Goal: Share content: Share content

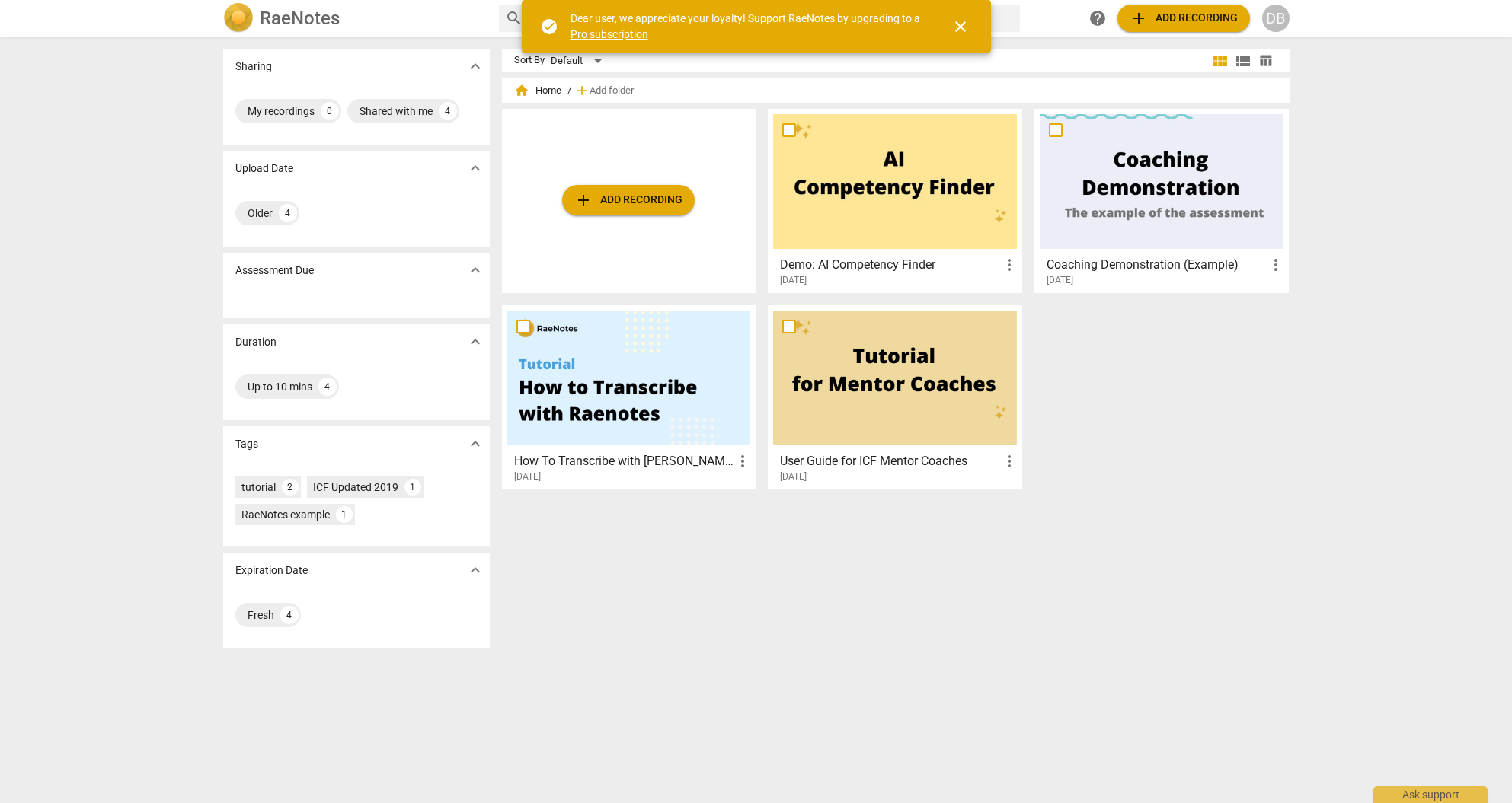
click at [958, 22] on span "close" at bounding box center [960, 26] width 18 height 18
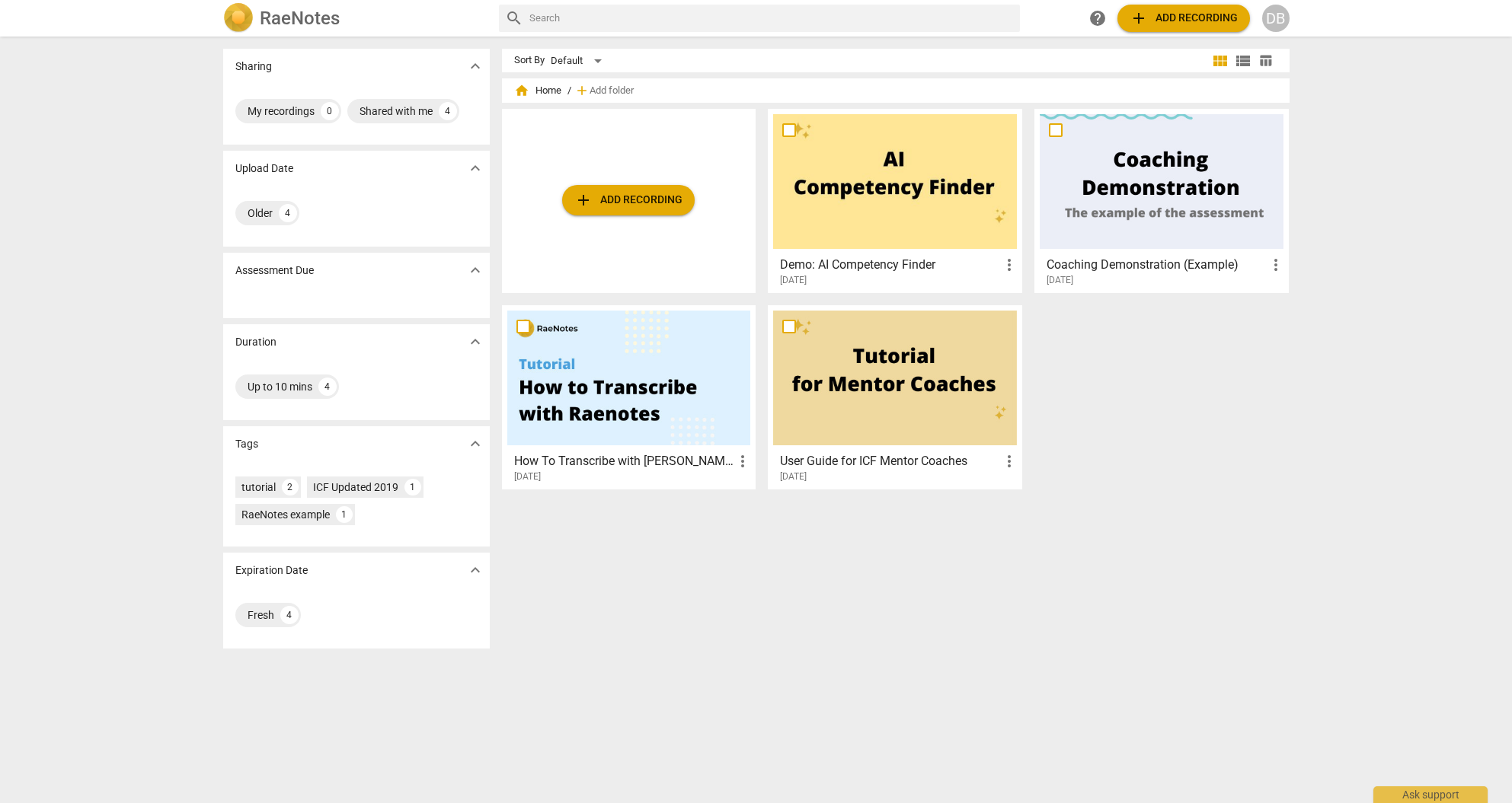
click at [627, 198] on span "add Add recording" at bounding box center [628, 200] width 108 height 18
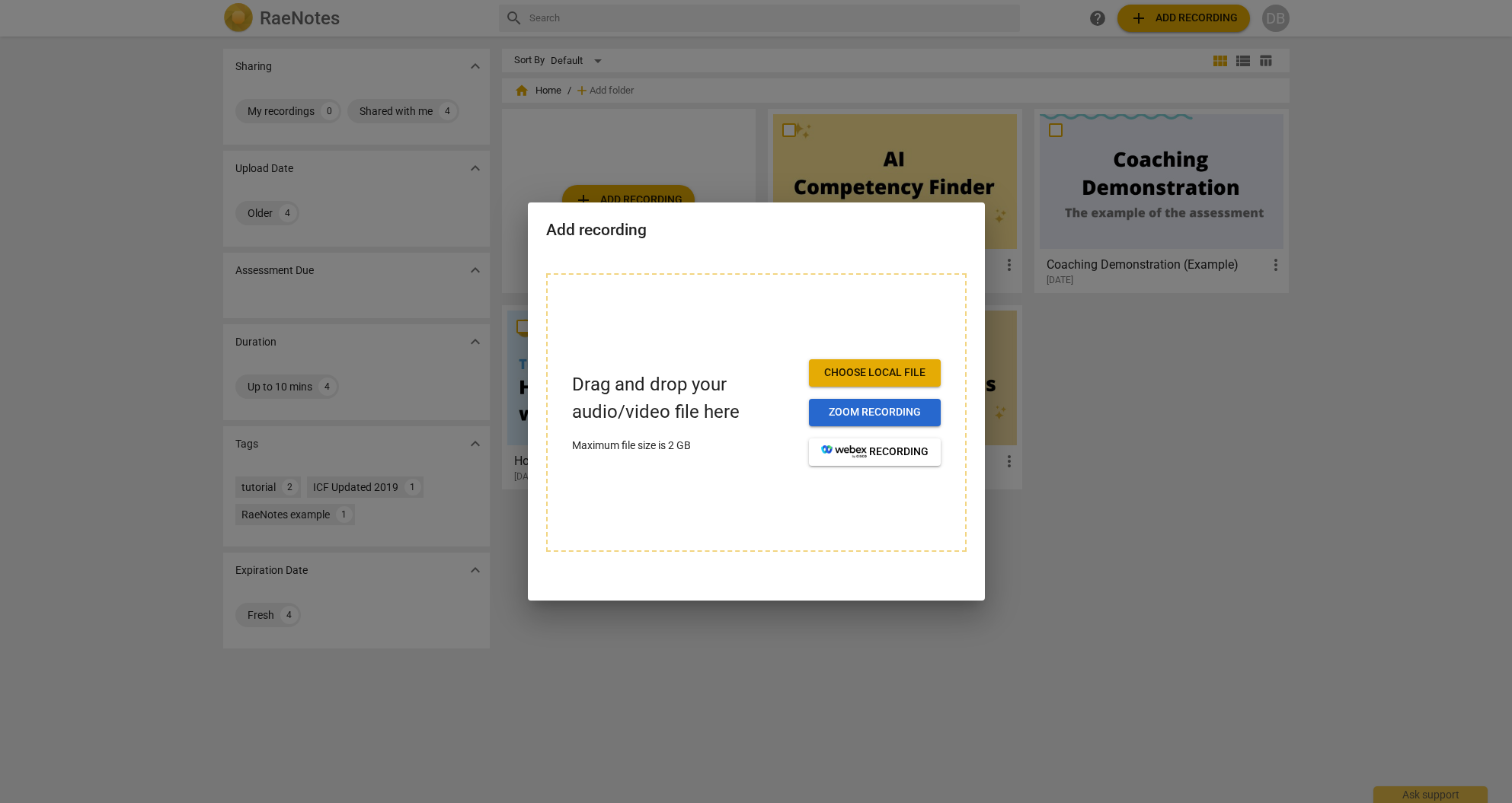
click at [845, 409] on span "Zoom recording" at bounding box center [875, 412] width 107 height 15
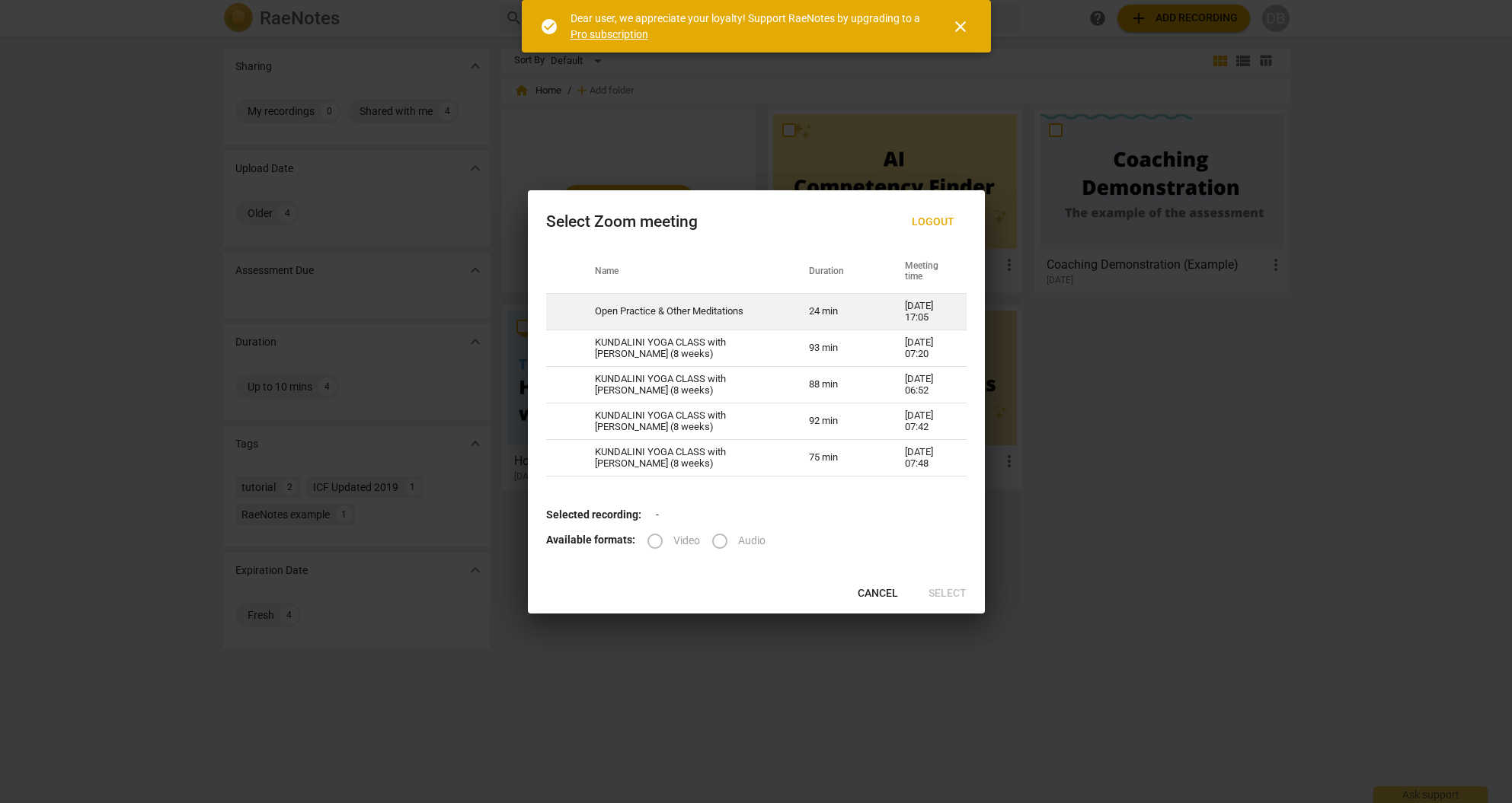
click at [730, 306] on td "Open Practice & Other Meditations" at bounding box center [684, 312] width 215 height 37
radio input "true"
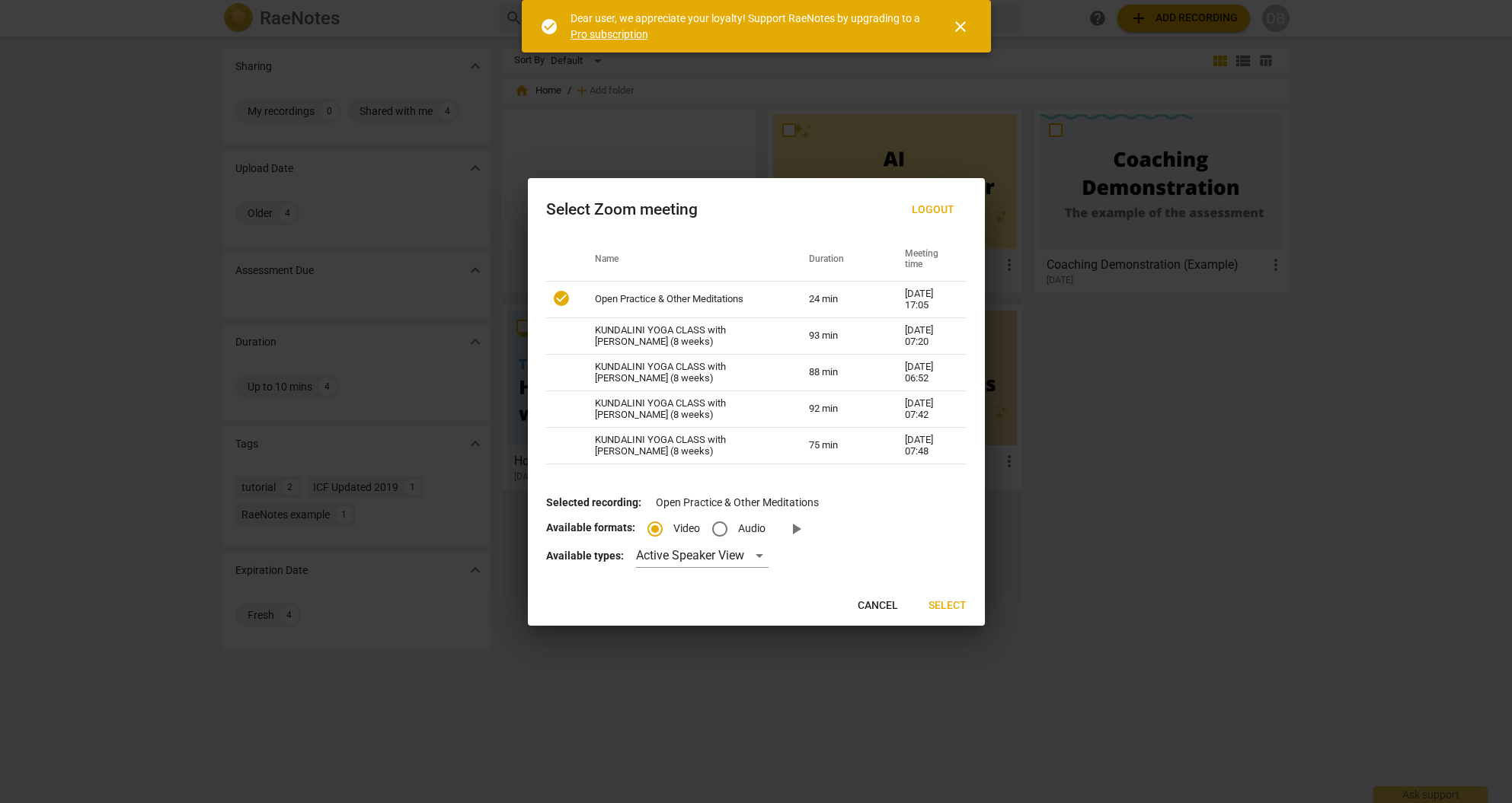
click at [721, 536] on input "Audio" at bounding box center [720, 529] width 37 height 37
radio input "true"
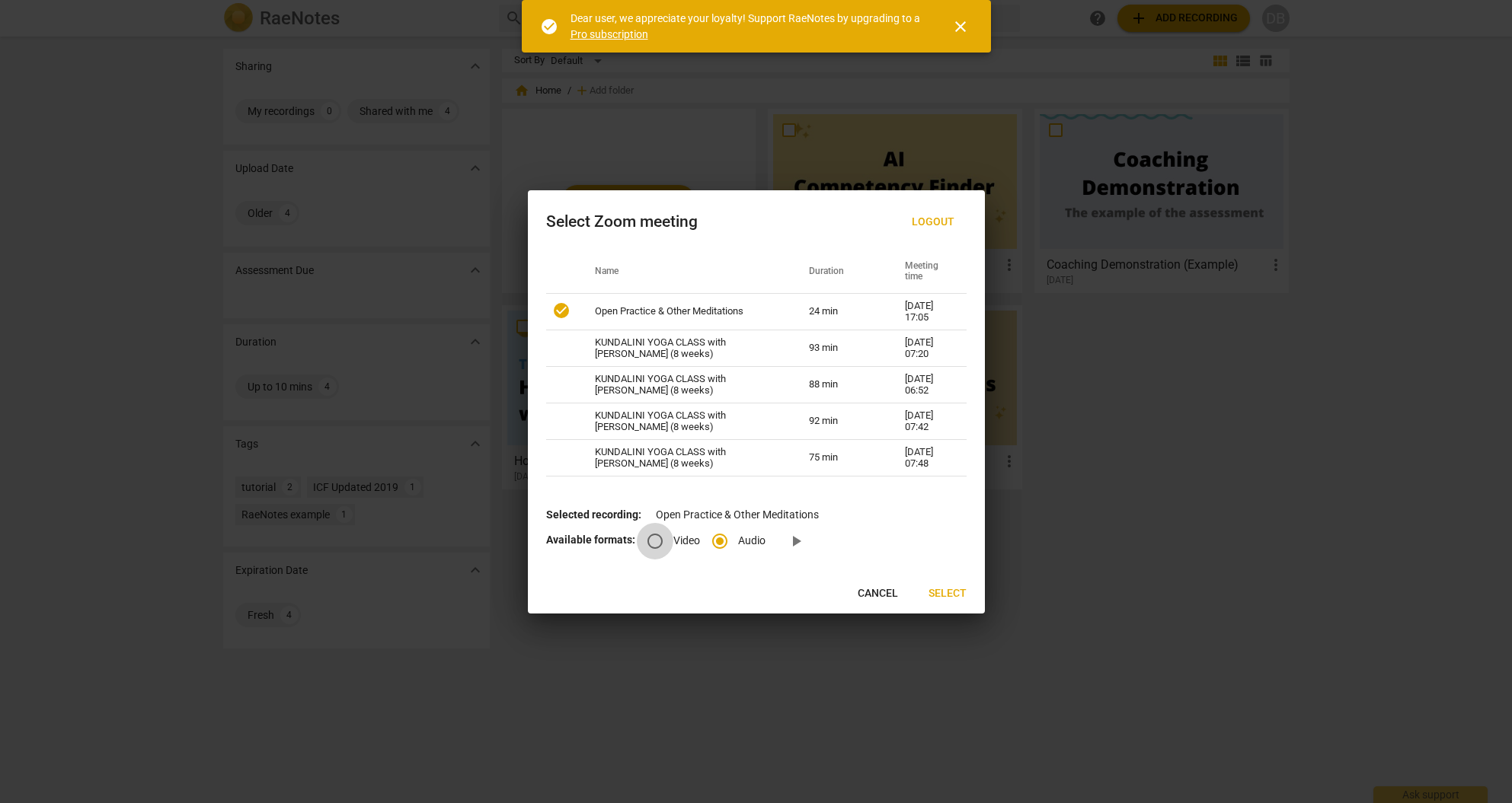
click at [657, 544] on input "Video" at bounding box center [655, 541] width 37 height 37
radio input "true"
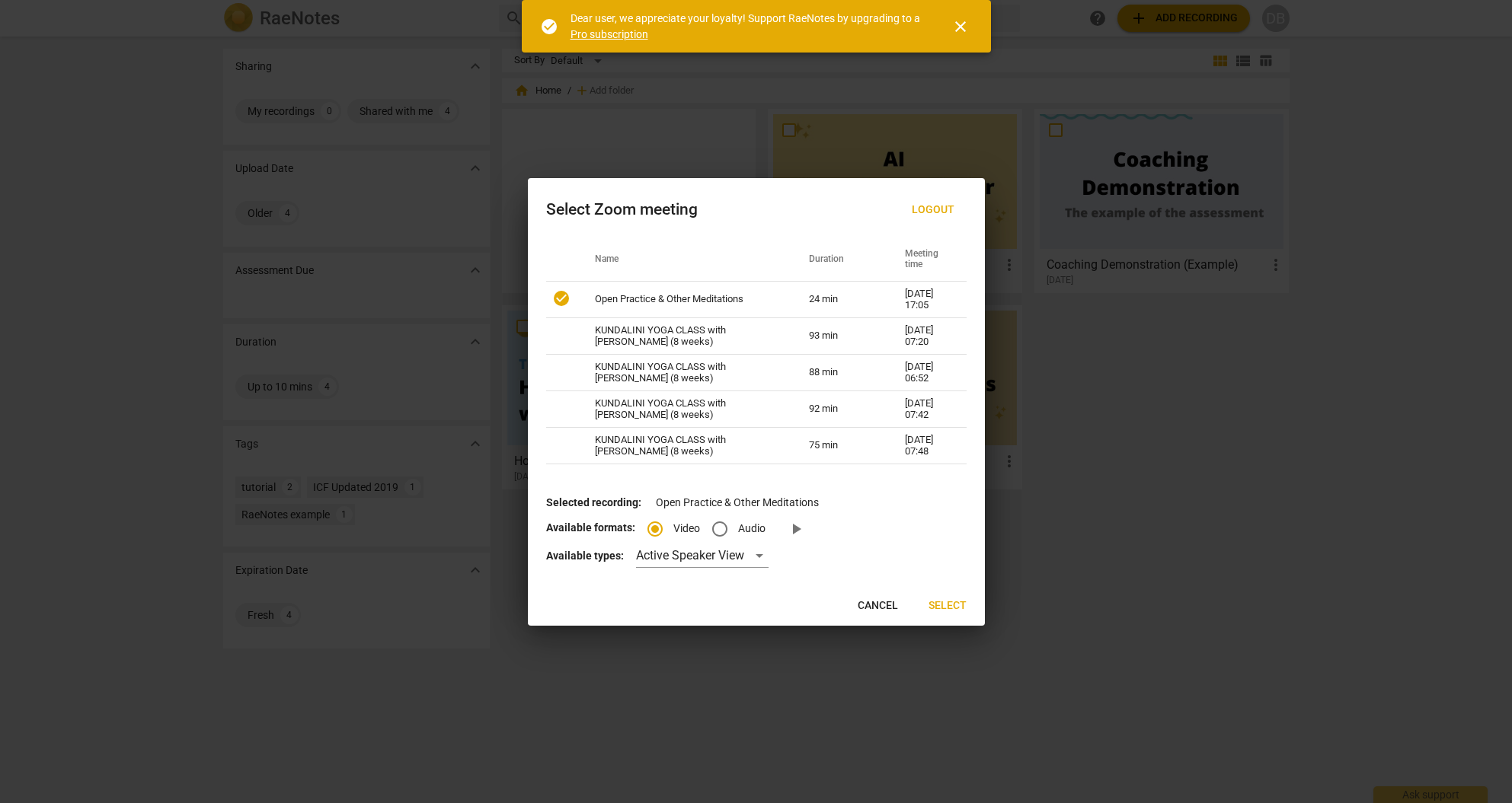
click at [946, 610] on span "Select" at bounding box center [947, 606] width 38 height 15
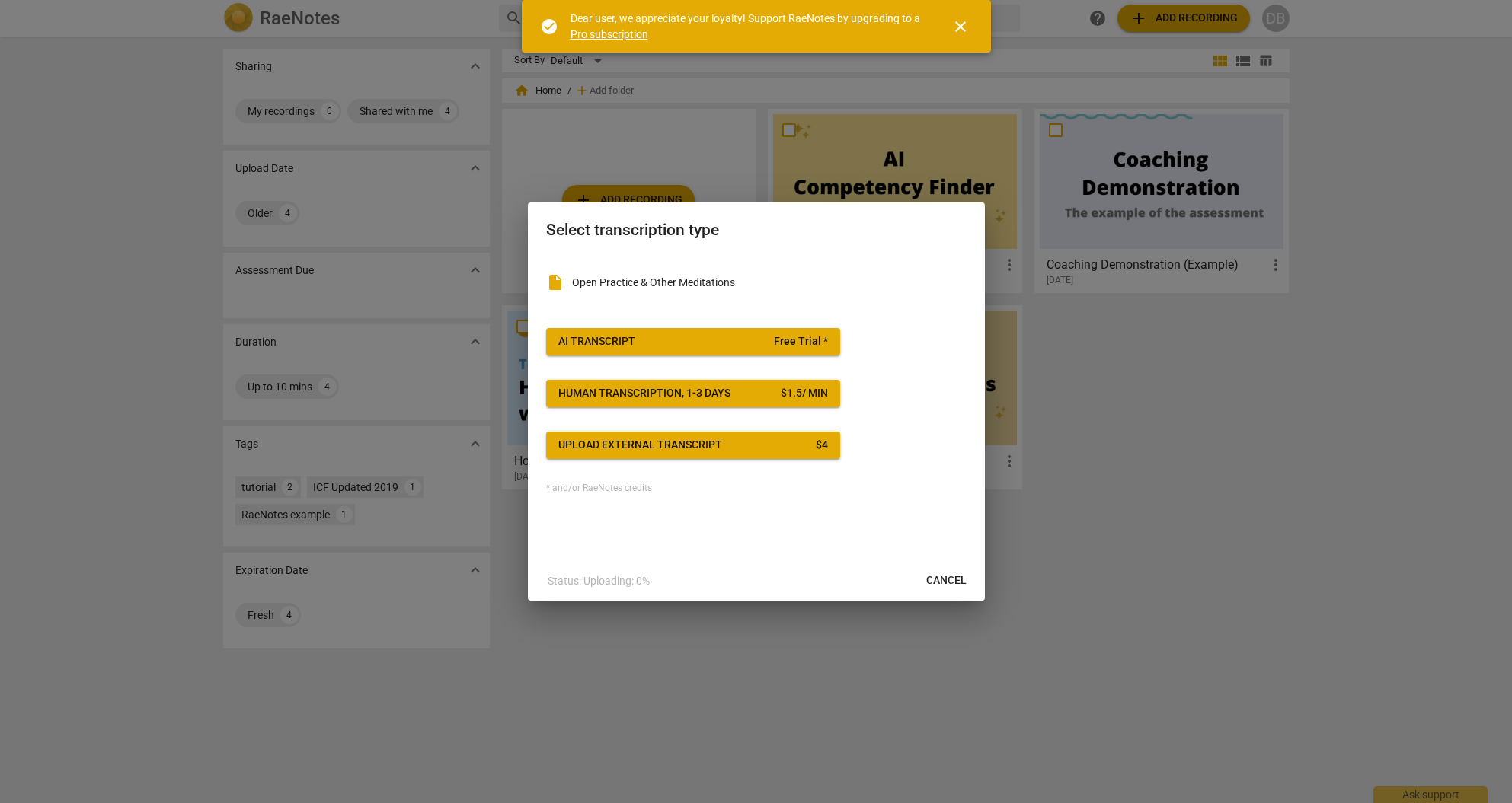
click at [645, 444] on div "Upload external transcript" at bounding box center [640, 445] width 164 height 15
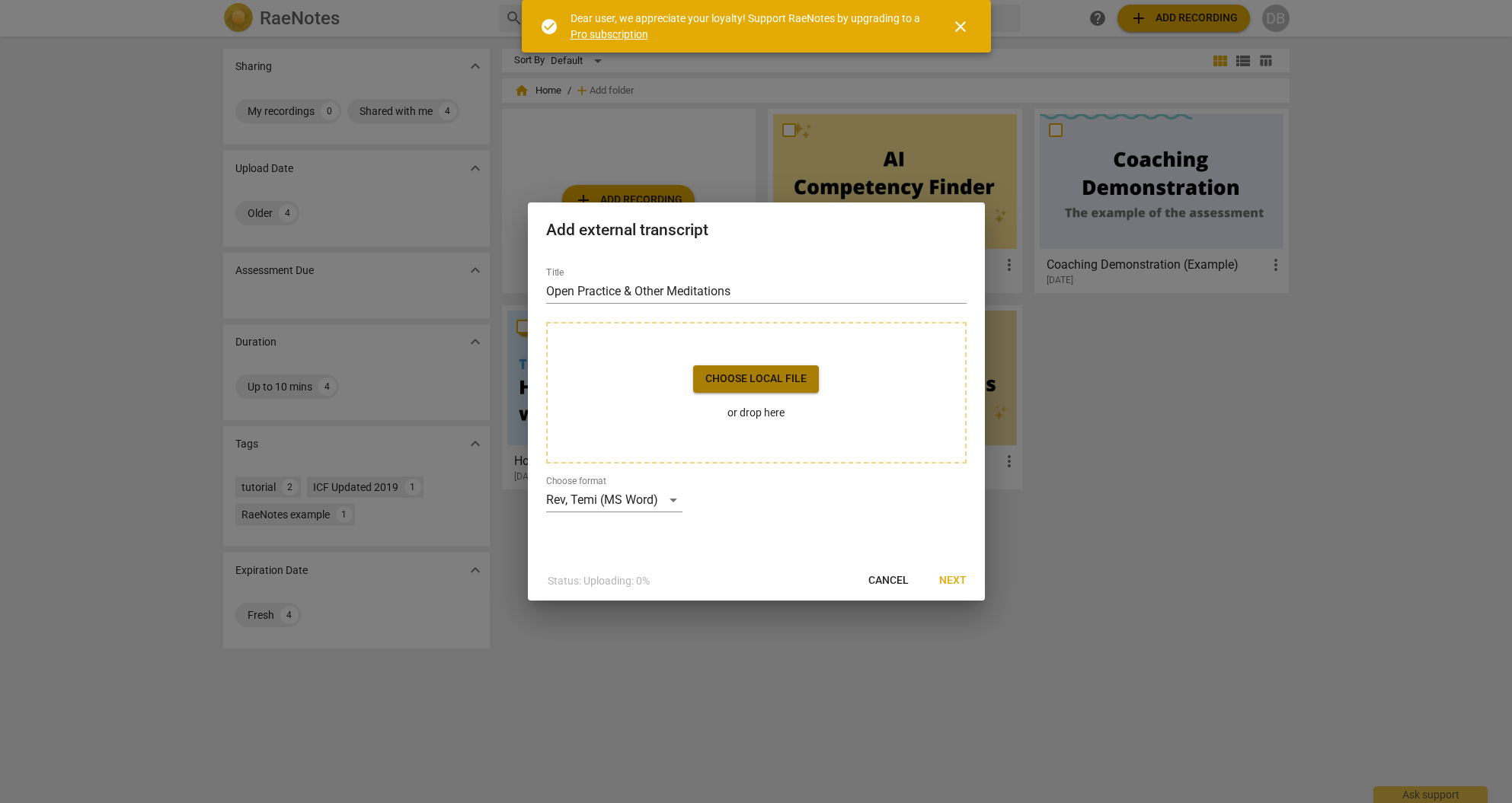
click at [779, 380] on span "Choose local file" at bounding box center [756, 379] width 101 height 15
click at [762, 380] on span "Choose local file" at bounding box center [756, 379] width 101 height 15
click at [673, 499] on div "Rev, Temi (MS Word)" at bounding box center [614, 500] width 136 height 25
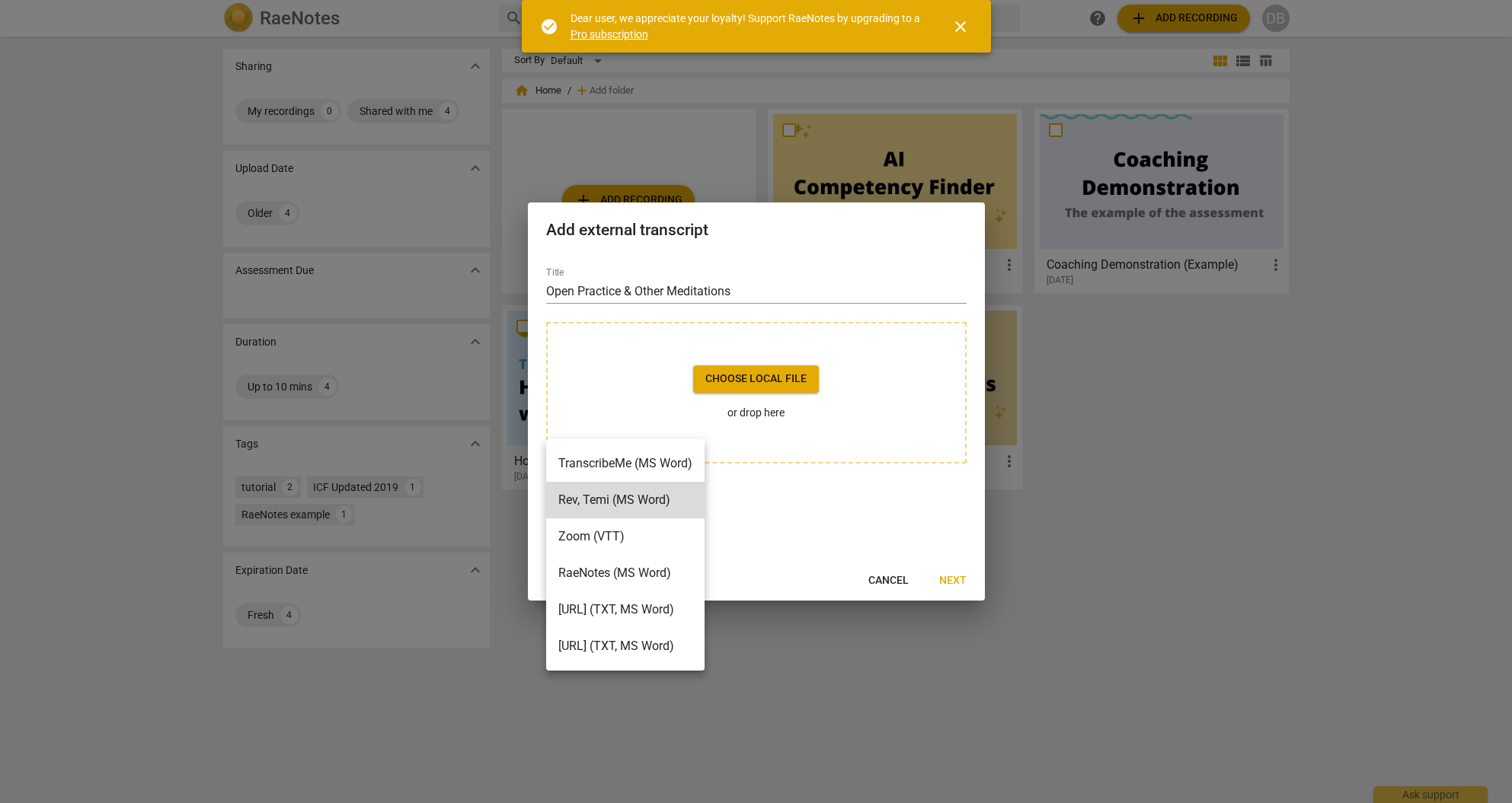
click at [666, 574] on li "RaeNotes (MS Word)" at bounding box center [625, 574] width 158 height 37
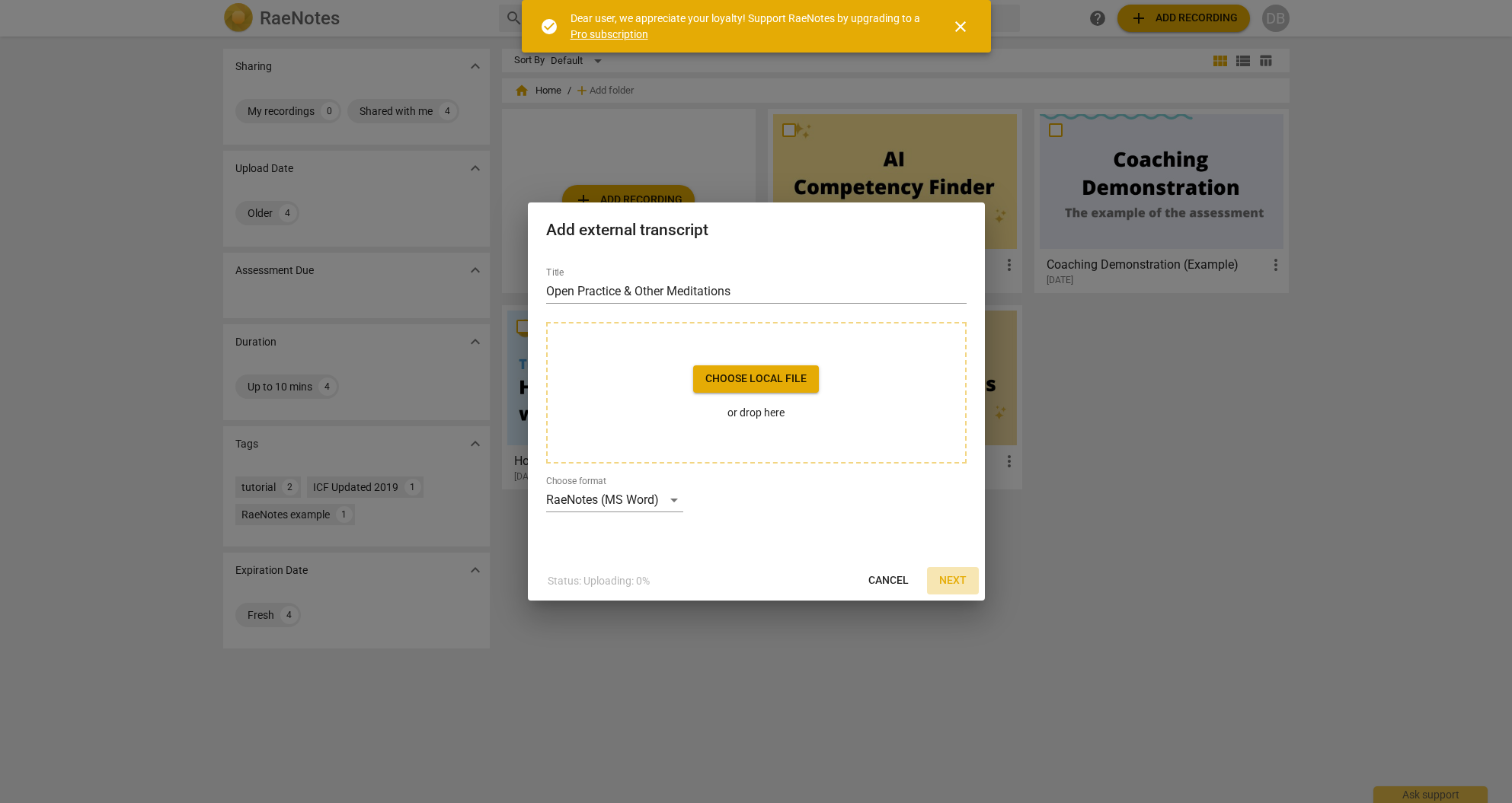
click at [957, 578] on span "Next" at bounding box center [953, 581] width 27 height 15
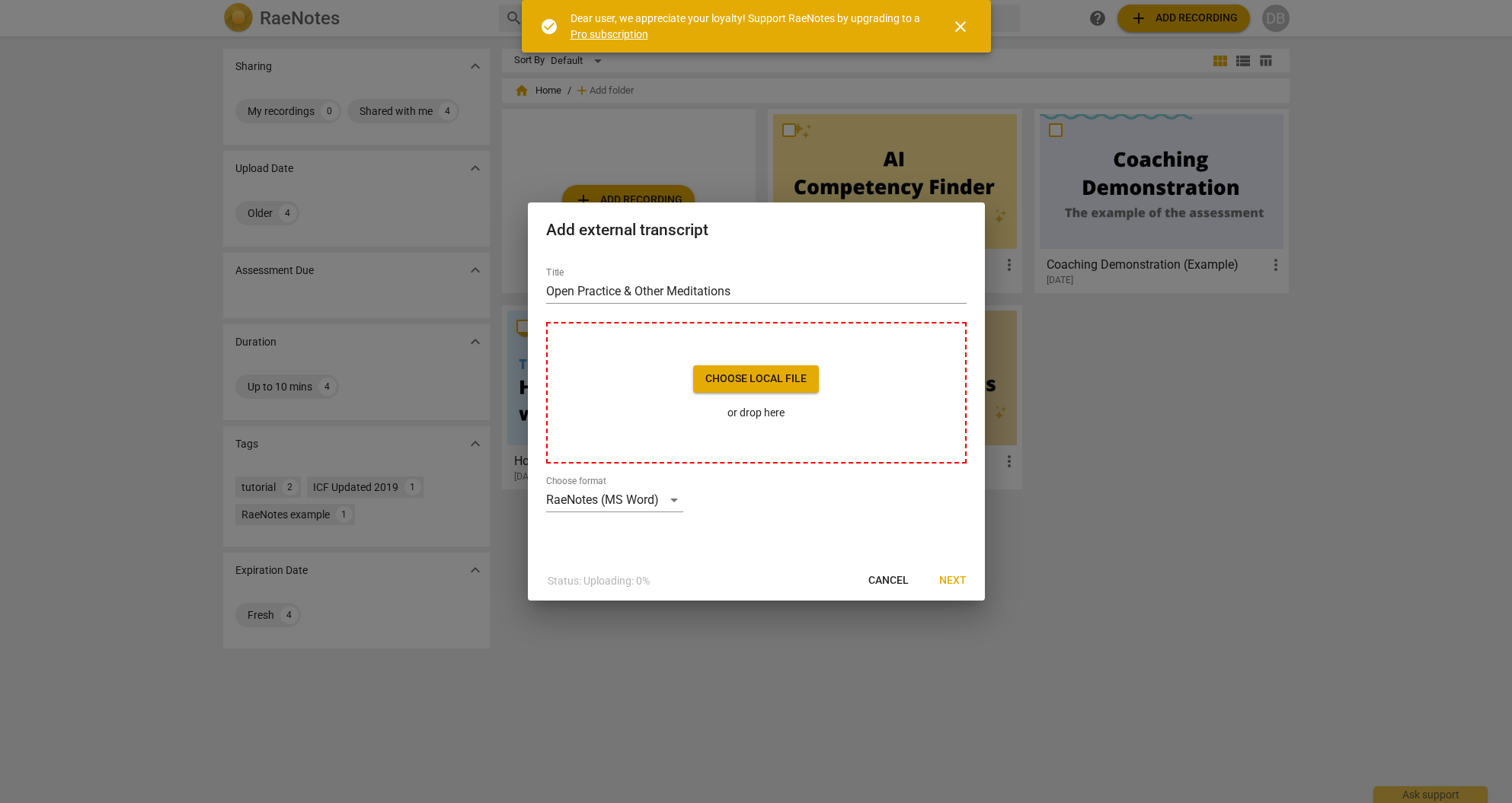
click at [757, 378] on span "Choose local file" at bounding box center [756, 379] width 101 height 15
click at [881, 577] on span "Cancel" at bounding box center [889, 581] width 41 height 15
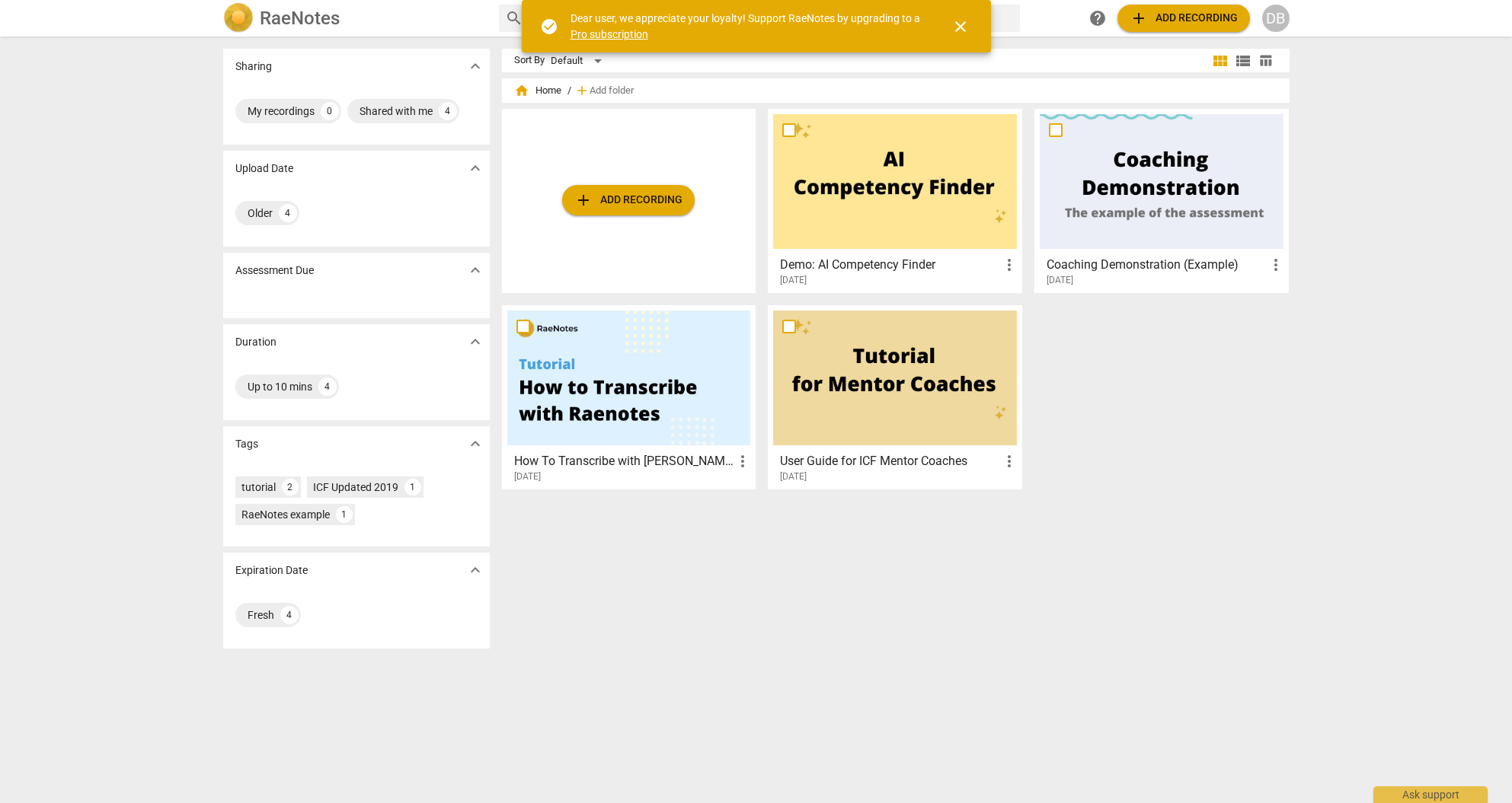
click at [959, 26] on span "close" at bounding box center [960, 26] width 18 height 18
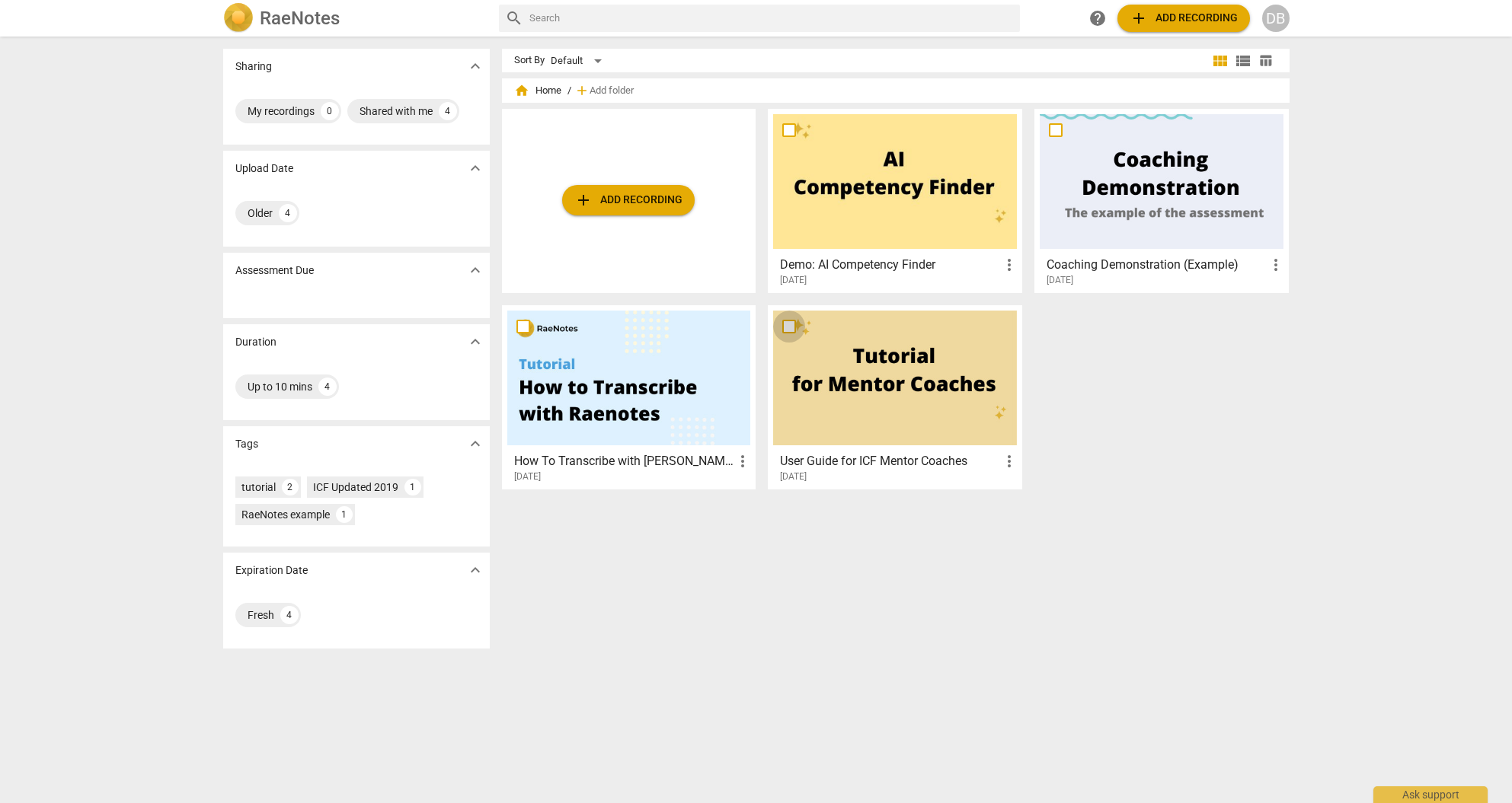
drag, startPoint x: 787, startPoint y: 324, endPoint x: 796, endPoint y: 325, distance: 9.1
click at [788, 324] on input "checkbox" at bounding box center [789, 326] width 32 height 18
checkbox input "false"
click at [1004, 460] on span "more_vert" at bounding box center [1009, 461] width 18 height 18
click at [944, 464] on div at bounding box center [756, 401] width 1512 height 803
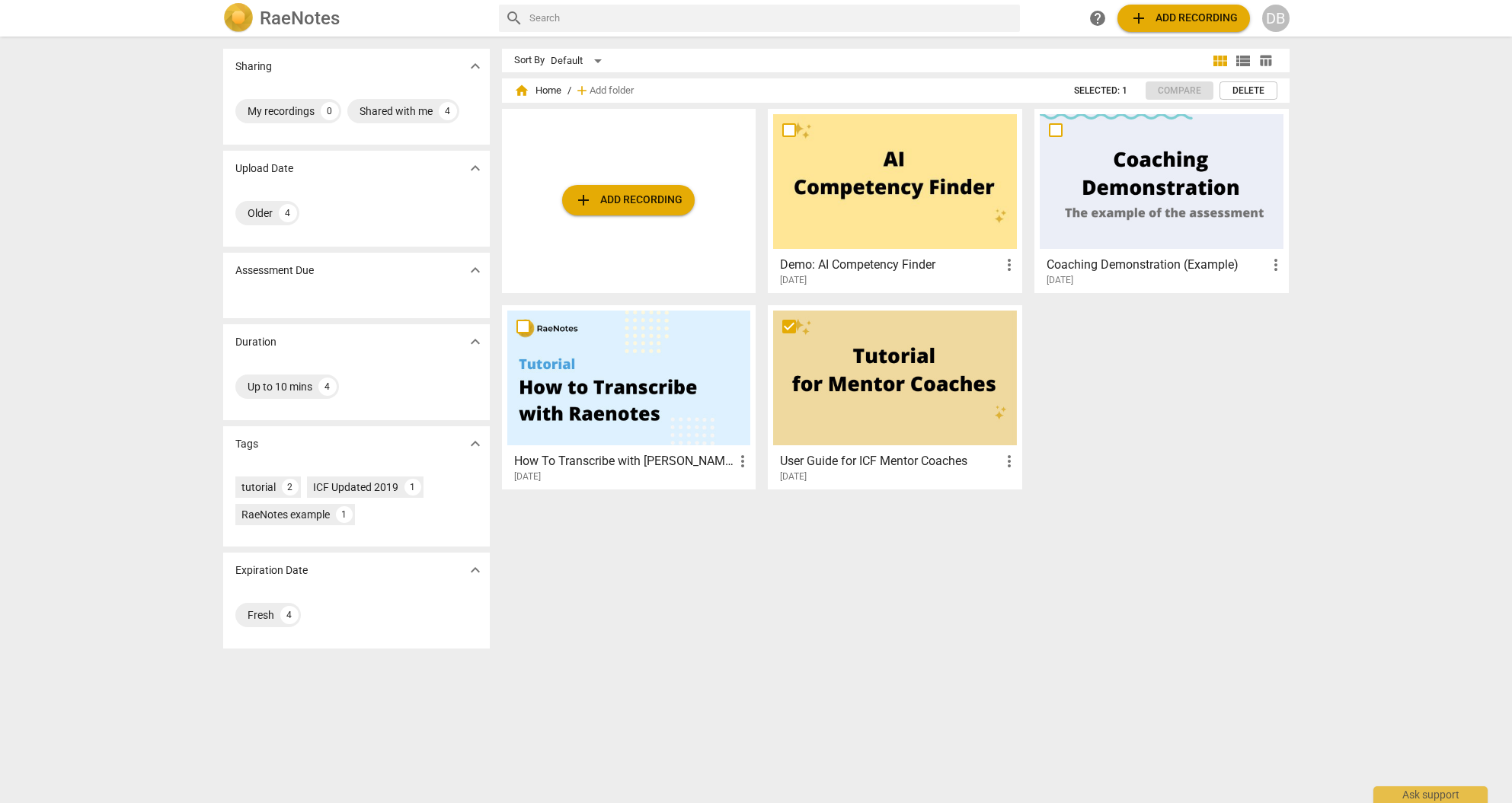
click at [786, 325] on input "checkbox" at bounding box center [789, 326] width 32 height 18
click at [541, 91] on span "home Home" at bounding box center [537, 90] width 47 height 15
click at [521, 90] on span "home" at bounding box center [522, 90] width 15 height 15
click at [596, 62] on div "Default" at bounding box center [579, 60] width 57 height 25
click at [597, 61] on li "Default" at bounding box center [585, 60] width 72 height 29
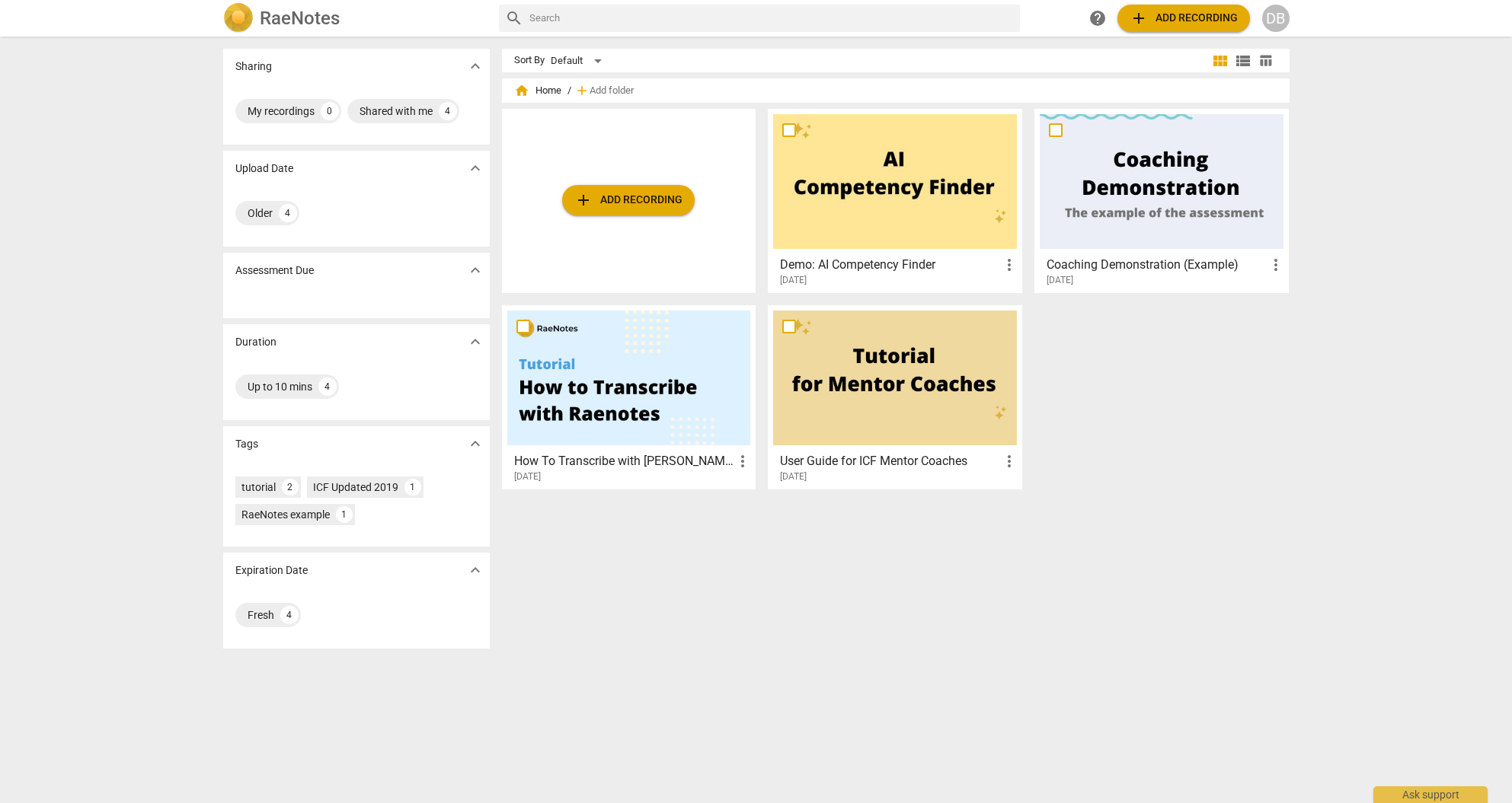
click at [1266, 58] on span "table_chart" at bounding box center [1266, 60] width 14 height 14
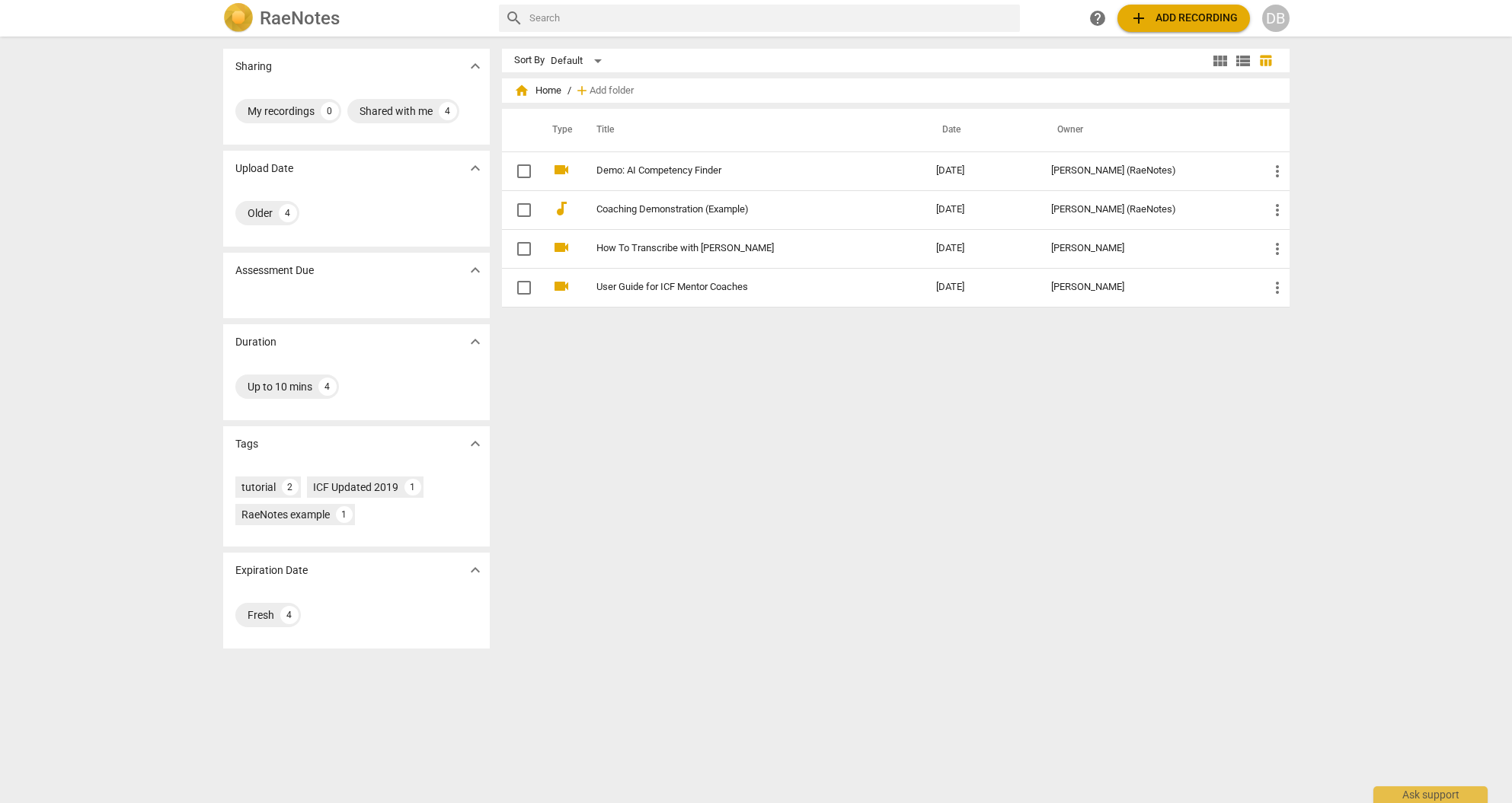
click at [1266, 58] on span "table_chart" at bounding box center [1266, 60] width 14 height 14
click at [1242, 60] on span "view_list" at bounding box center [1243, 60] width 18 height 18
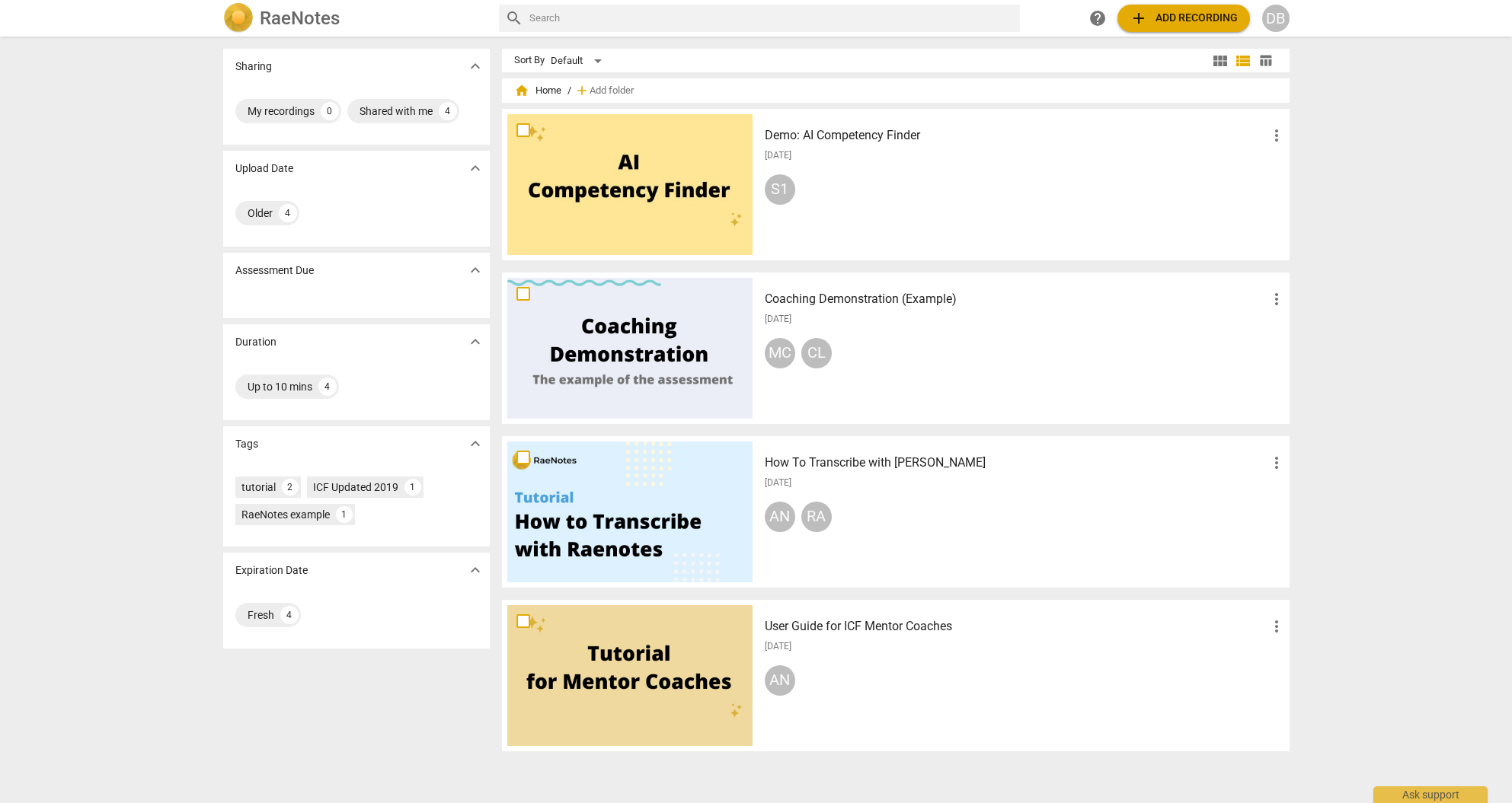
click at [1225, 57] on span "view_module" at bounding box center [1220, 60] width 18 height 18
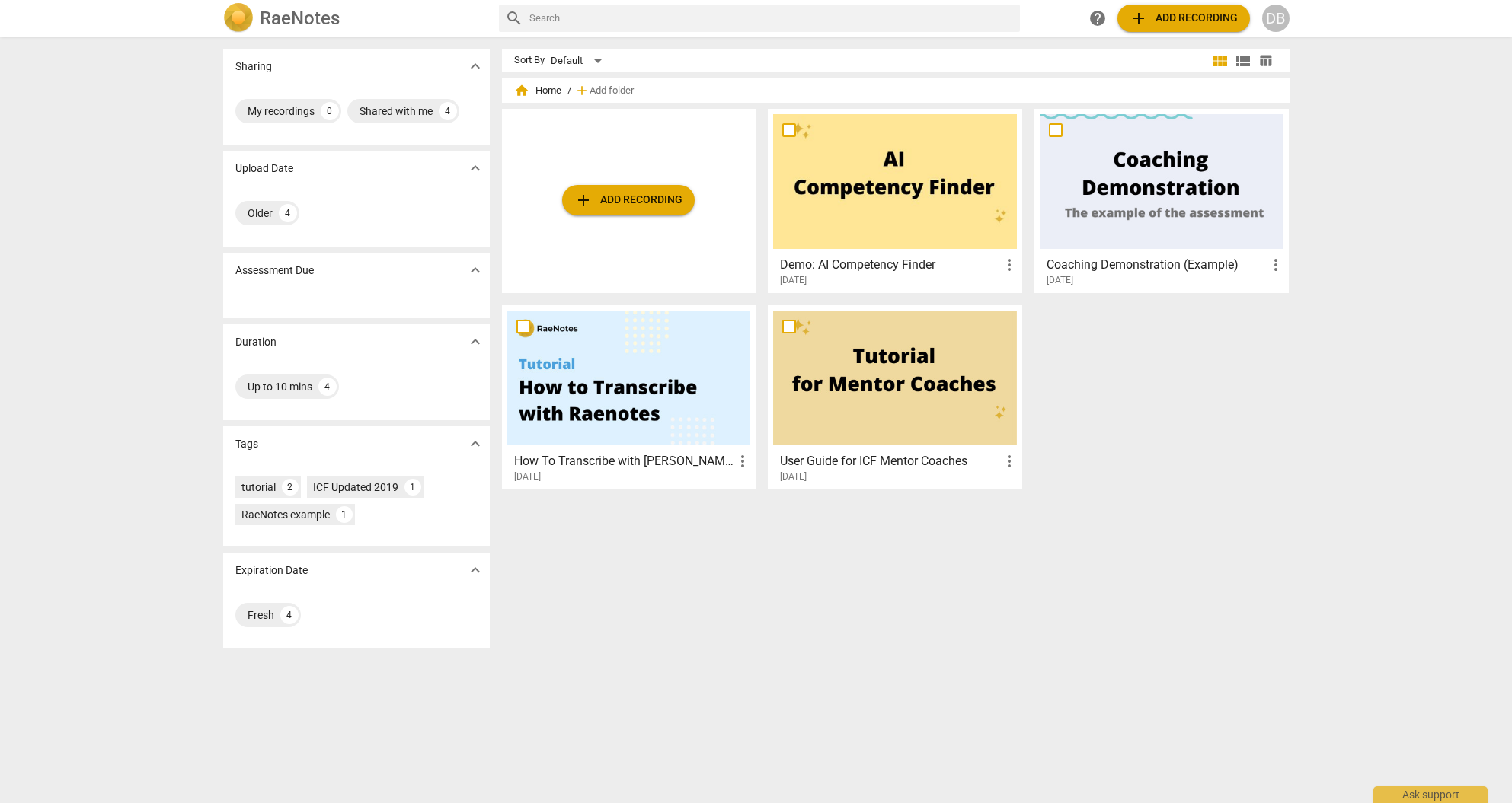
click at [469, 62] on span "expand_more" at bounding box center [475, 66] width 18 height 18
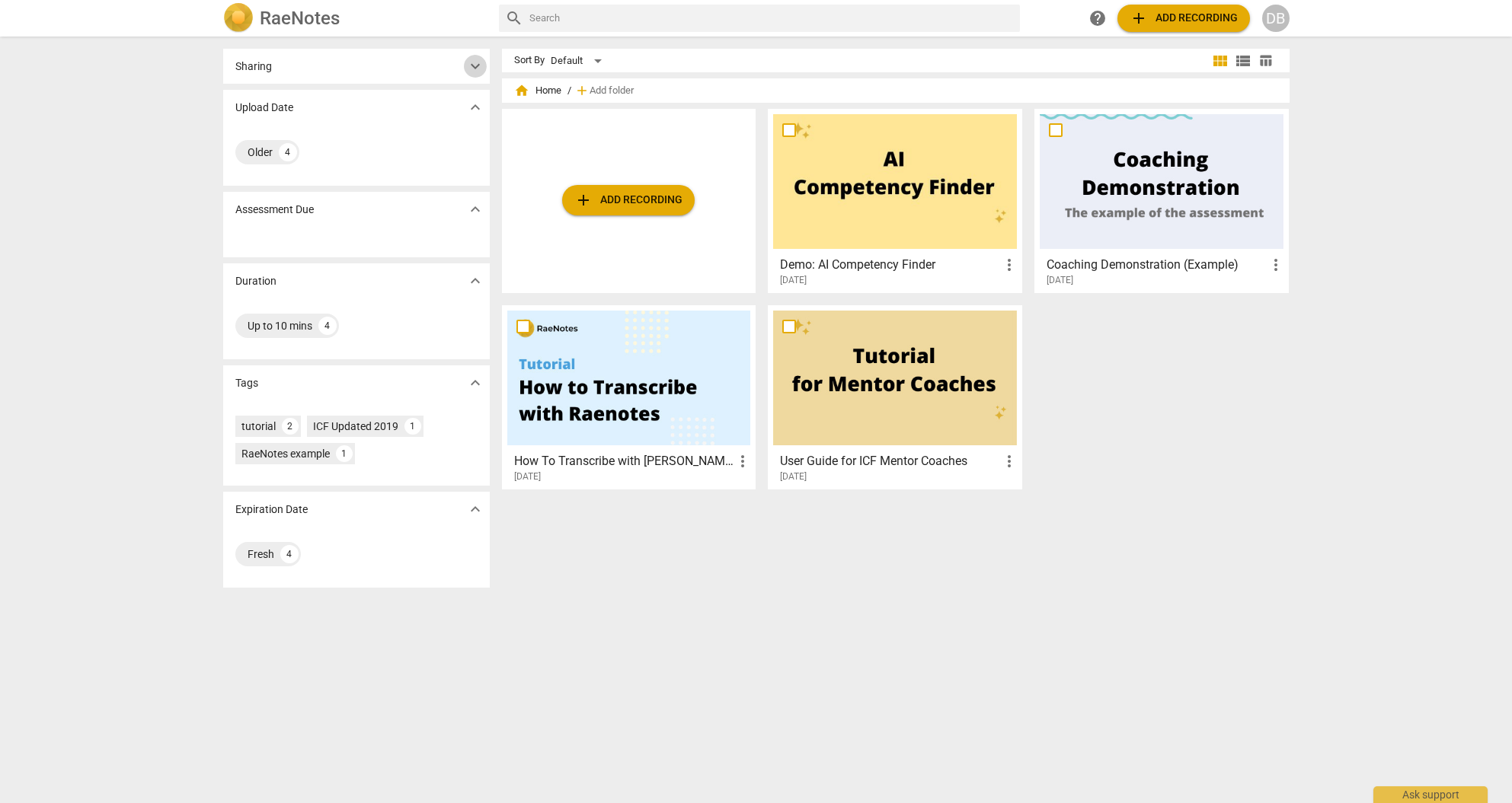
drag, startPoint x: 470, startPoint y: 62, endPoint x: 470, endPoint y: 75, distance: 13.0
click at [470, 62] on span "expand_more" at bounding box center [475, 66] width 18 height 18
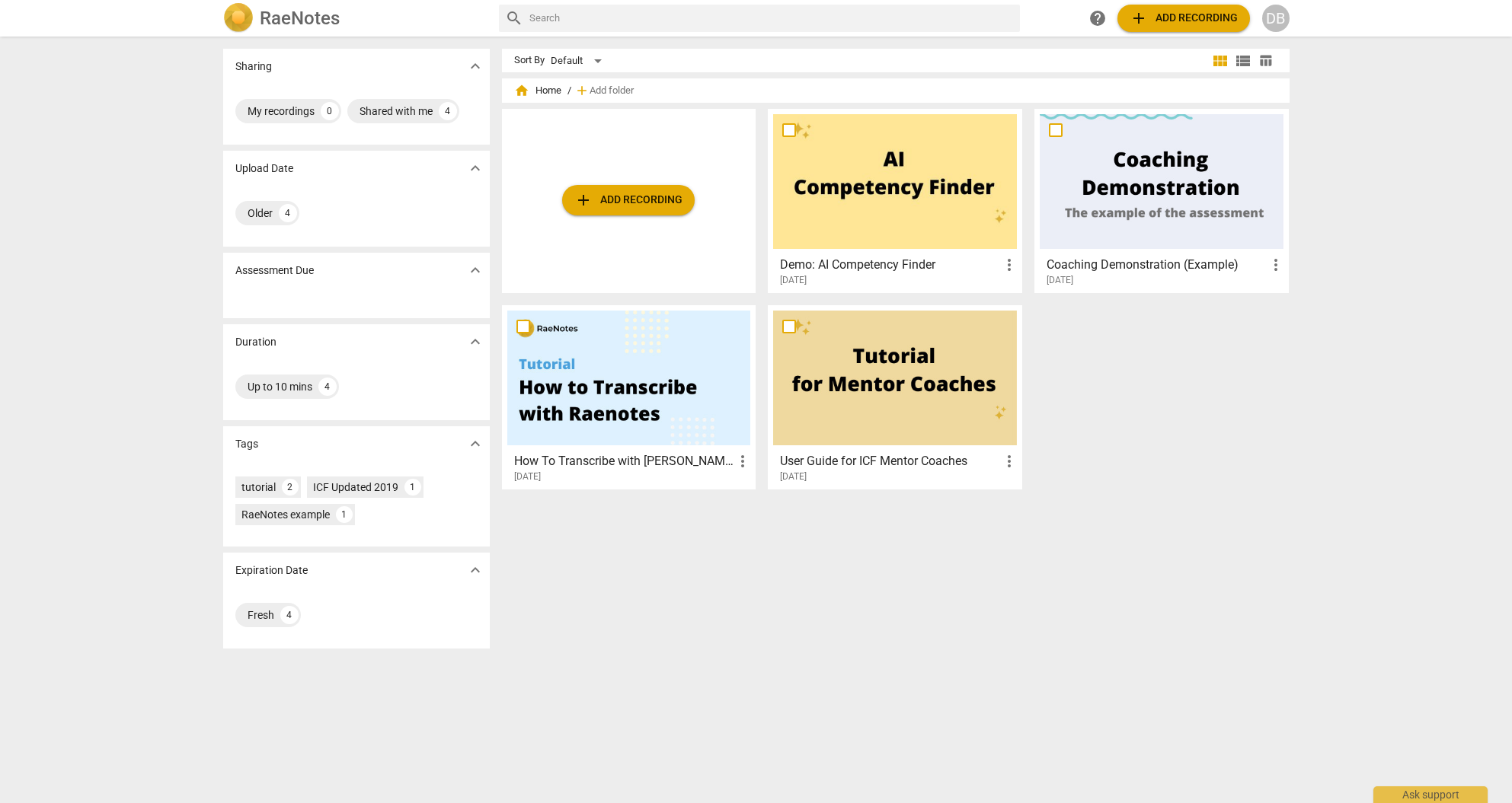
click at [472, 166] on span "expand_more" at bounding box center [475, 168] width 18 height 18
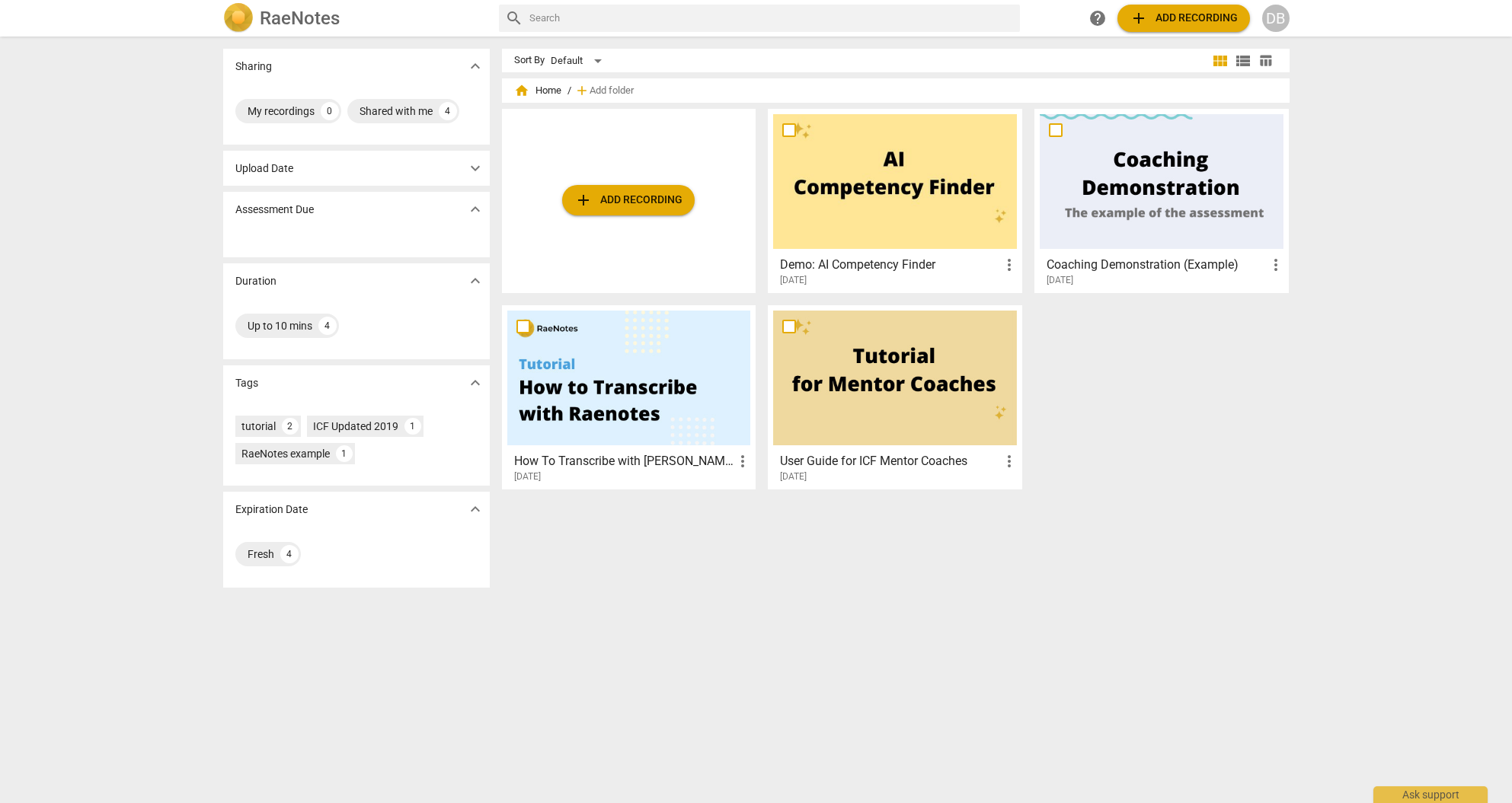
click at [472, 166] on span "expand_more" at bounding box center [475, 168] width 18 height 18
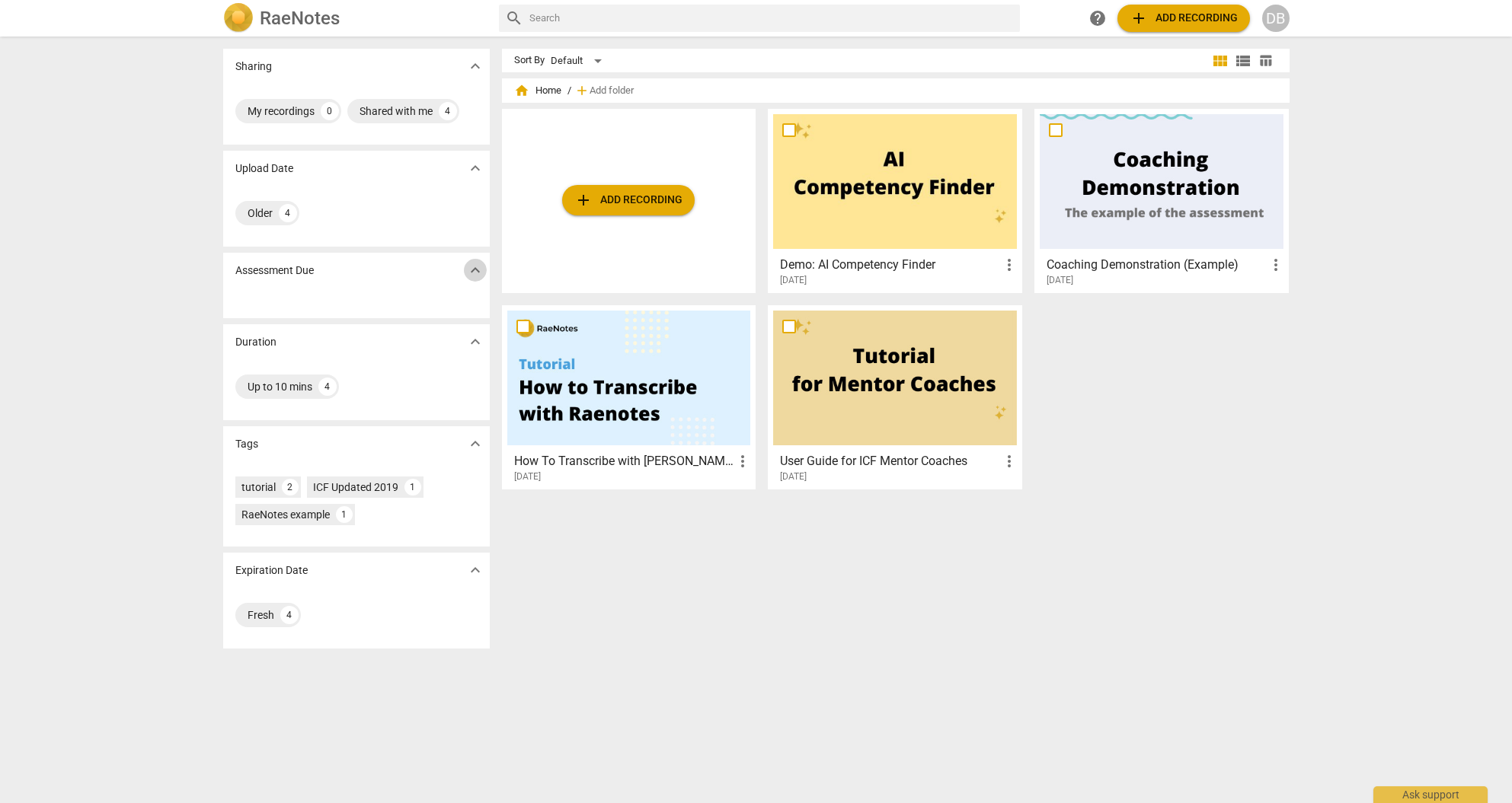
click at [475, 266] on span "expand_more" at bounding box center [475, 270] width 18 height 18
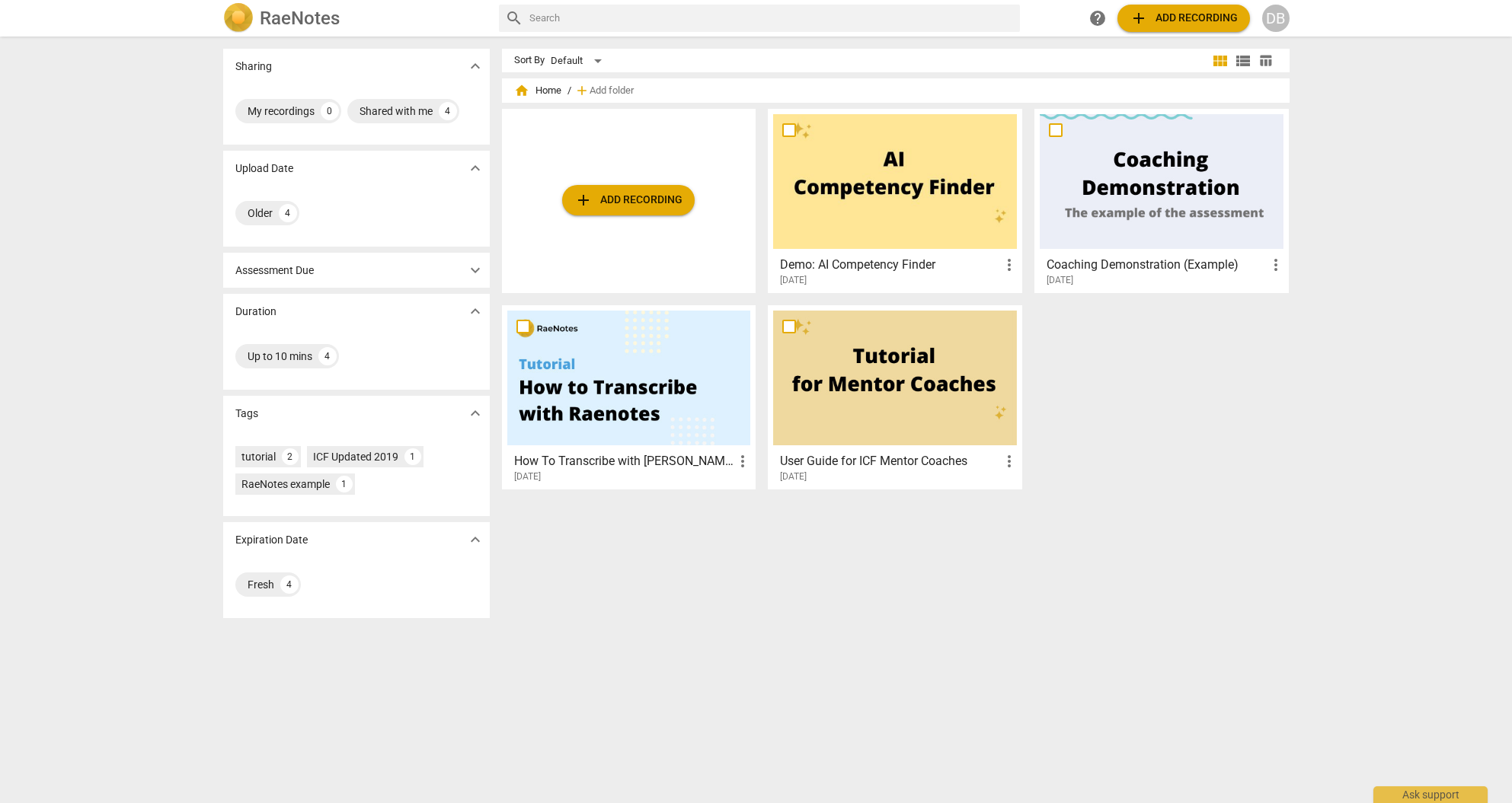
click at [475, 266] on span "expand_more" at bounding box center [475, 270] width 18 height 18
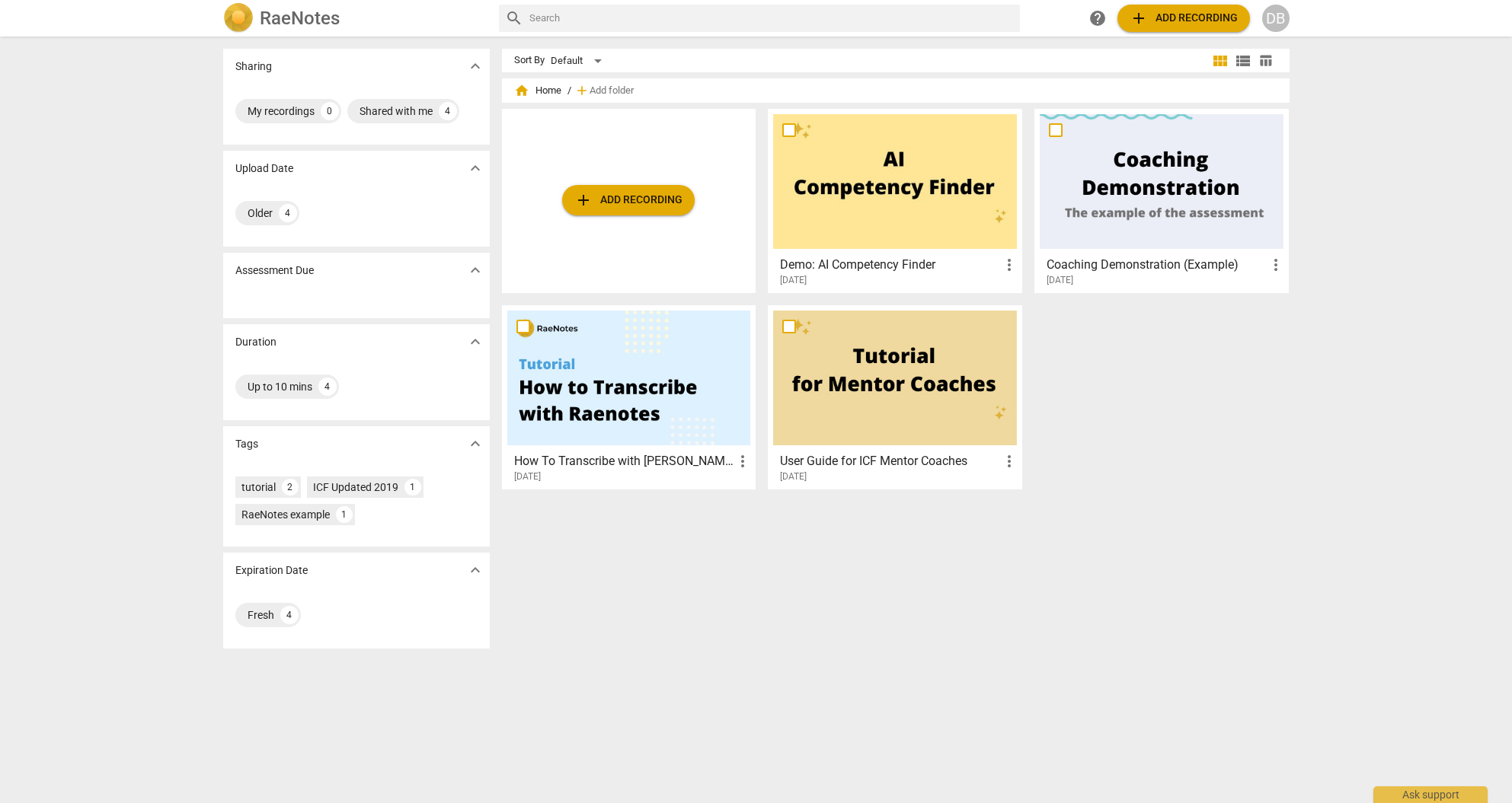
click at [1184, 20] on span "add Add recording" at bounding box center [1184, 18] width 108 height 18
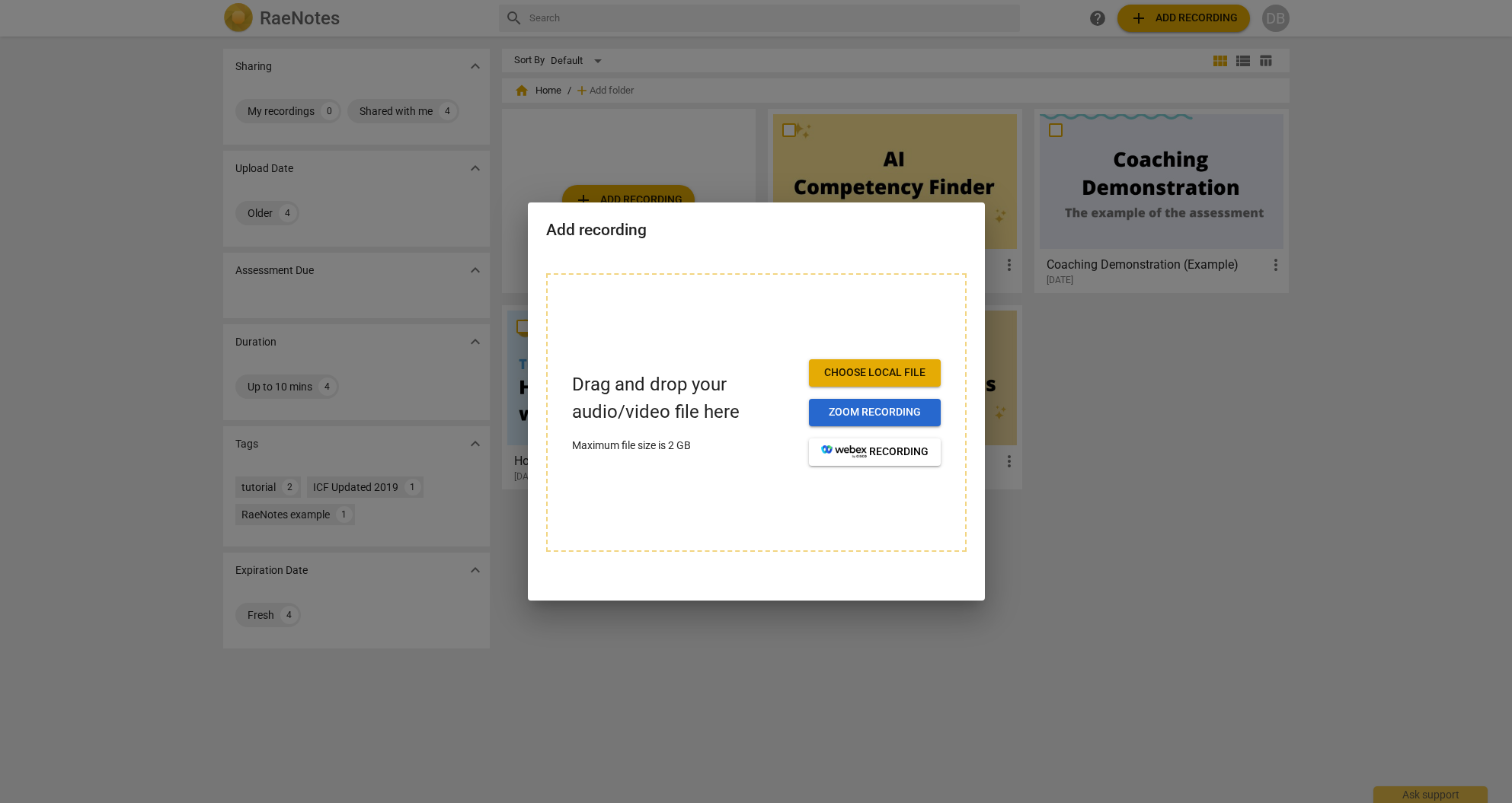
click at [915, 411] on span "Zoom recording" at bounding box center [875, 412] width 107 height 15
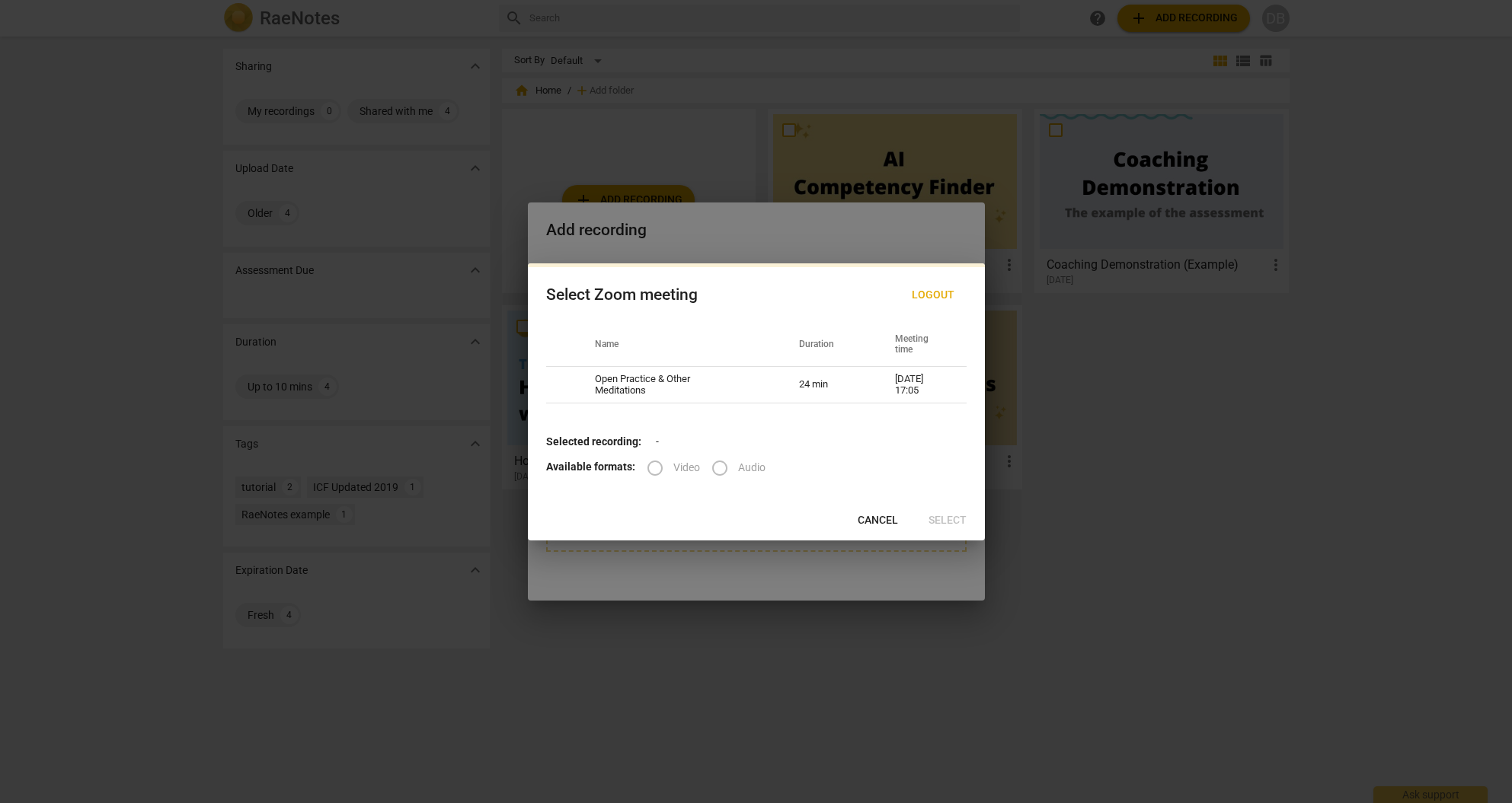
click at [661, 468] on label "Video" at bounding box center [668, 469] width 63 height 37
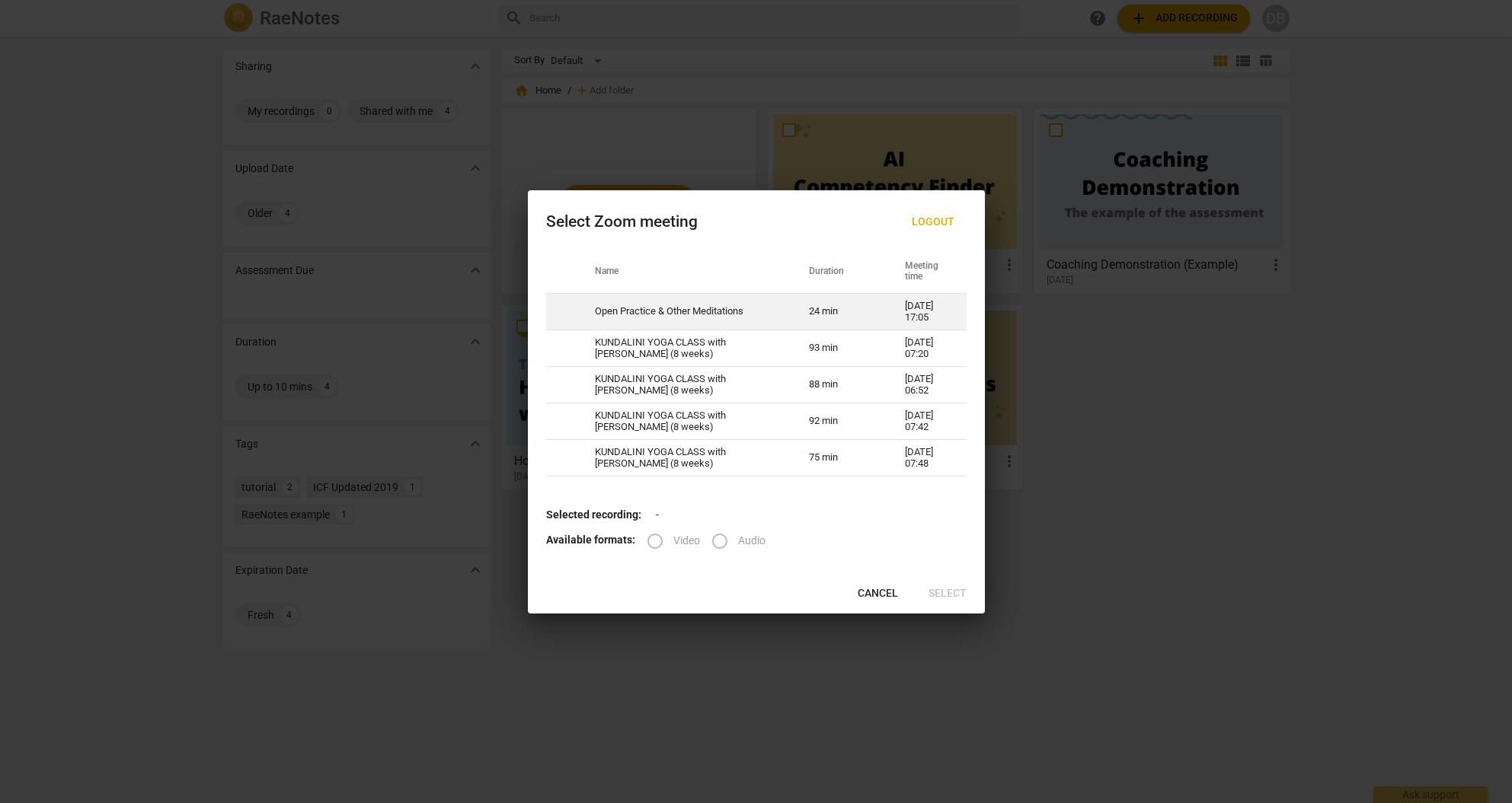
click at [573, 302] on td at bounding box center [561, 312] width 30 height 37
radio input "true"
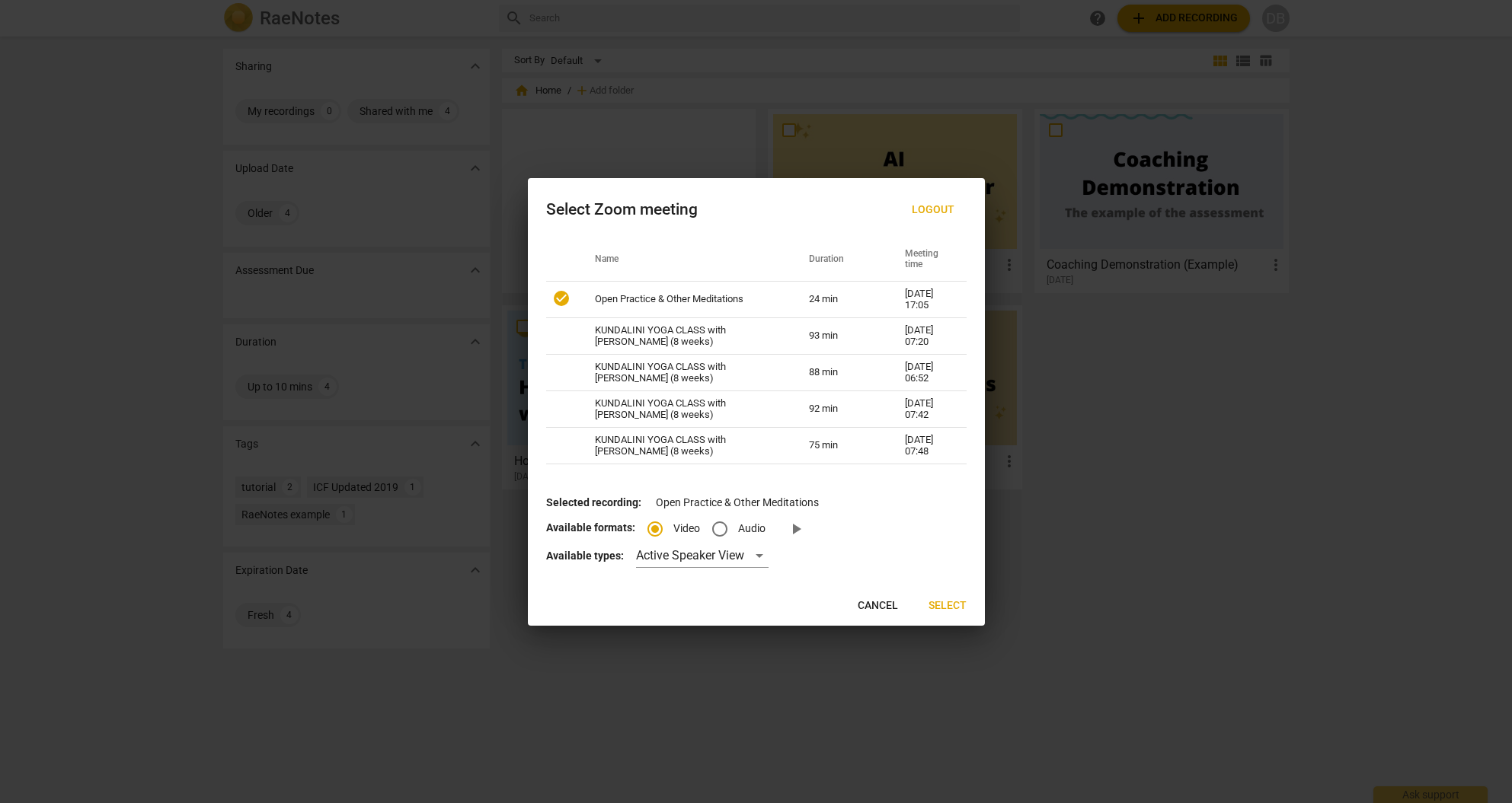
click at [951, 610] on span "Select" at bounding box center [947, 606] width 38 height 15
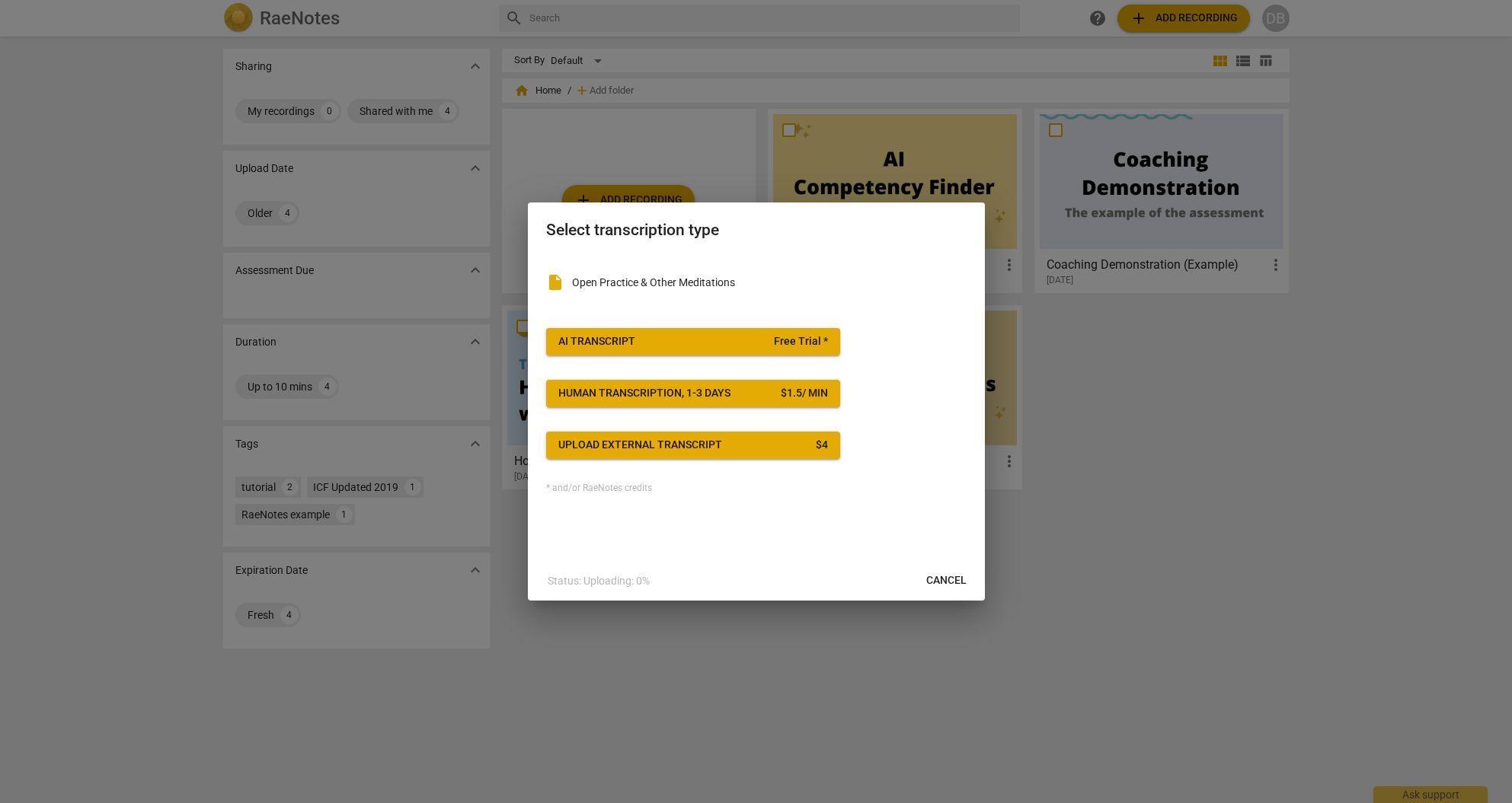
click at [800, 339] on span "Free Trial *" at bounding box center [801, 341] width 54 height 15
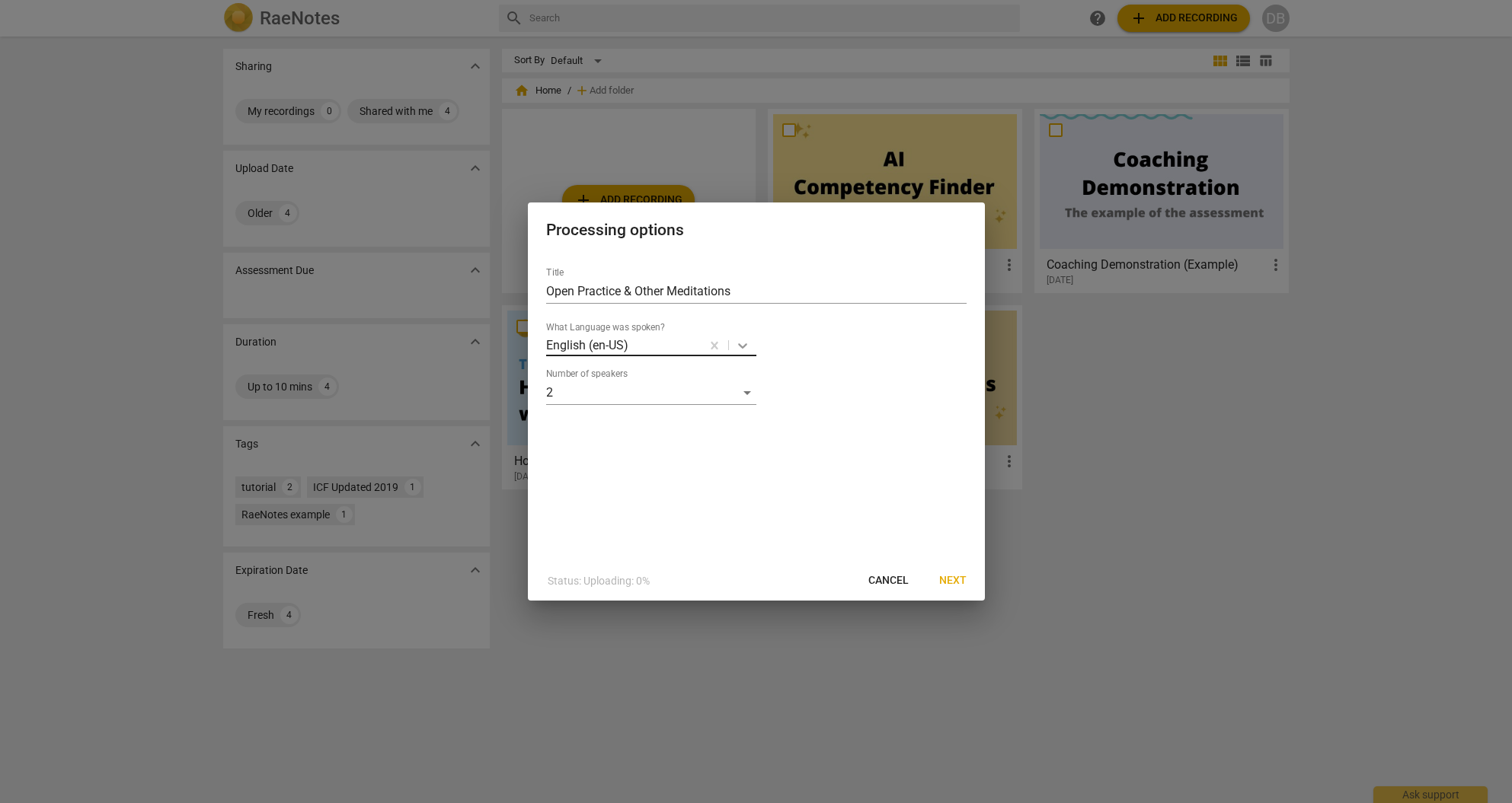
click at [737, 345] on icon at bounding box center [742, 345] width 15 height 15
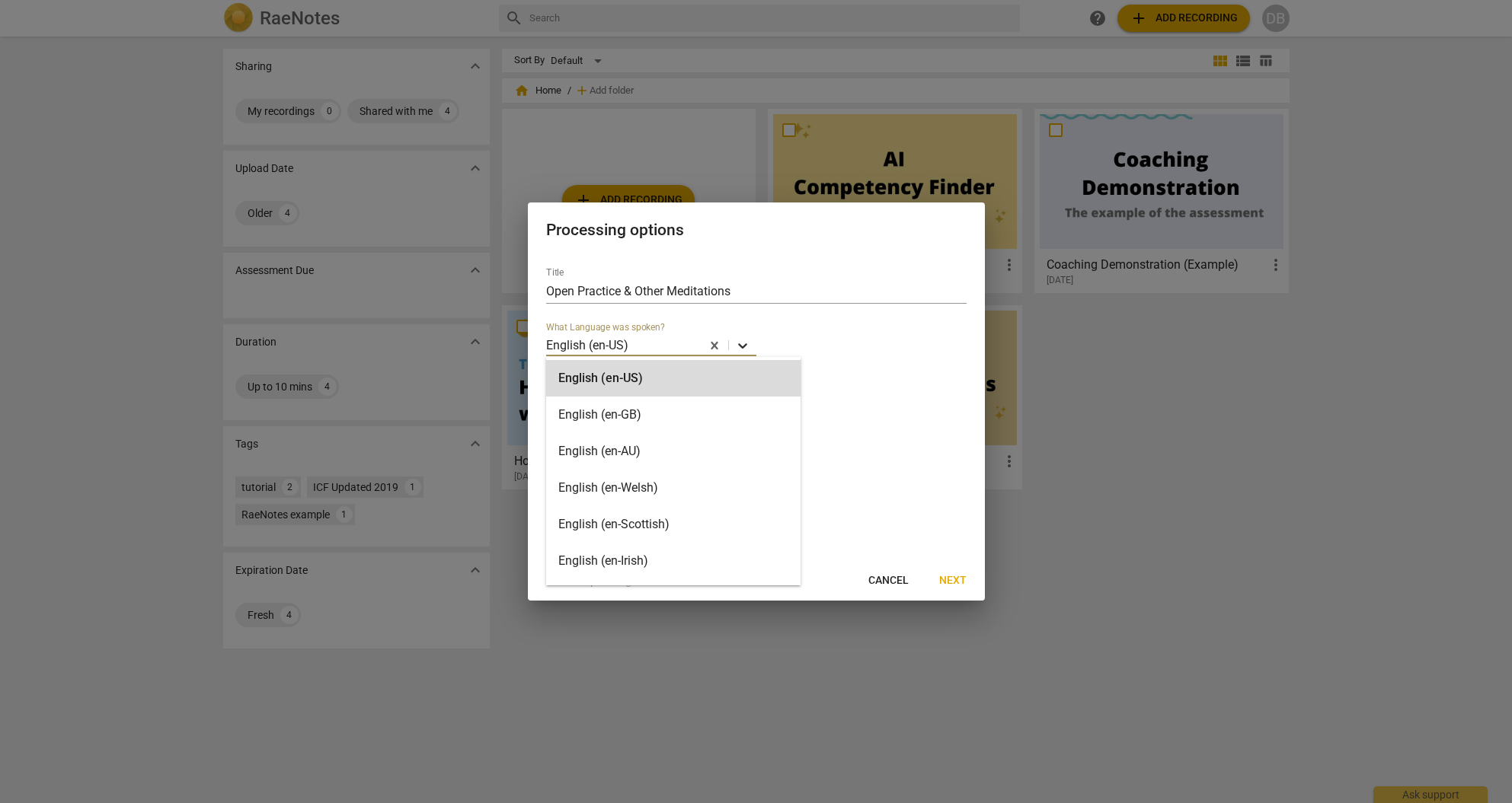
click at [738, 345] on icon at bounding box center [742, 345] width 15 height 15
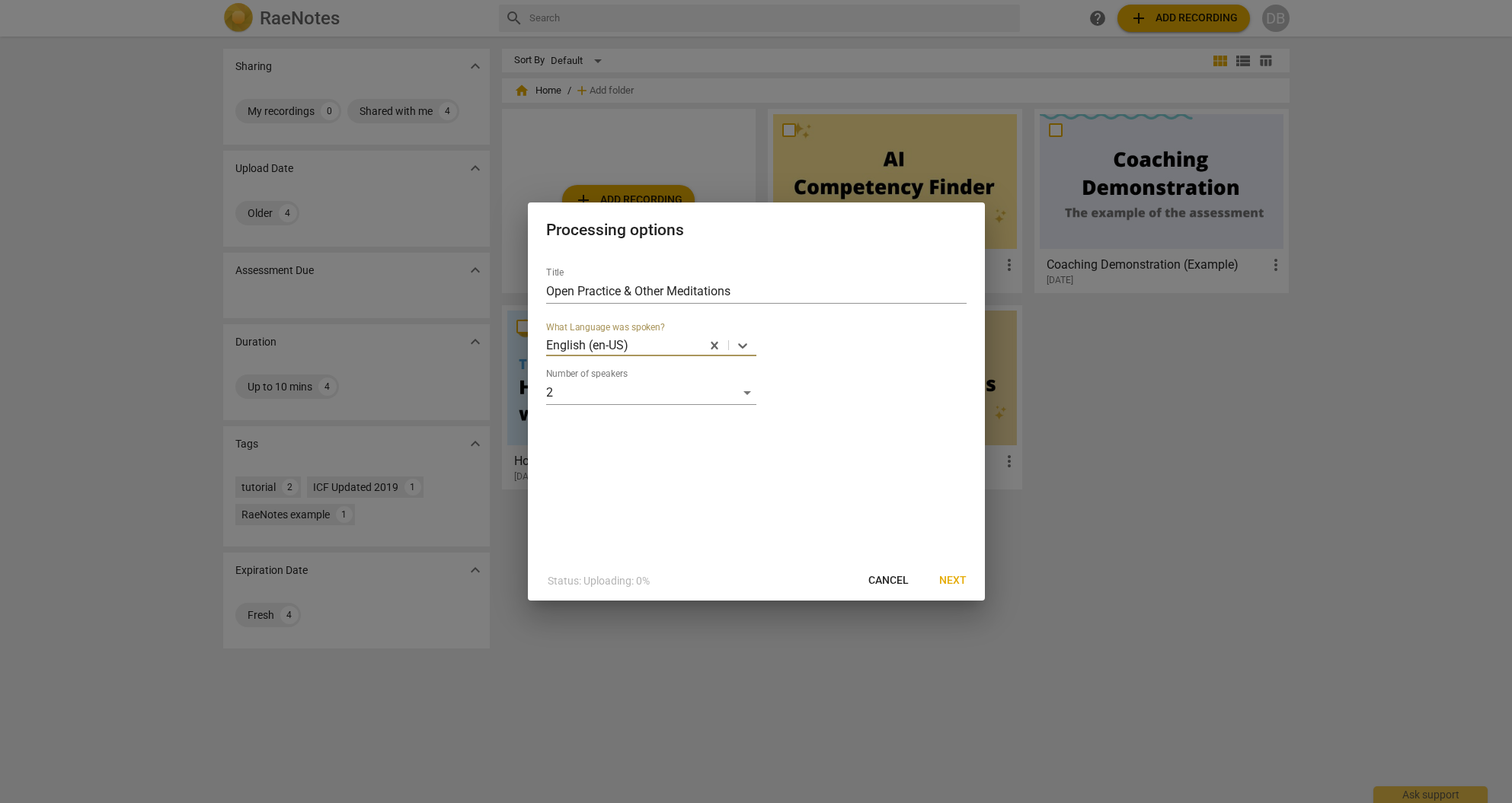
click at [955, 579] on span "Next" at bounding box center [953, 581] width 27 height 15
click at [955, 561] on div "Title Open Practice & Other Meditations option English (en-US), selected. Selec…" at bounding box center [756, 408] width 457 height 306
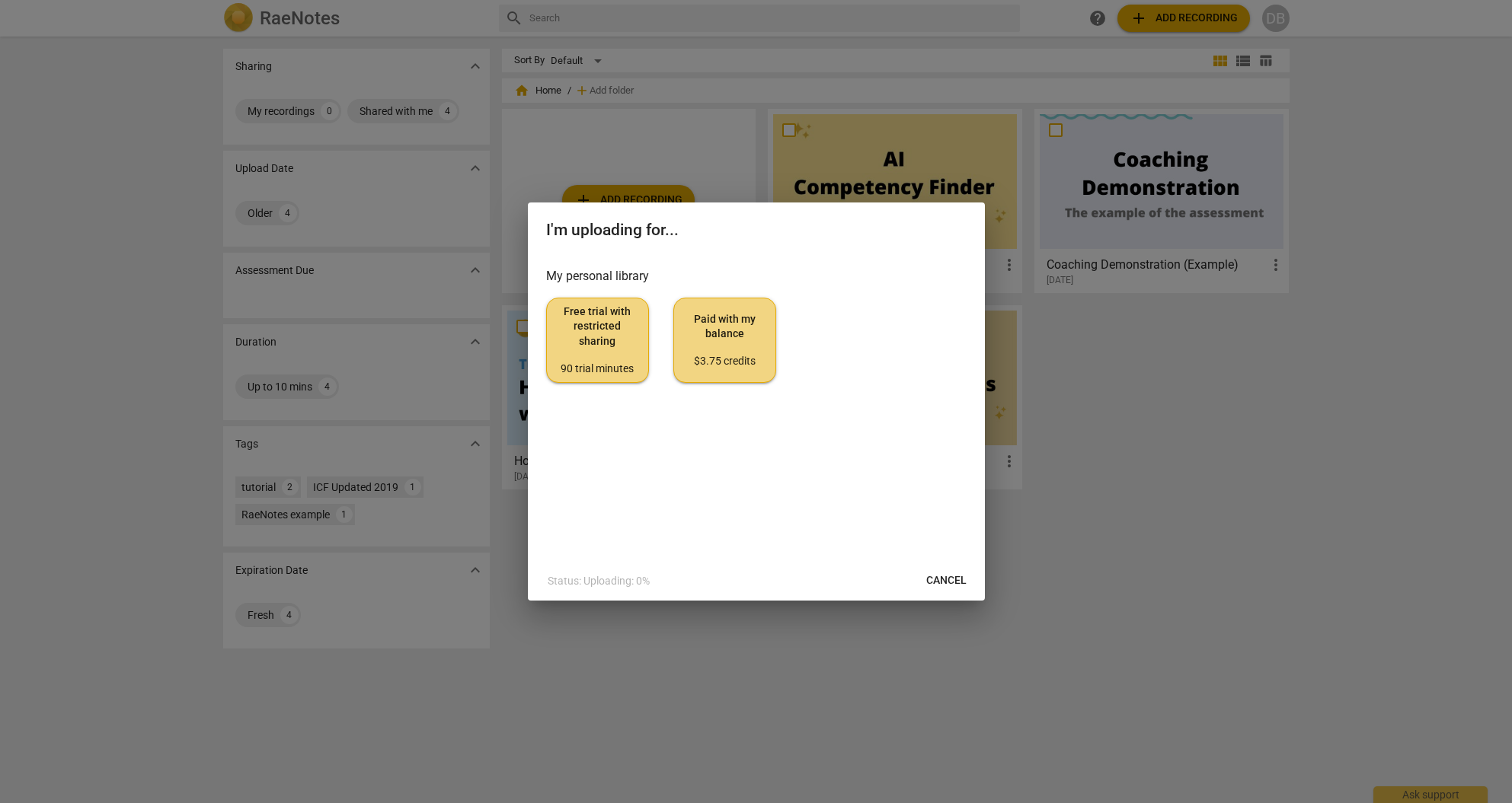
click at [731, 340] on span "Paid with my balance $3.75 credits" at bounding box center [725, 341] width 77 height 57
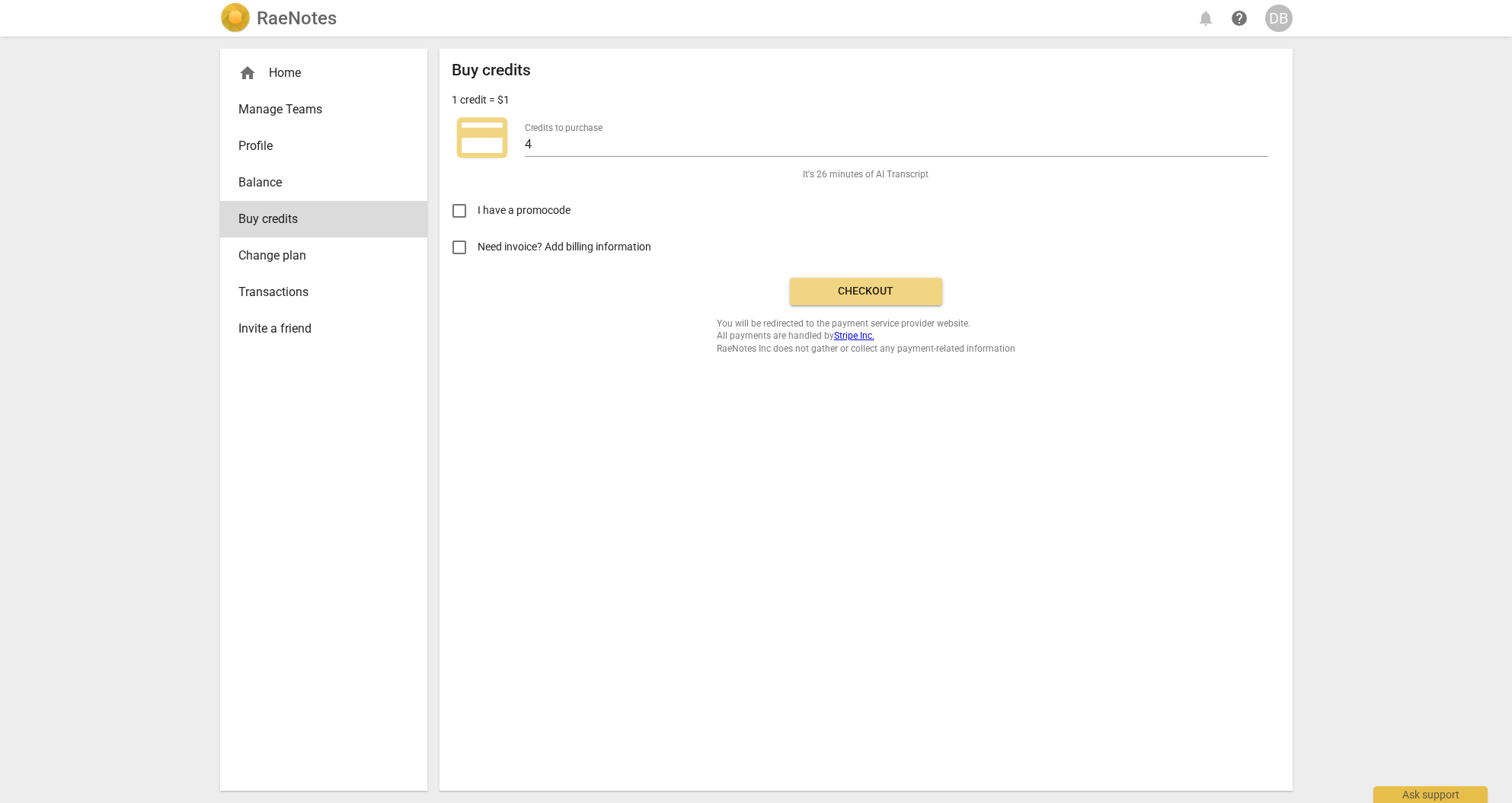
click at [865, 290] on span "Checkout" at bounding box center [866, 291] width 128 height 15
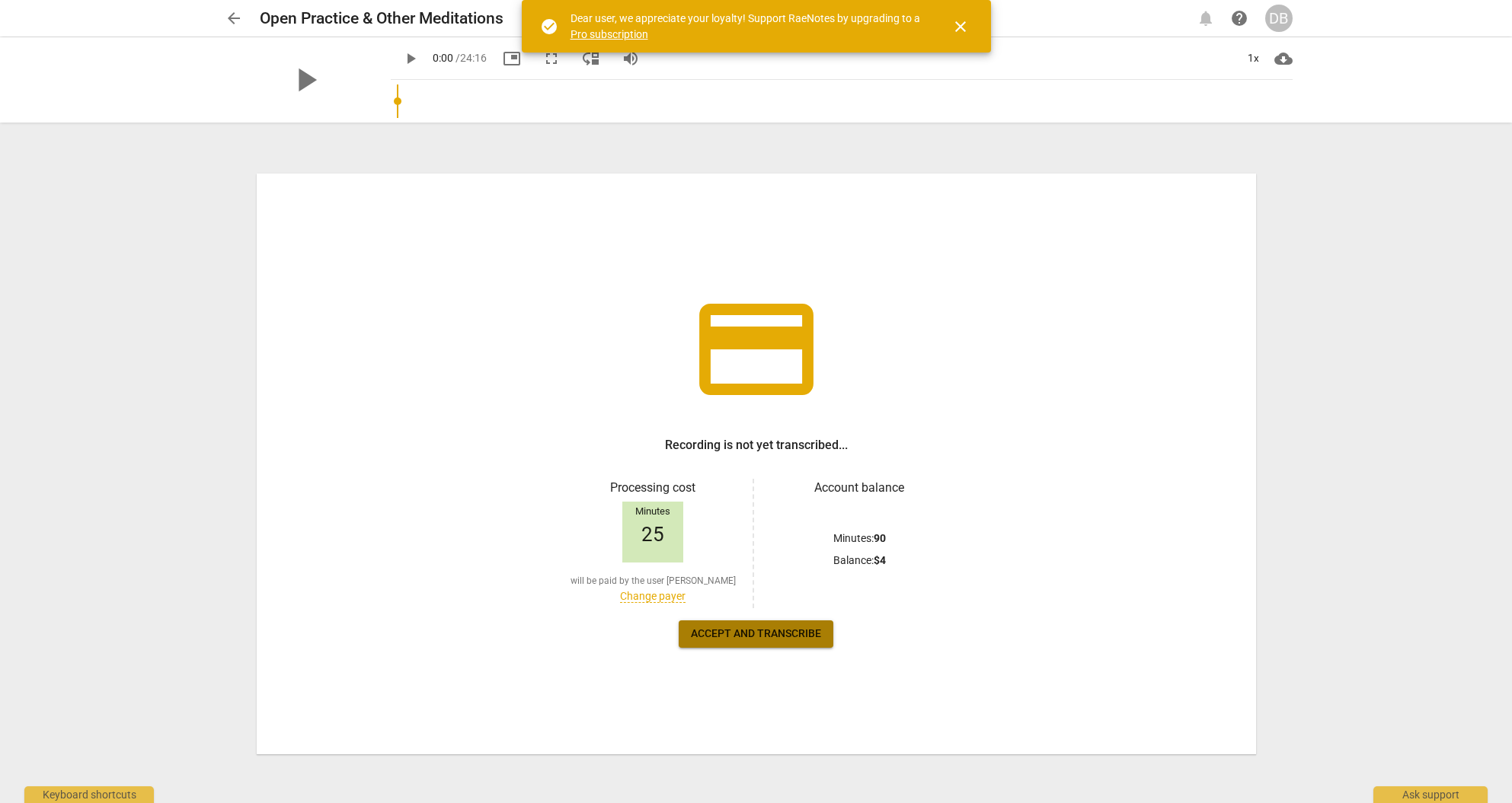
click at [803, 632] on span "Accept and transcribe" at bounding box center [756, 634] width 131 height 15
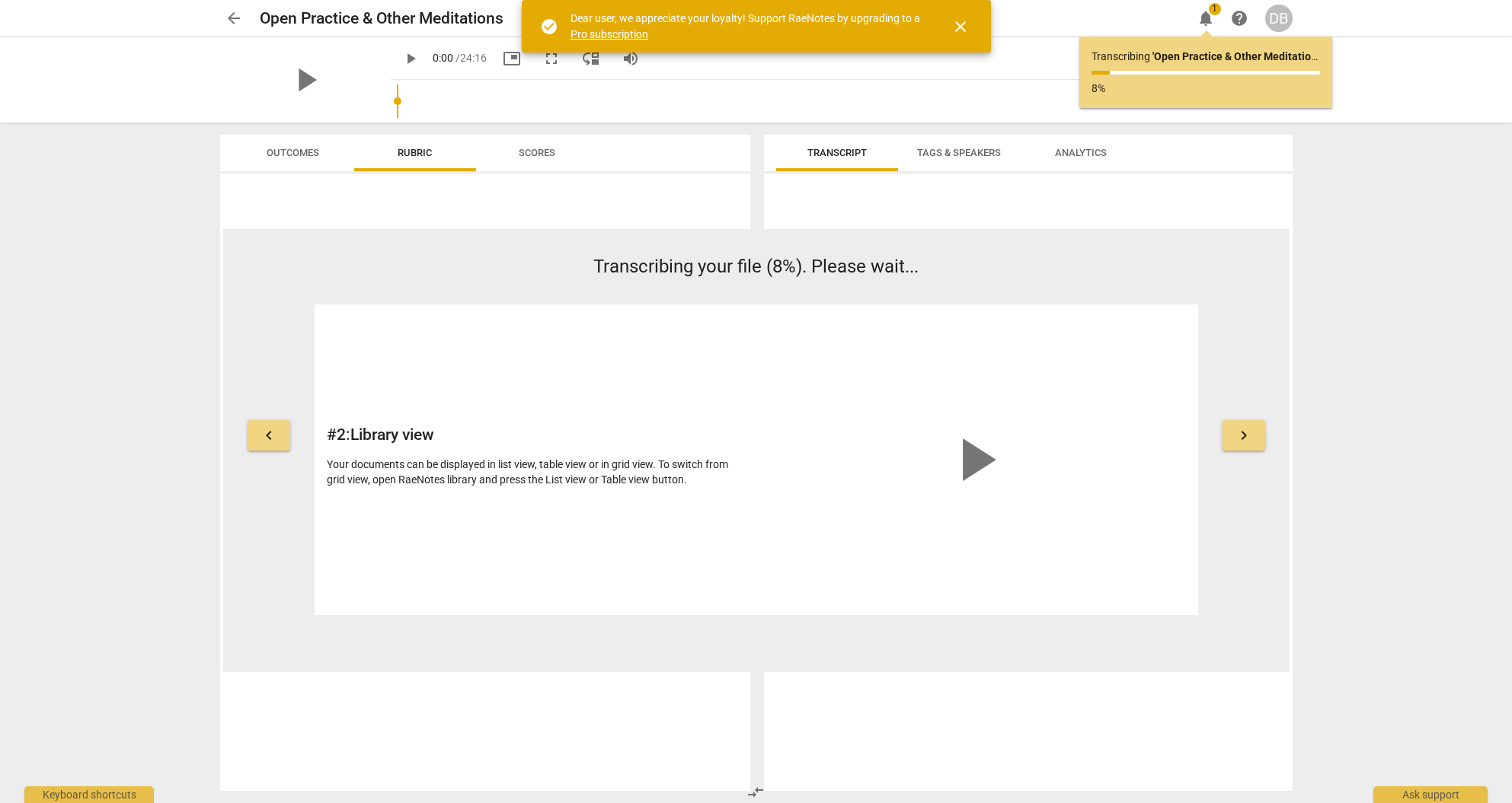
click at [964, 27] on span "close" at bounding box center [960, 26] width 18 height 18
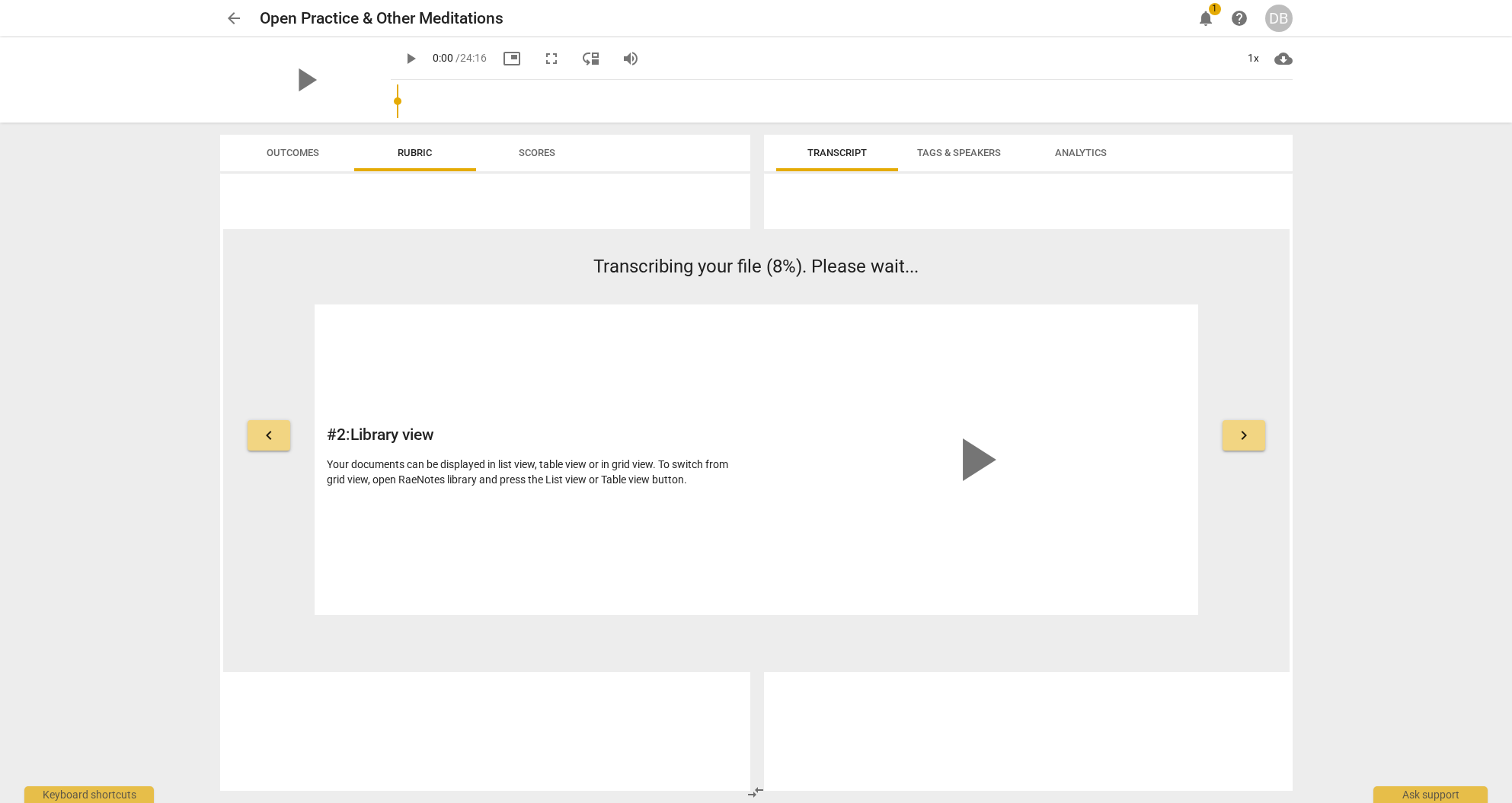
click at [1281, 59] on span "cloud_download" at bounding box center [1283, 58] width 18 height 18
click at [1225, 59] on div at bounding box center [756, 401] width 1512 height 803
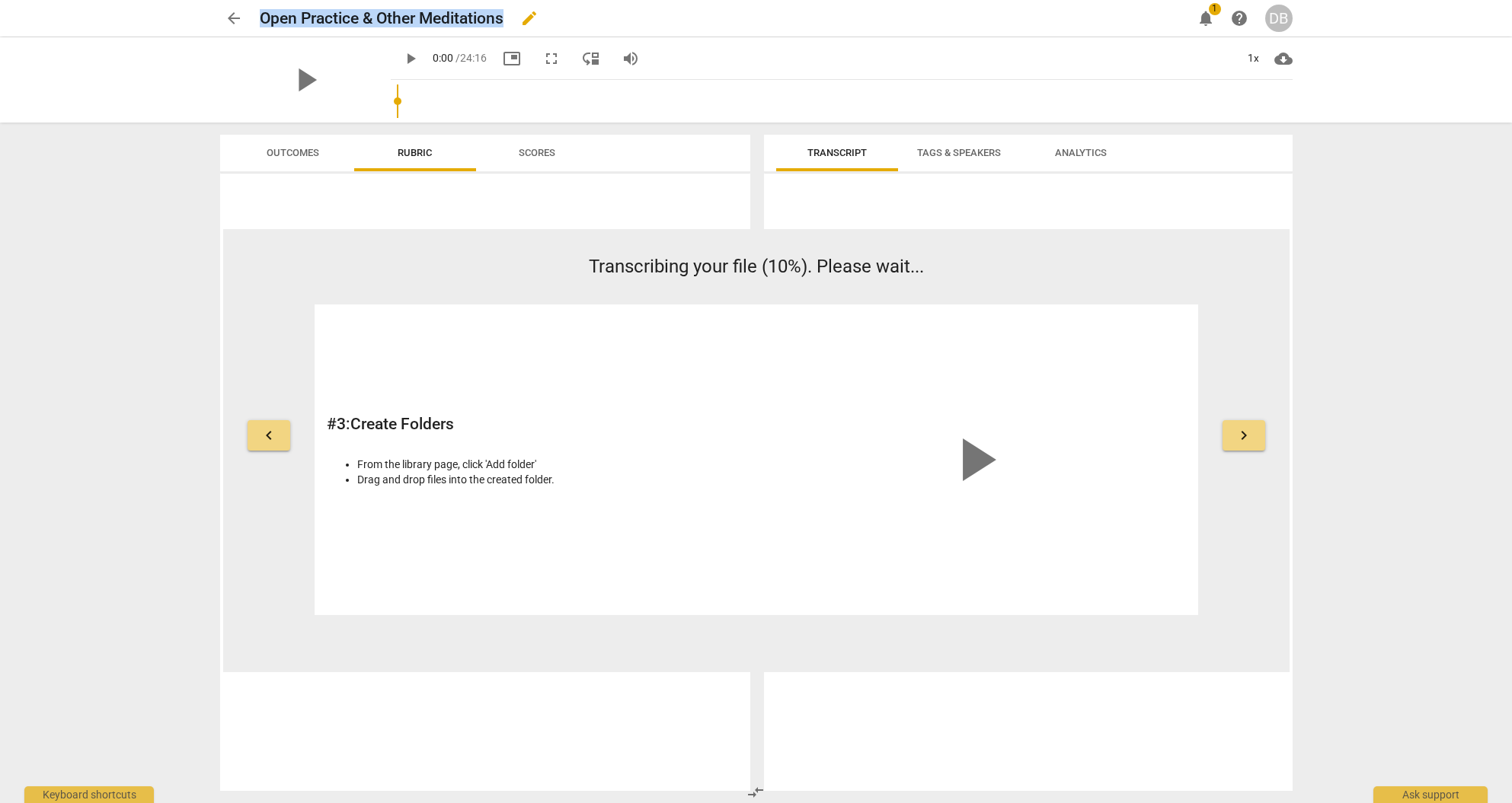
drag, startPoint x: 505, startPoint y: 19, endPoint x: 261, endPoint y: 20, distance: 244.0
click at [260, 21] on h2 "Open Practice & Other Meditations" at bounding box center [381, 18] width 244 height 19
click at [531, 18] on span "edit" at bounding box center [529, 18] width 18 height 18
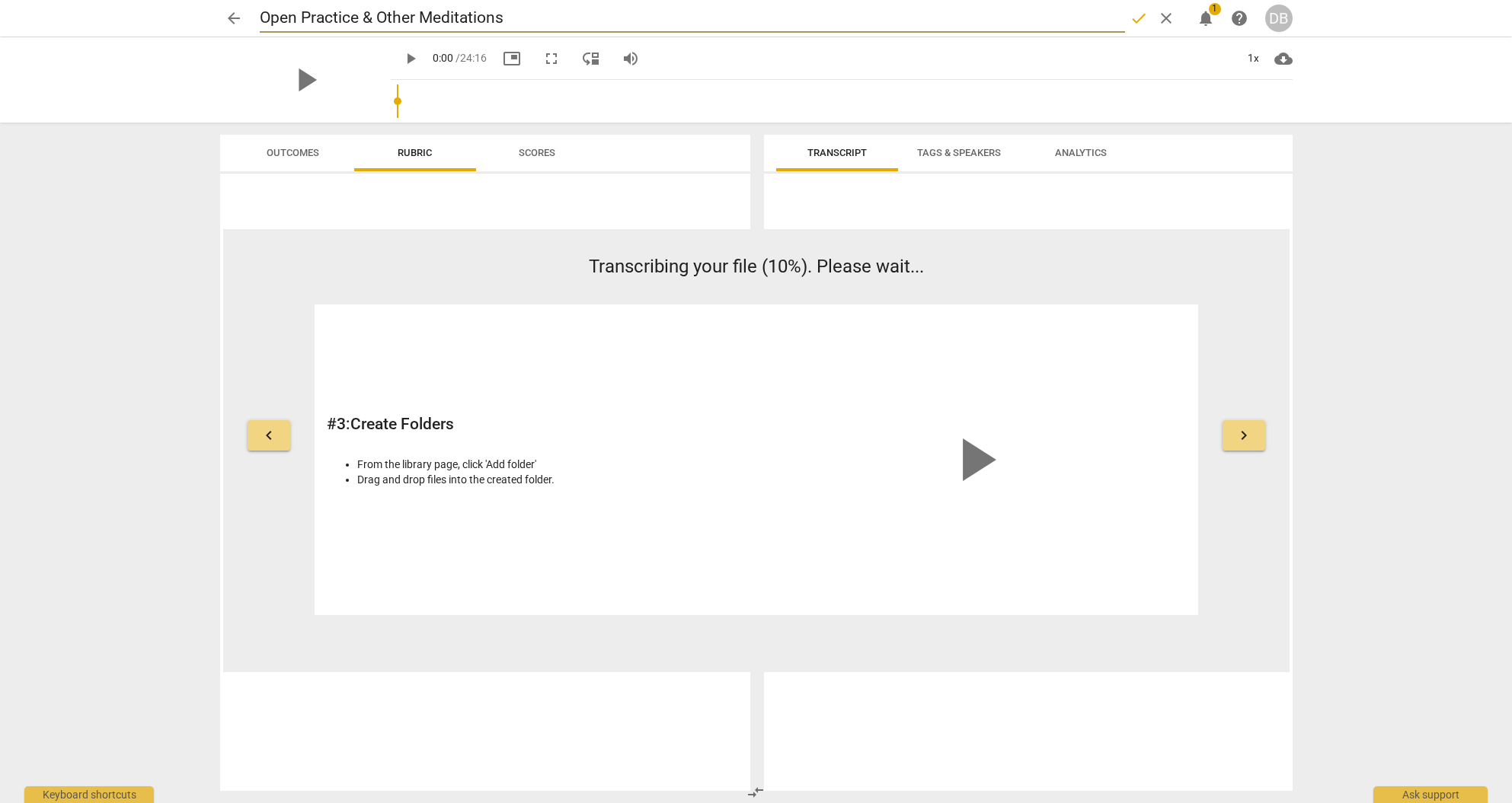
drag, startPoint x: 506, startPoint y: 19, endPoint x: 263, endPoint y: 22, distance: 243.0
click at [263, 22] on input "Open Practice & Other Meditations" at bounding box center [692, 18] width 865 height 29
type input "Danielle Bell"
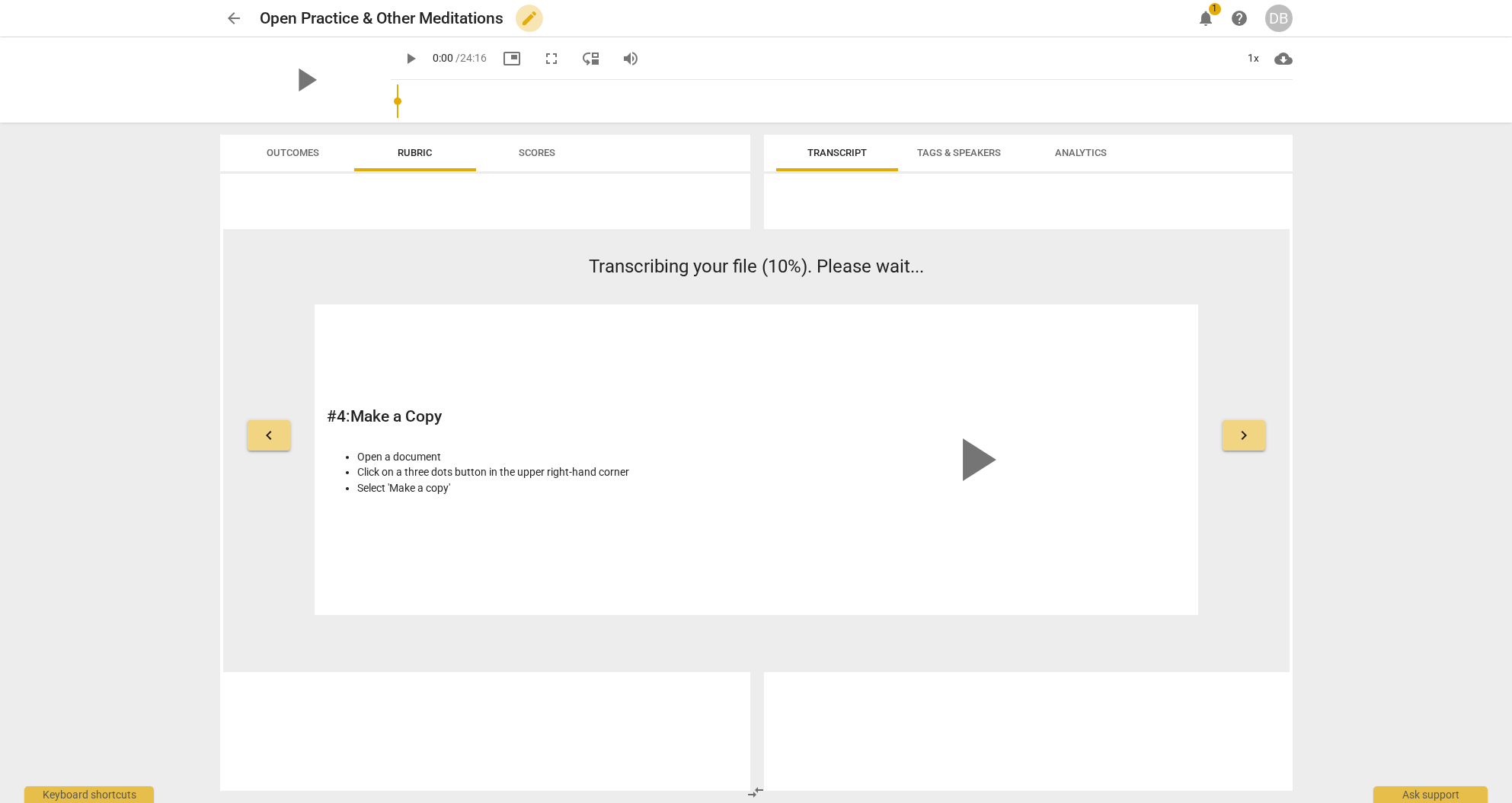
scroll to position [1, 0]
click at [533, 20] on span "edit" at bounding box center [529, 18] width 18 height 18
drag, startPoint x: 432, startPoint y: 18, endPoint x: 256, endPoint y: 12, distance: 176.1
click at [256, 12] on div "arrow_back Open Practice & Other Meditations done clear notifications 1 help DB" at bounding box center [756, 18] width 1072 height 29
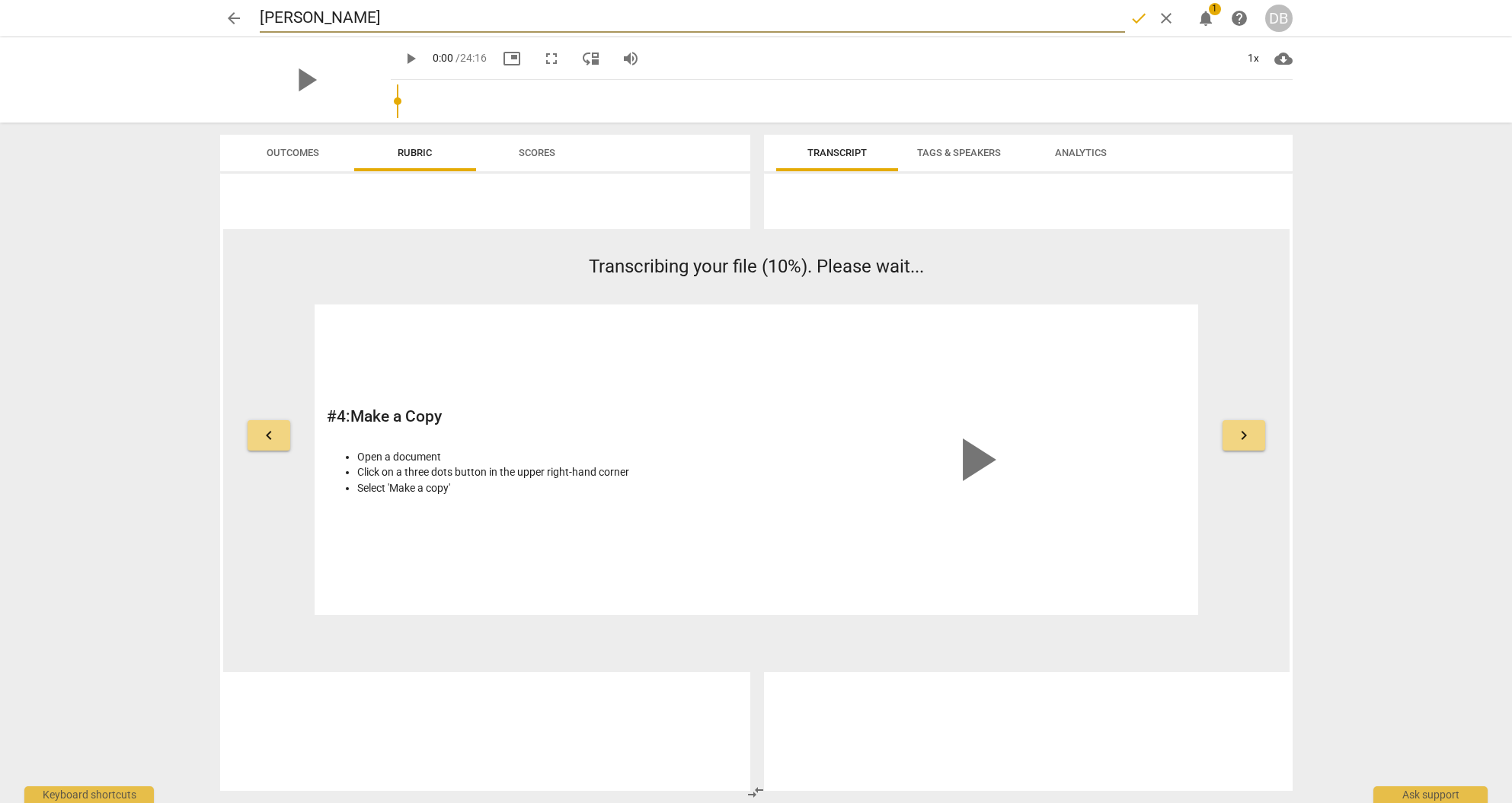
type input "Danielle B"
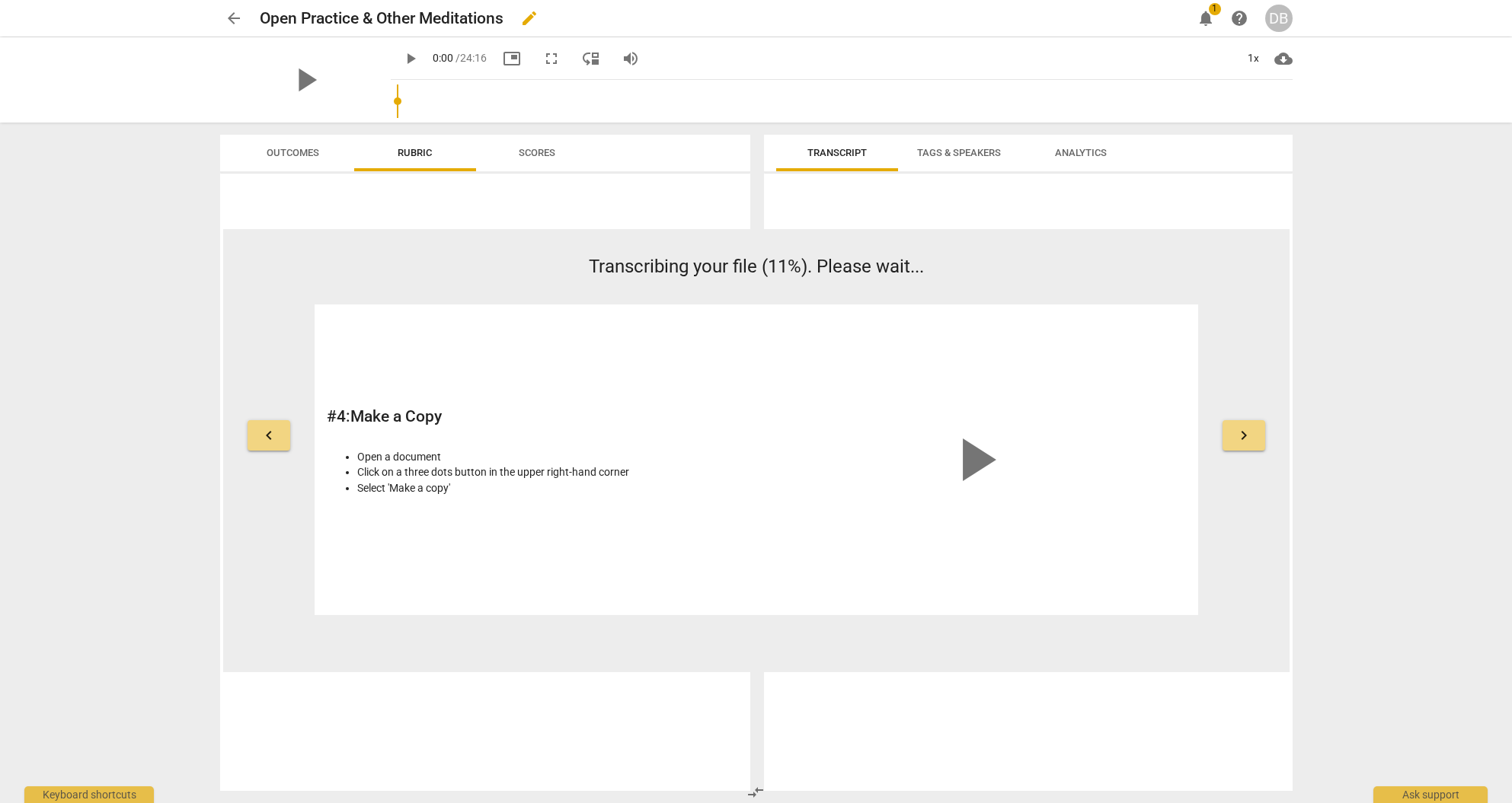
click at [539, 10] on span "edit" at bounding box center [529, 18] width 18 height 18
drag, startPoint x: 507, startPoint y: 18, endPoint x: 463, endPoint y: 21, distance: 44.1
click at [463, 21] on input "Open Practice & Other Meditations" at bounding box center [692, 18] width 865 height 29
click at [608, 27] on input "Open Practice & Other Meditations" at bounding box center [692, 18] width 865 height 29
click at [1238, 437] on span "keyboard_arrow_right" at bounding box center [1244, 435] width 18 height 18
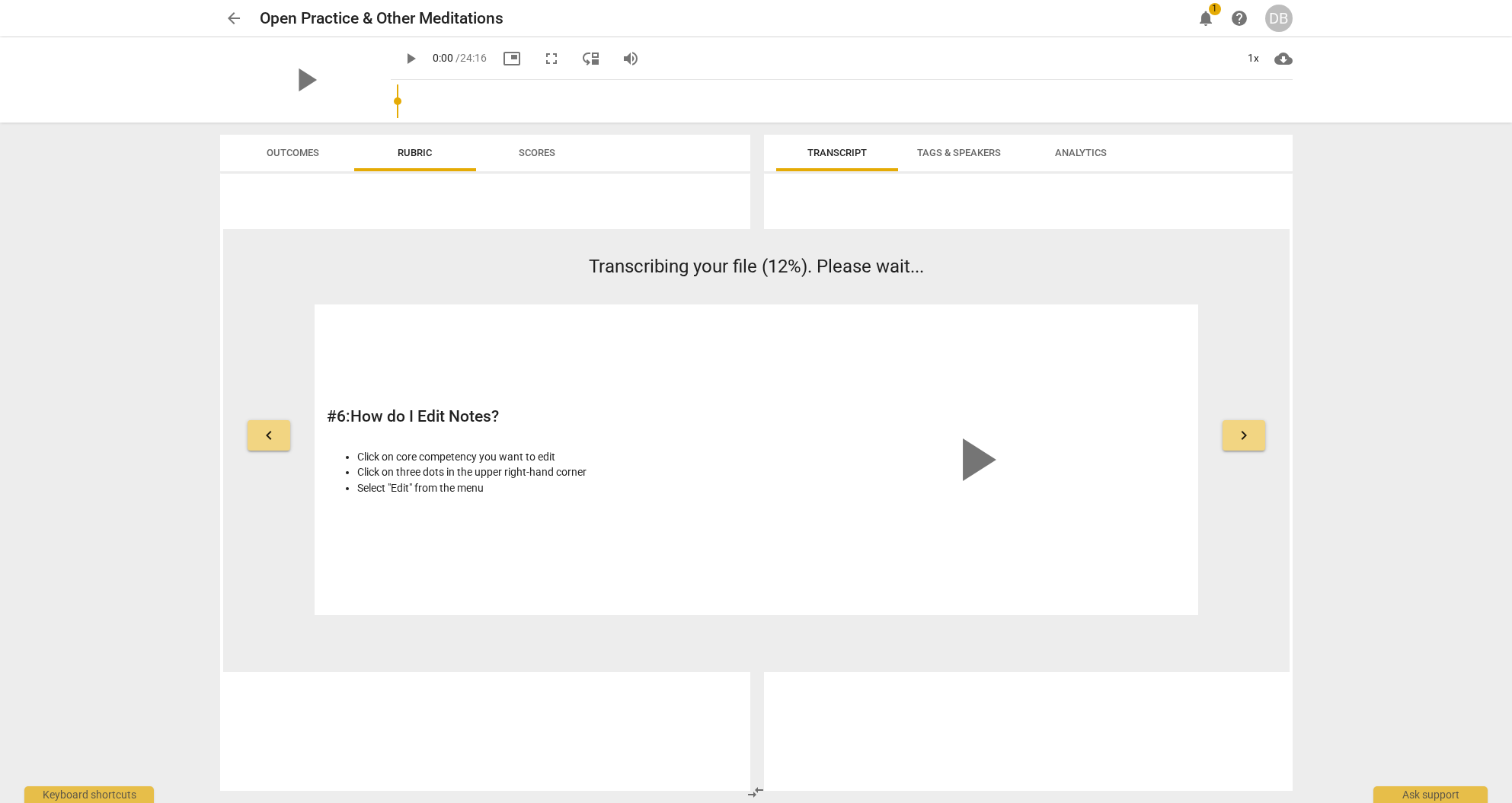
click at [1238, 437] on span "keyboard_arrow_right" at bounding box center [1244, 435] width 18 height 18
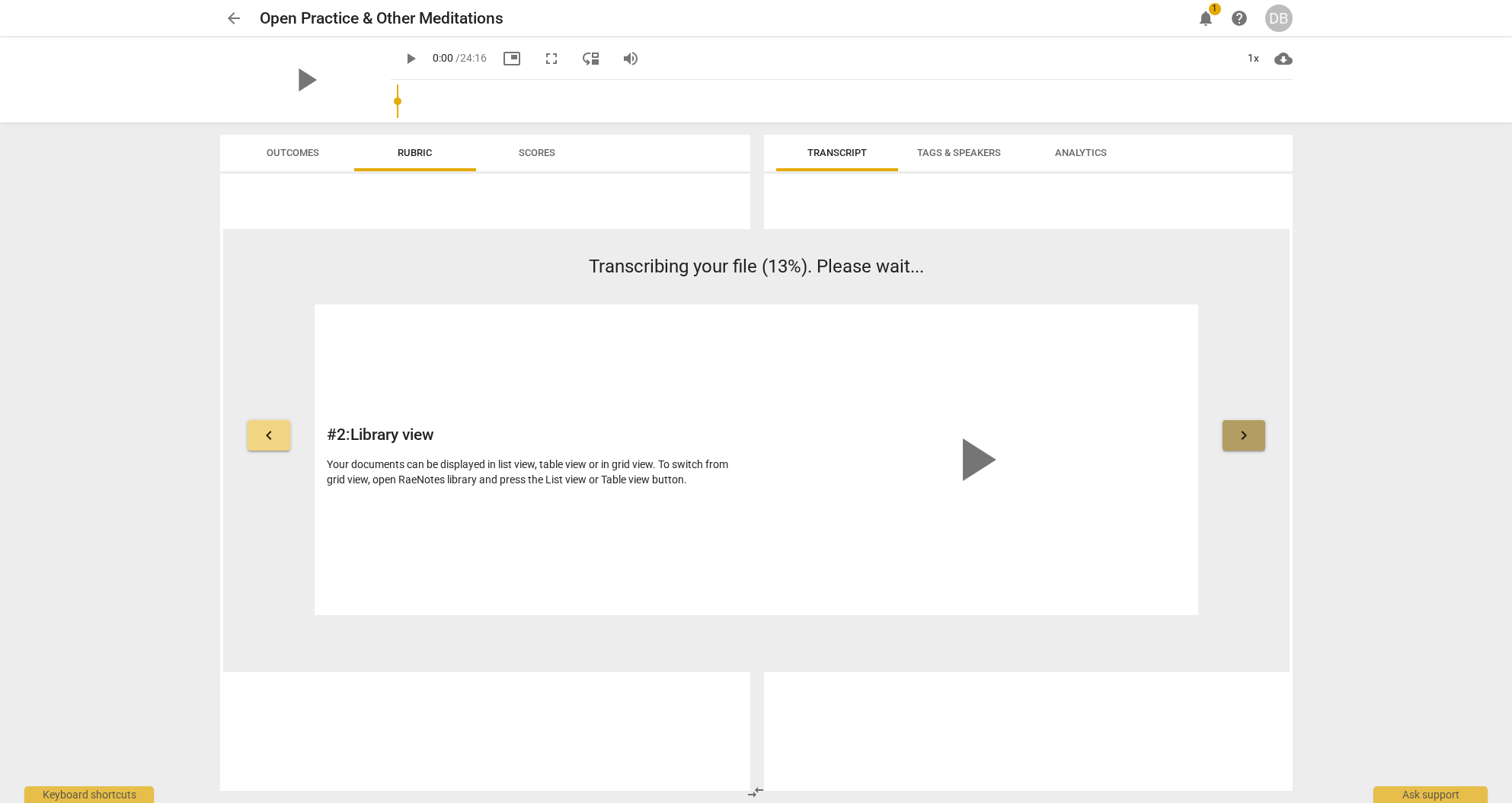
click at [1238, 437] on span "keyboard_arrow_right" at bounding box center [1244, 435] width 18 height 18
click at [1213, 12] on span "1" at bounding box center [1215, 9] width 12 height 12
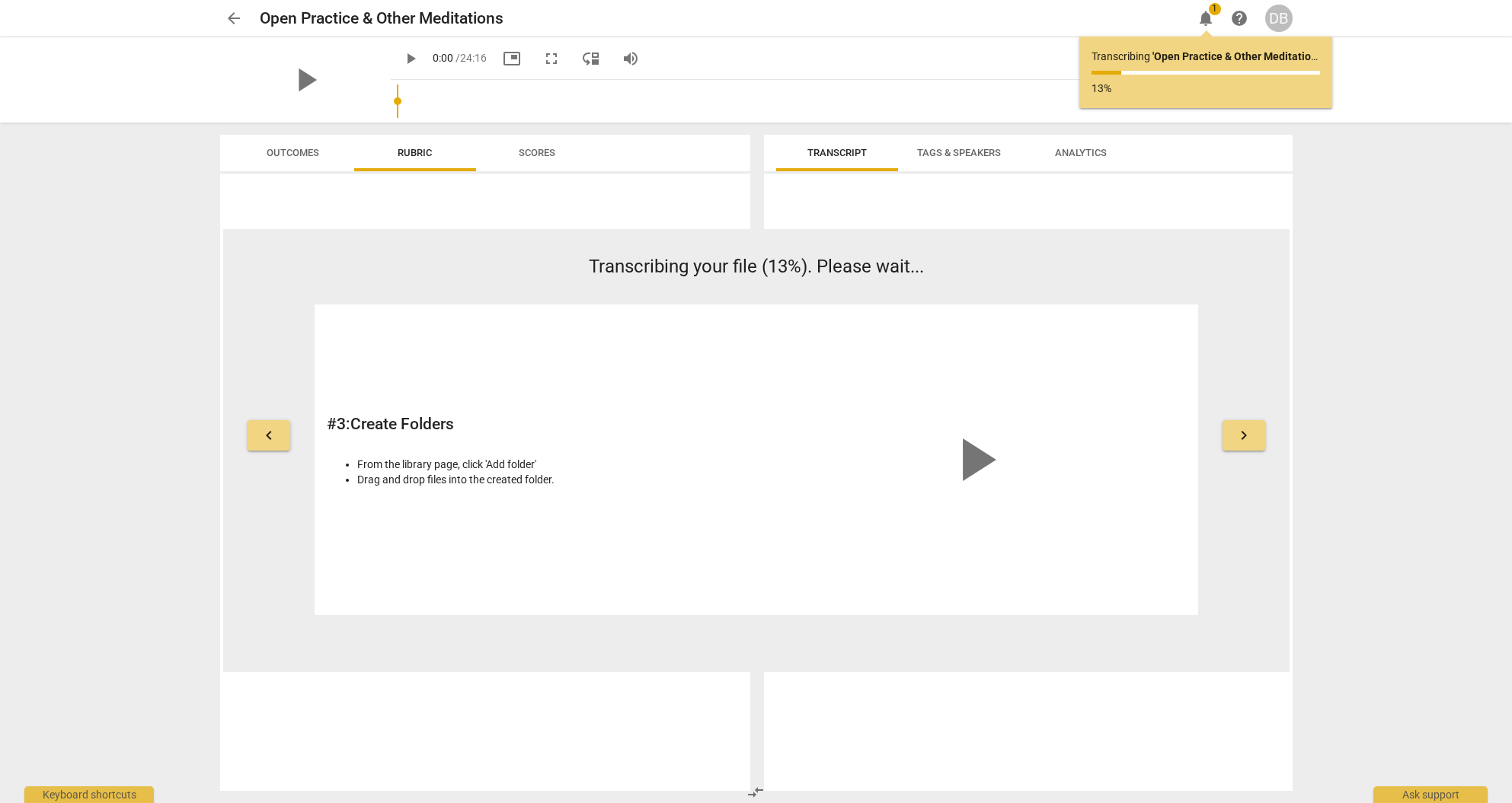
click at [1213, 12] on span "1" at bounding box center [1215, 9] width 12 height 12
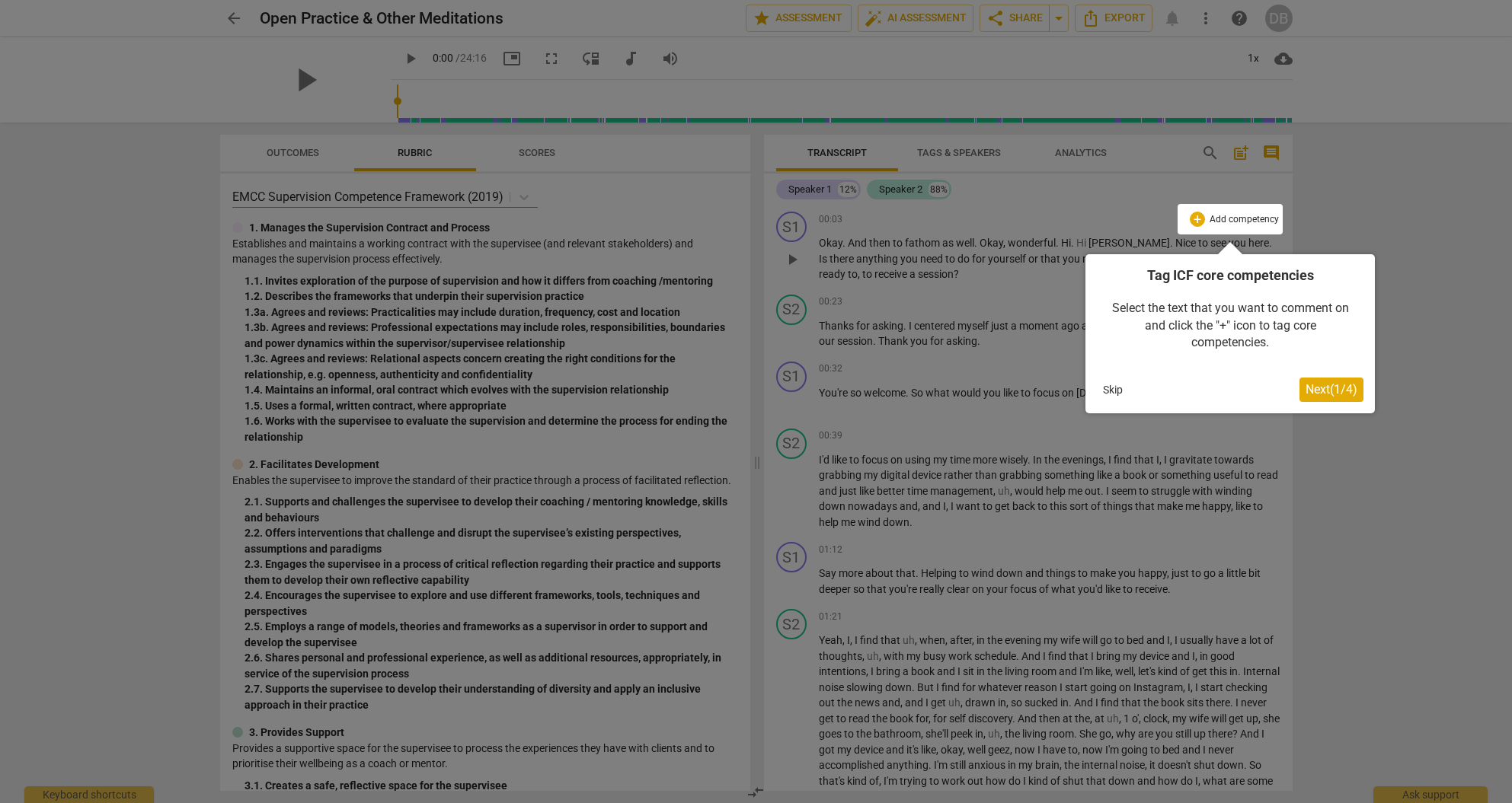
click at [1115, 389] on button "Skip" at bounding box center [1113, 390] width 32 height 23
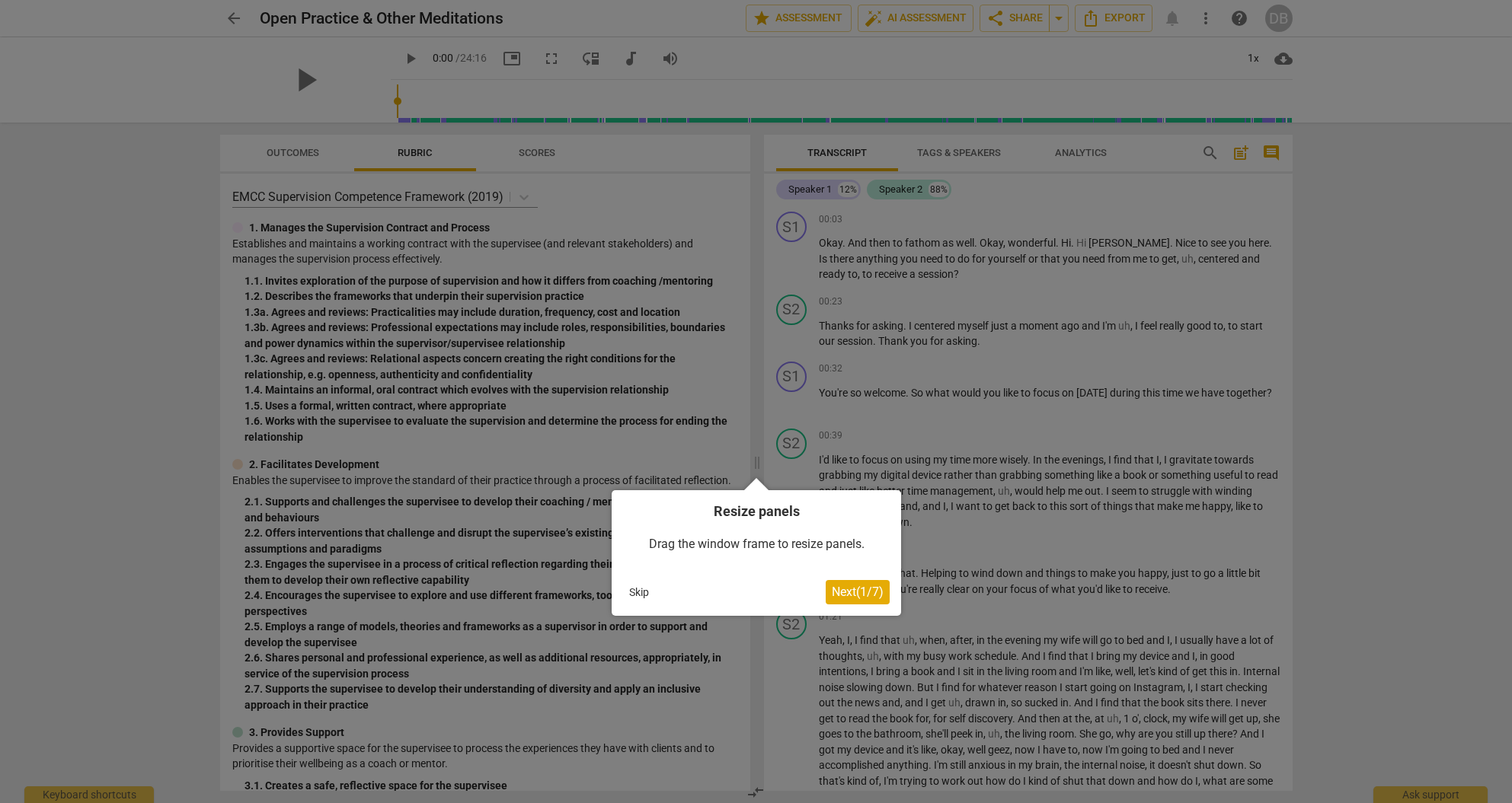
click at [643, 592] on button "Skip" at bounding box center [639, 592] width 32 height 23
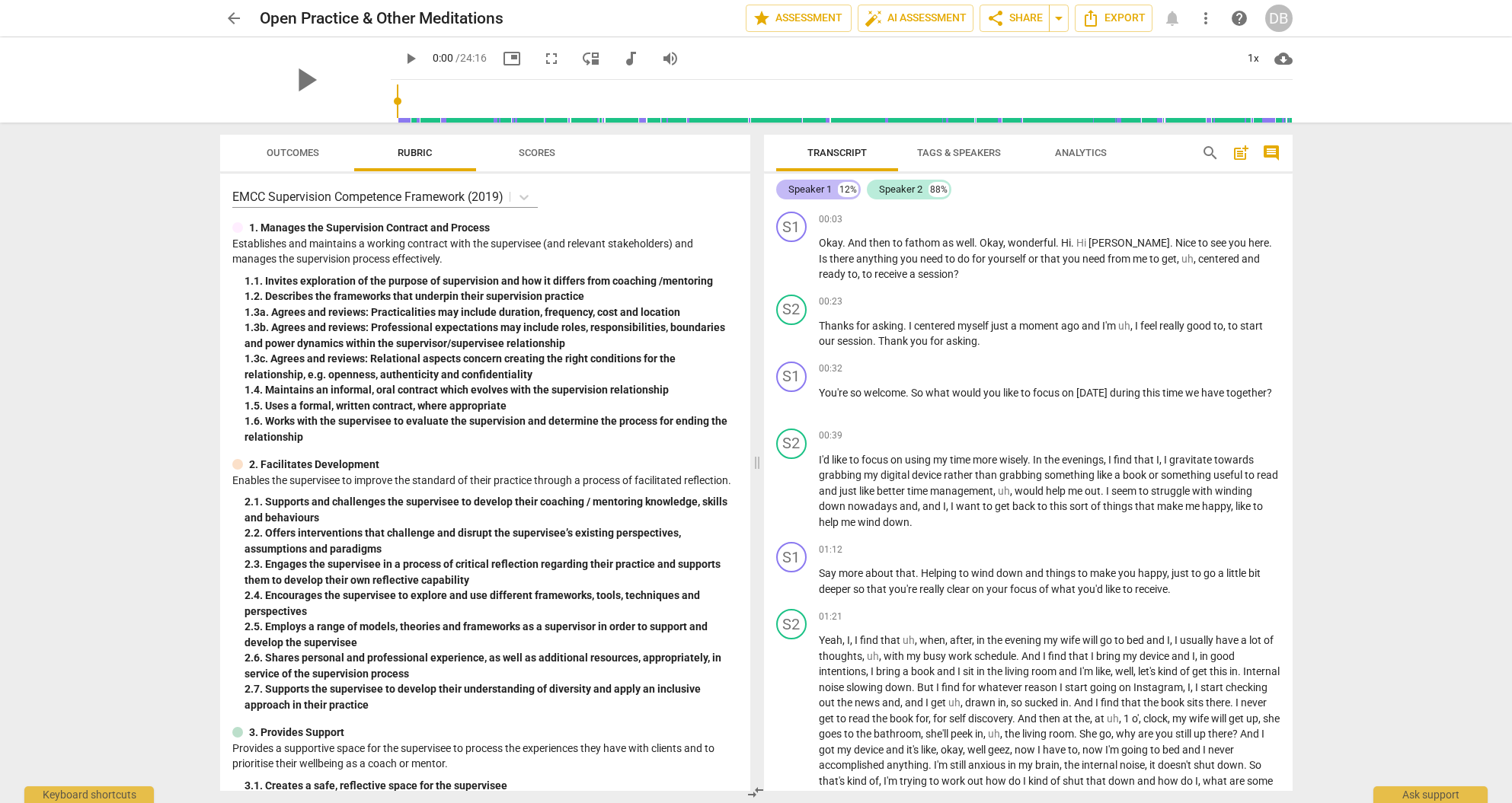
click at [826, 189] on div "Speaker 1" at bounding box center [810, 189] width 44 height 15
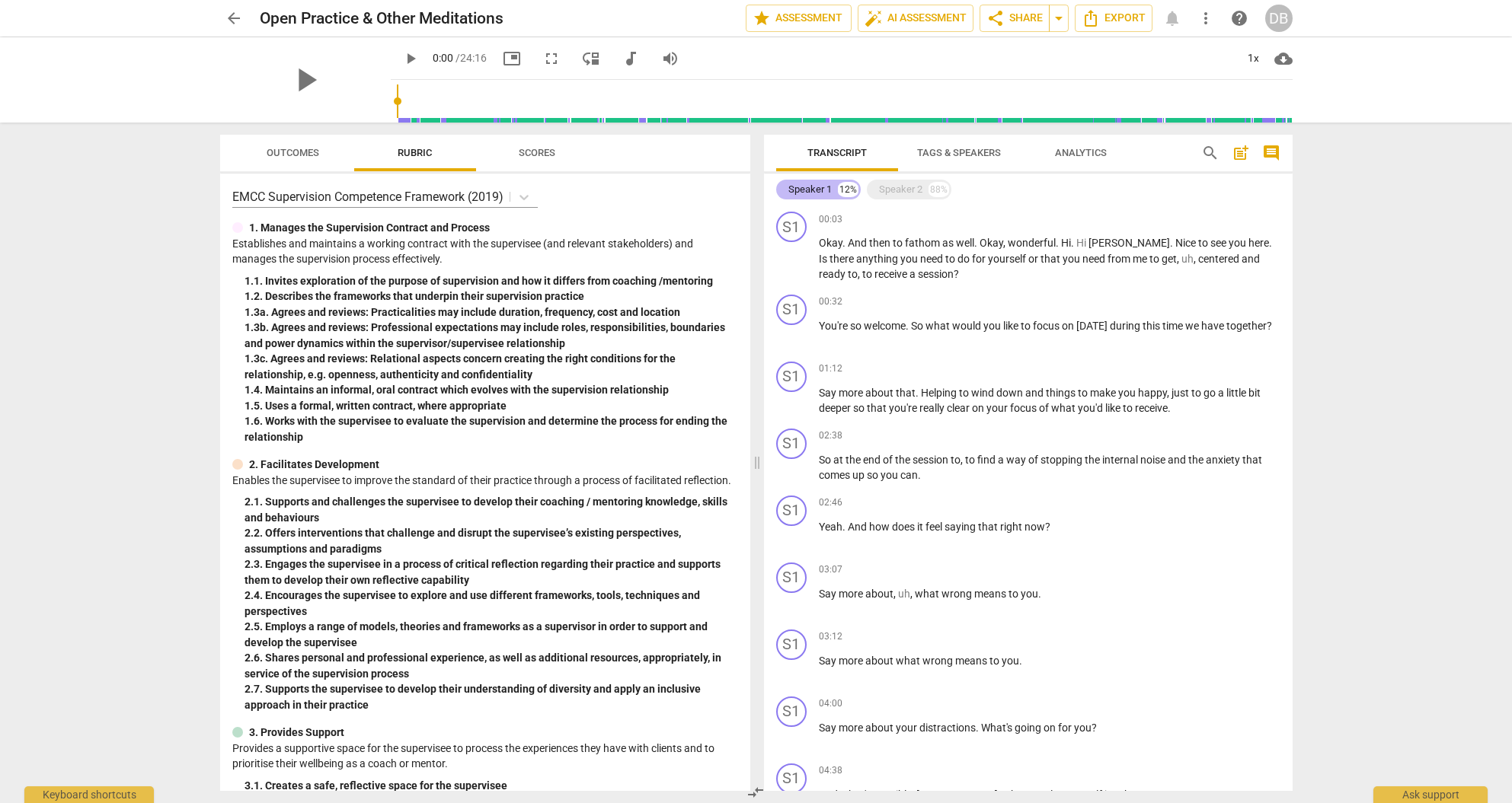
click at [822, 188] on div "Speaker 1" at bounding box center [810, 189] width 44 height 15
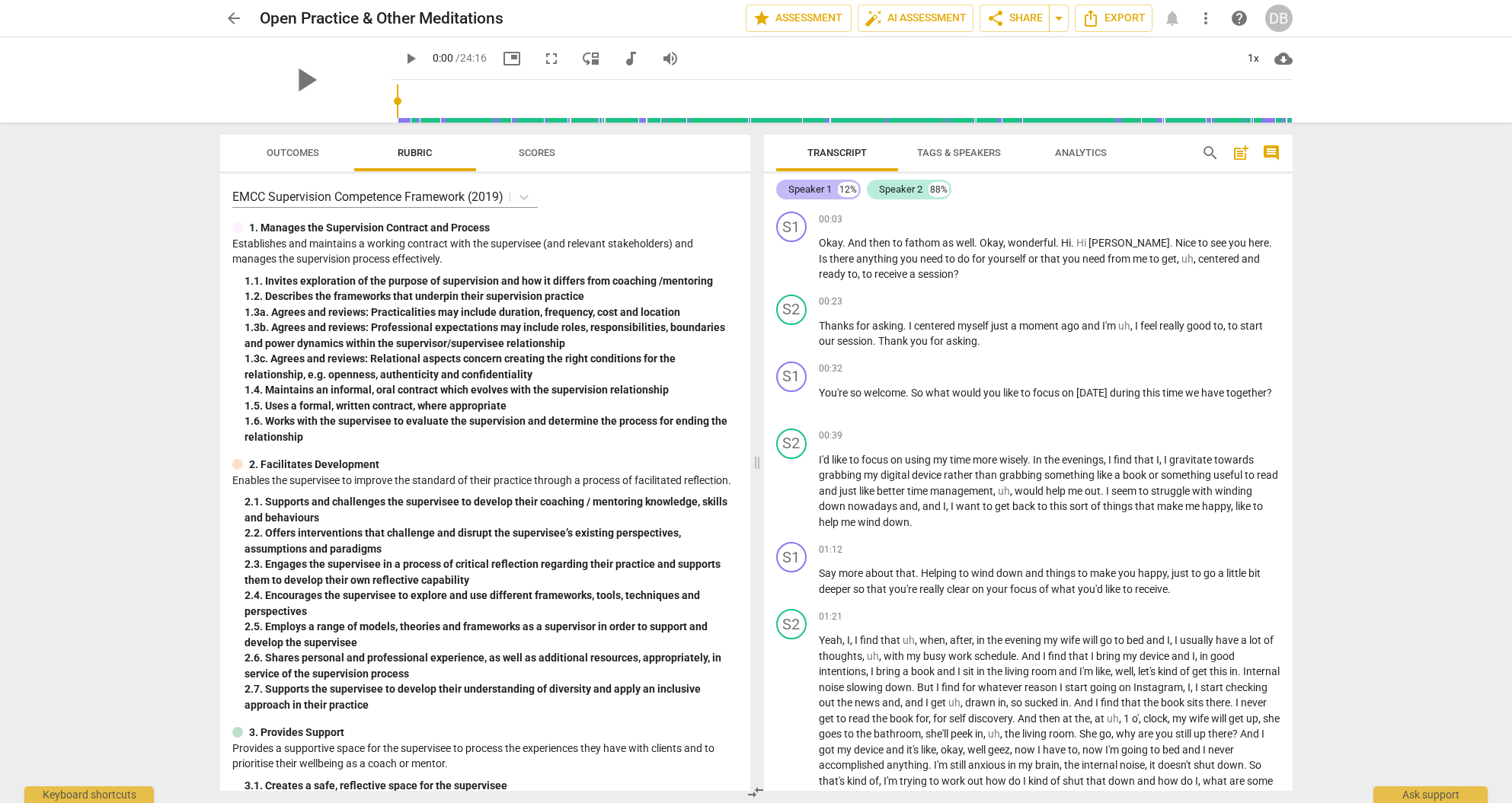
click at [829, 185] on div "Speaker 1" at bounding box center [810, 189] width 44 height 15
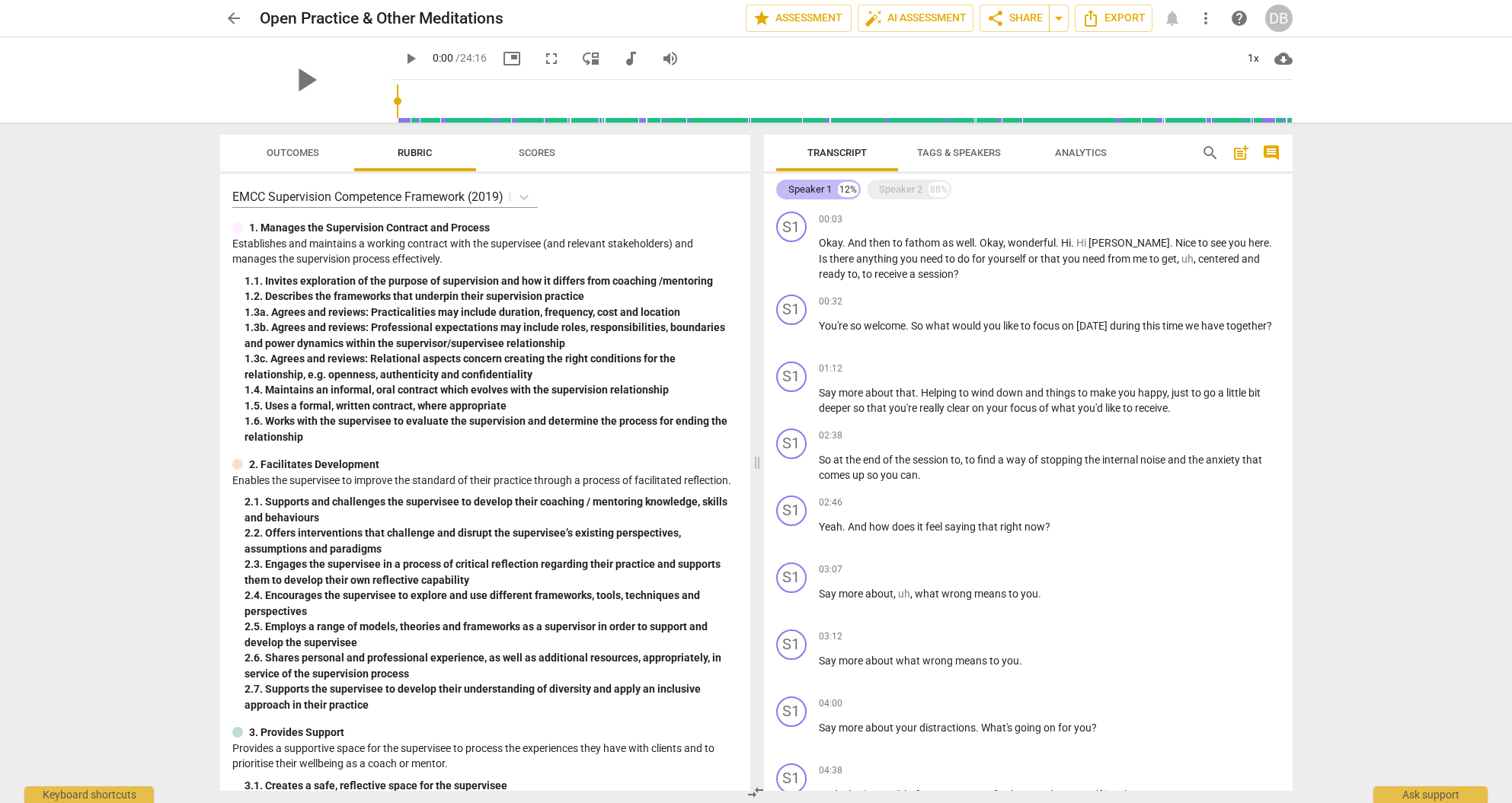
click at [822, 187] on div "Speaker 1" at bounding box center [810, 189] width 44 height 15
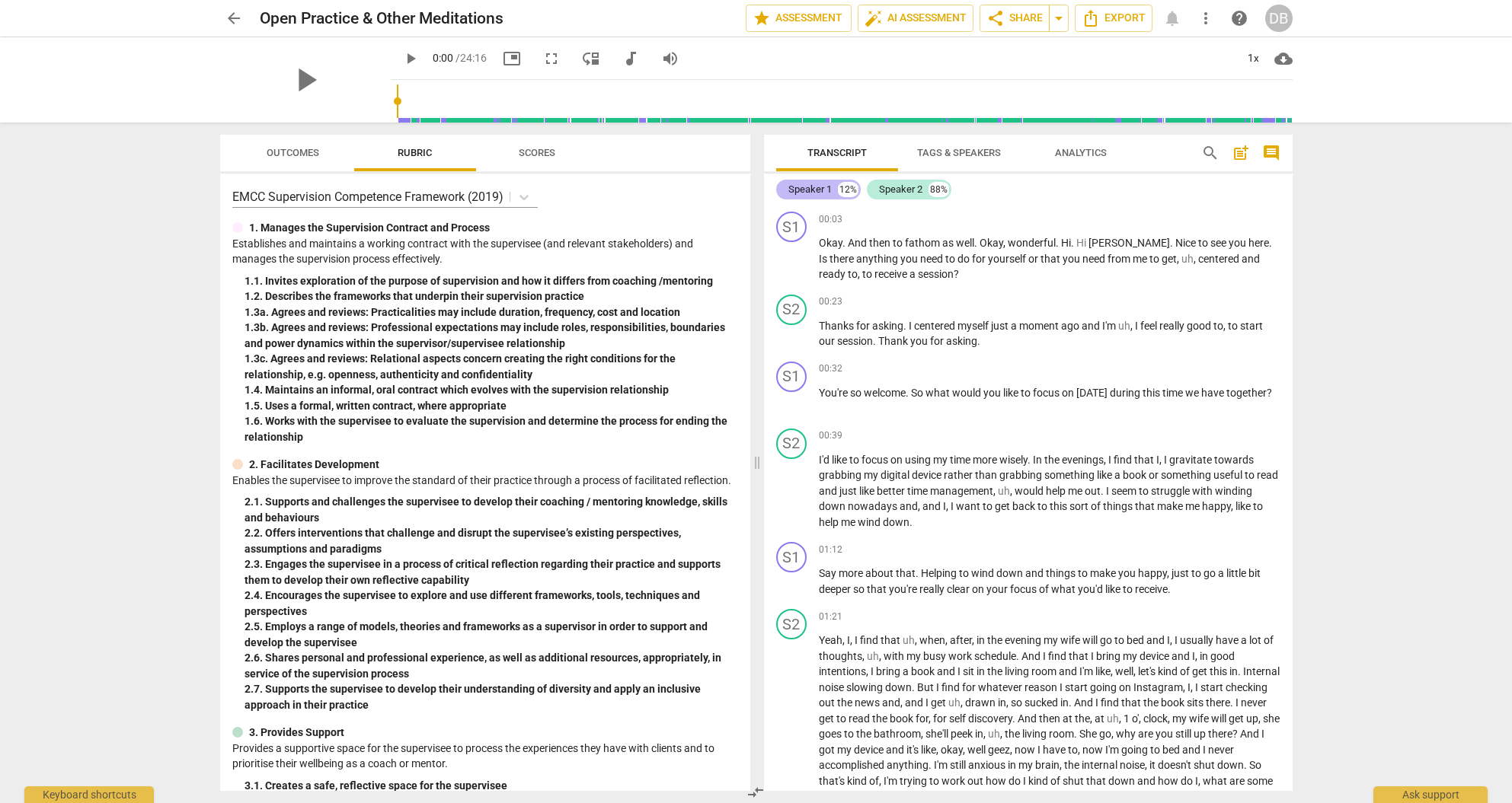
click at [822, 187] on div "Speaker 1" at bounding box center [810, 189] width 44 height 15
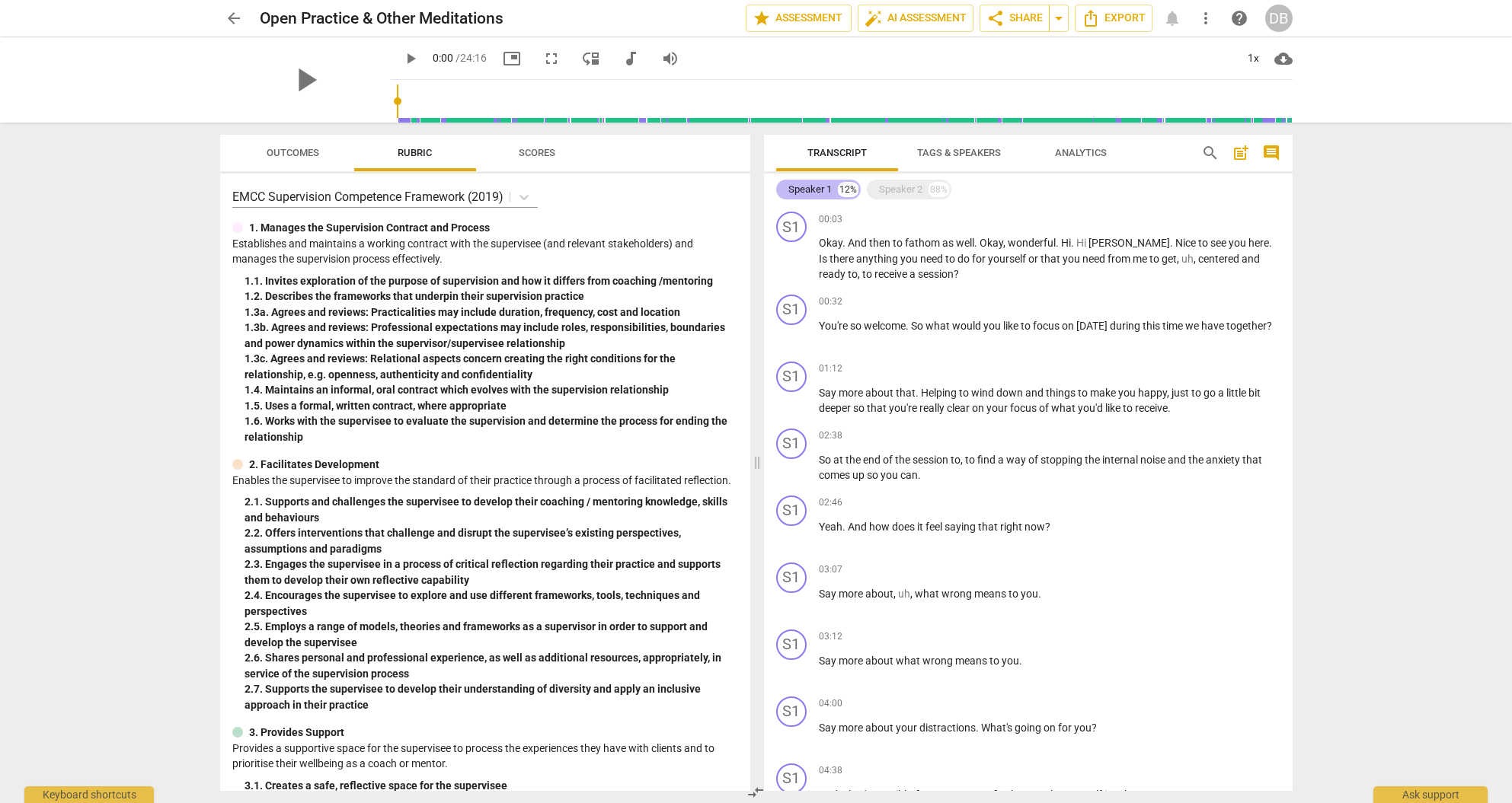
click at [822, 187] on div "Speaker 1" at bounding box center [810, 189] width 44 height 15
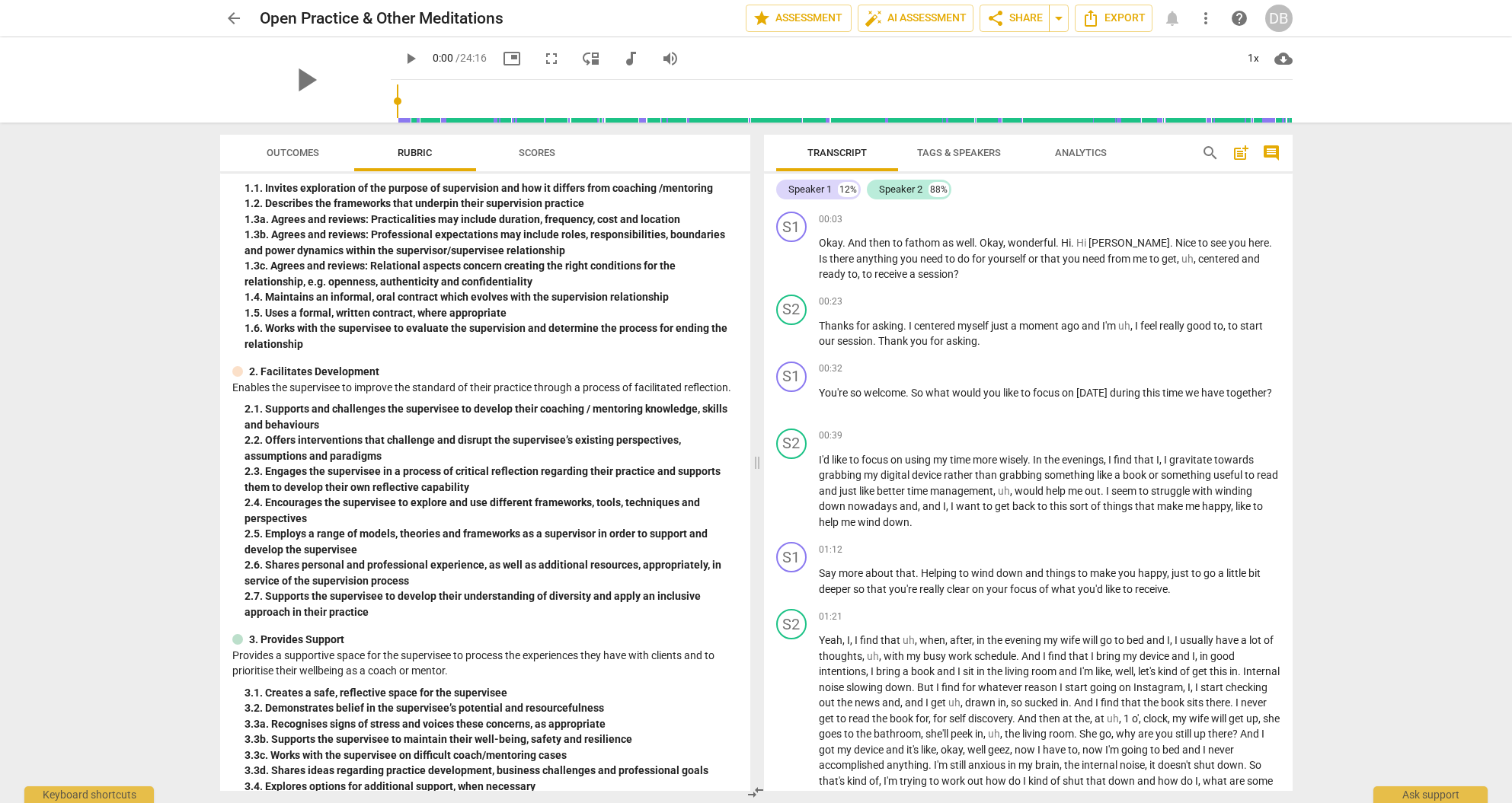
scroll to position [116, 0]
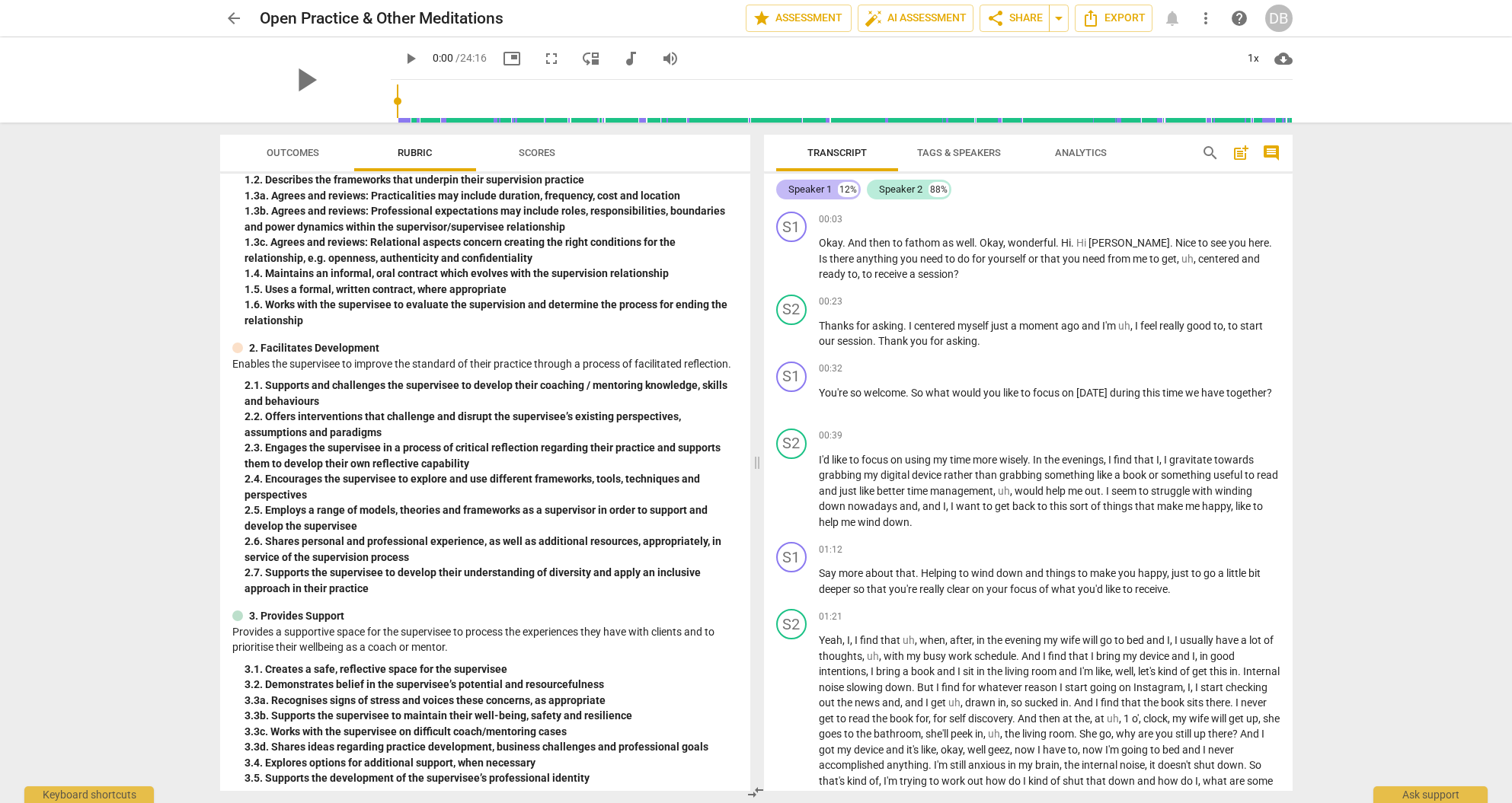
click at [811, 190] on div "Speaker 1" at bounding box center [810, 189] width 44 height 15
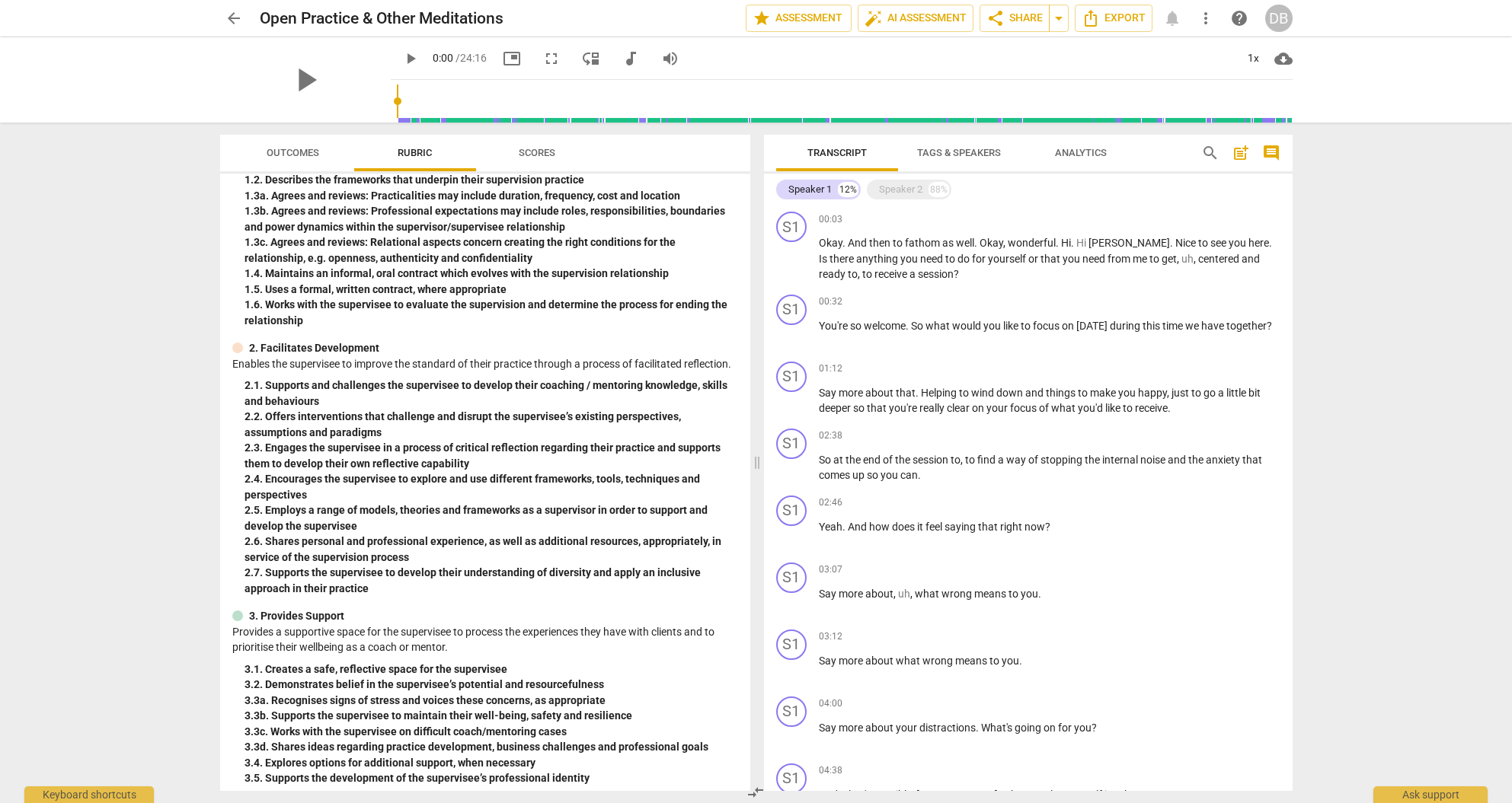
scroll to position [0, 0]
drag, startPoint x: 828, startPoint y: 184, endPoint x: 803, endPoint y: 194, distance: 26.9
click at [803, 194] on div "Speaker 1" at bounding box center [810, 189] width 44 height 15
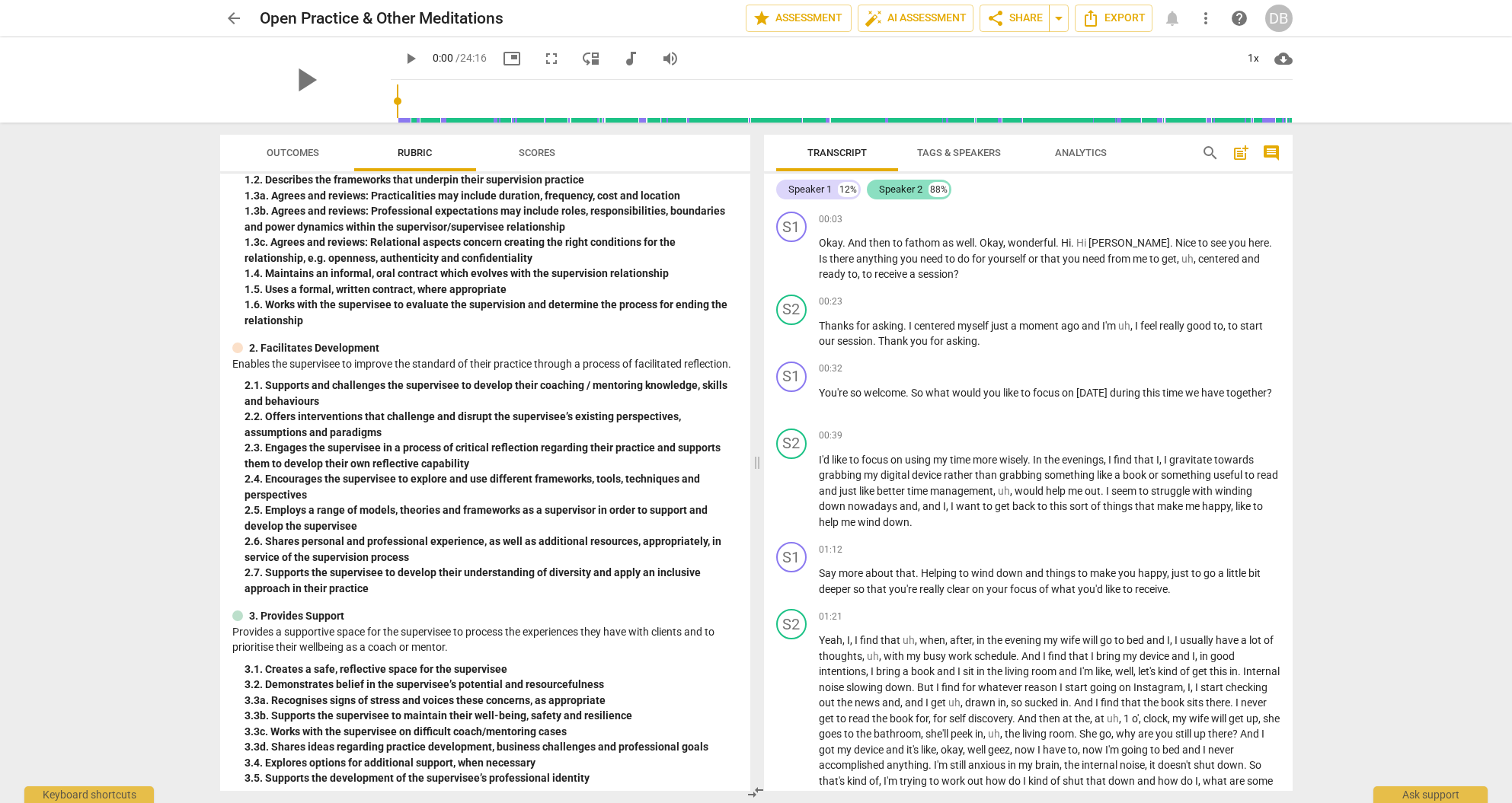
click at [927, 184] on div "Speaker 2 88%" at bounding box center [909, 189] width 84 height 20
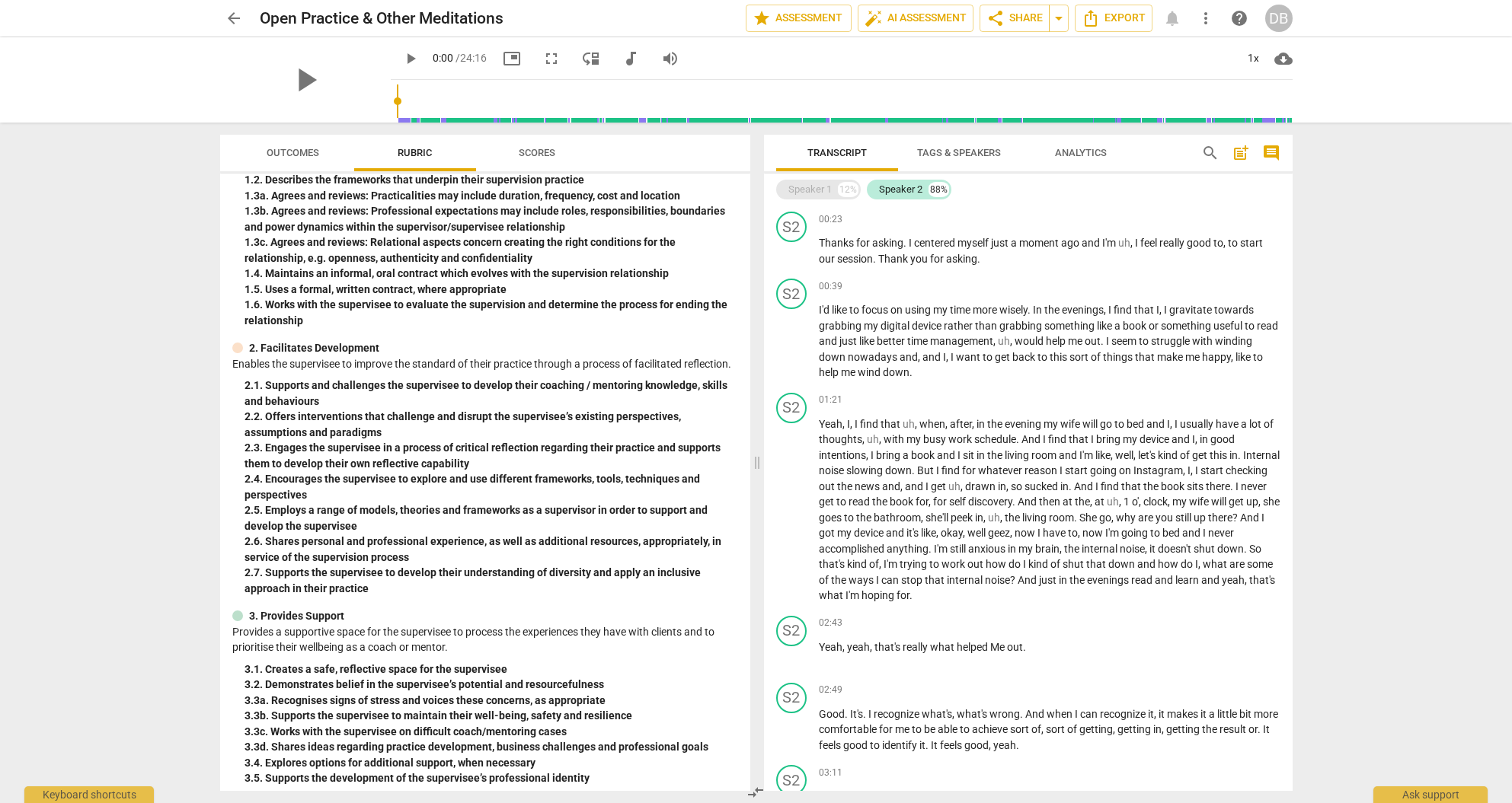
click at [830, 187] on div "Speaker 1" at bounding box center [810, 189] width 44 height 15
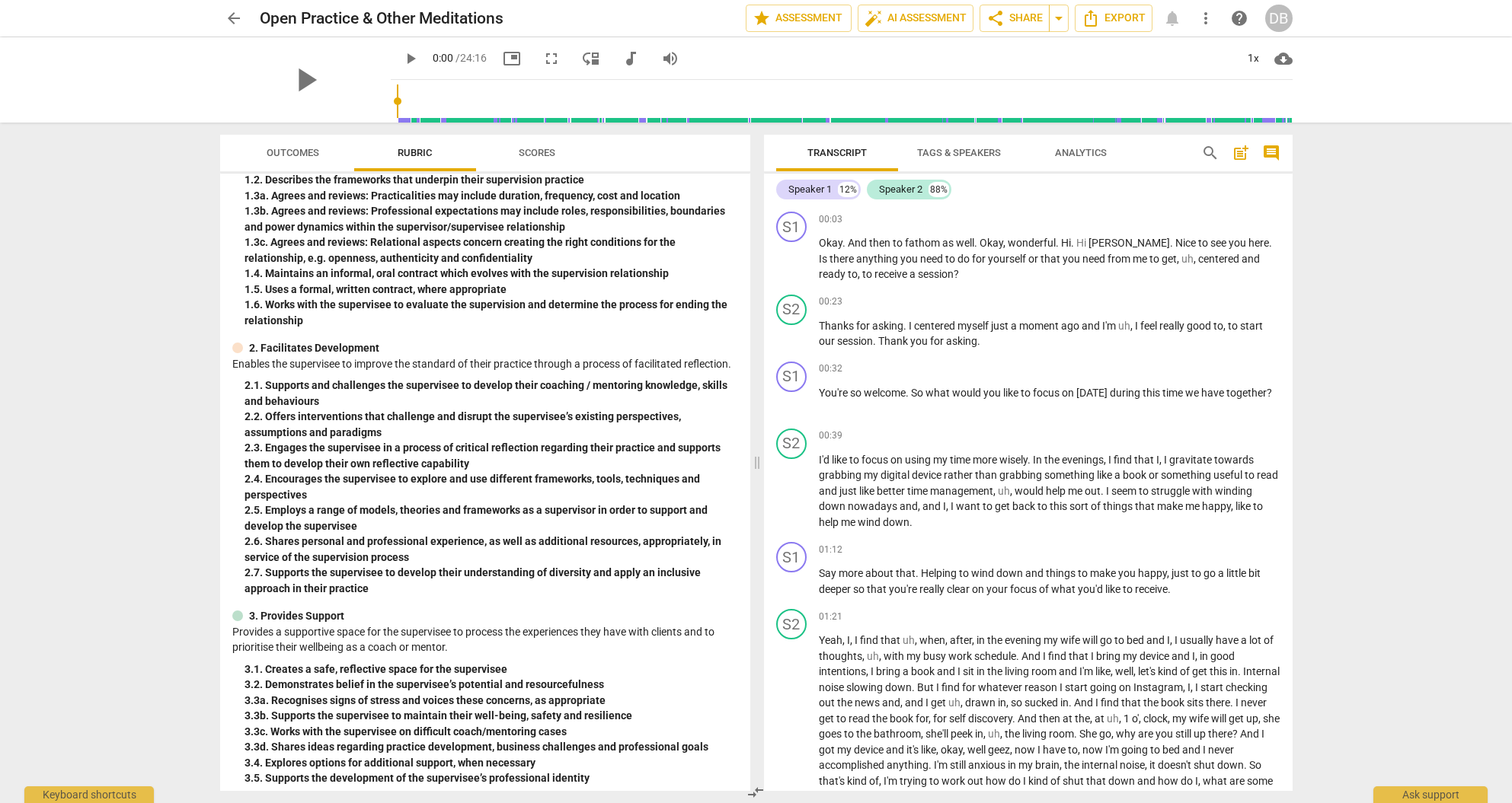
click at [970, 151] on span "Tags & Speakers" at bounding box center [959, 153] width 84 height 11
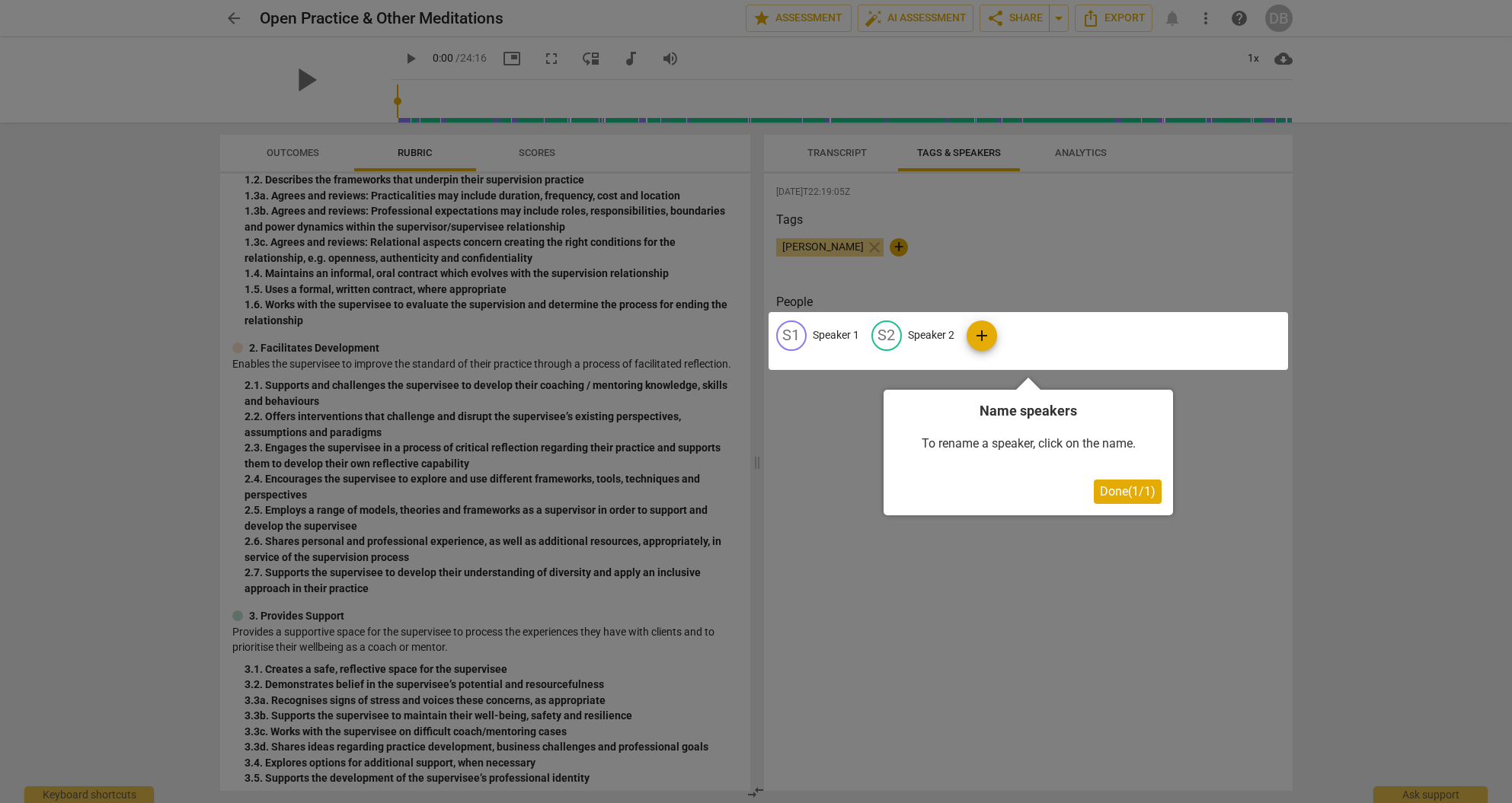
click at [829, 333] on div at bounding box center [1028, 341] width 520 height 58
click at [795, 333] on div at bounding box center [1028, 341] width 520 height 58
click at [830, 332] on div at bounding box center [1028, 341] width 520 height 58
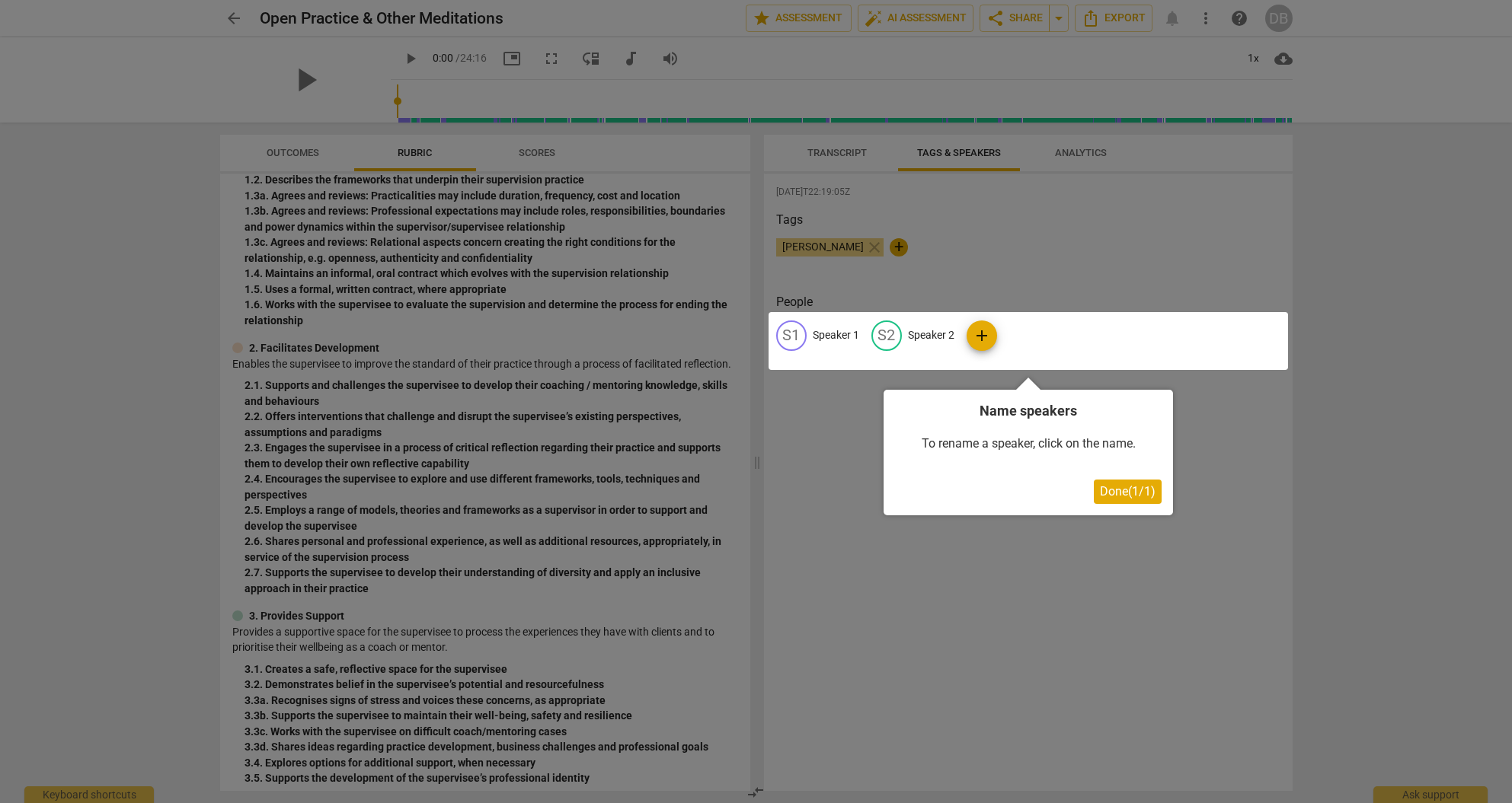
drag, startPoint x: 1121, startPoint y: 490, endPoint x: 1113, endPoint y: 481, distance: 12.0
click at [1122, 489] on span "Done ( 1 / 1 )" at bounding box center [1128, 492] width 56 height 14
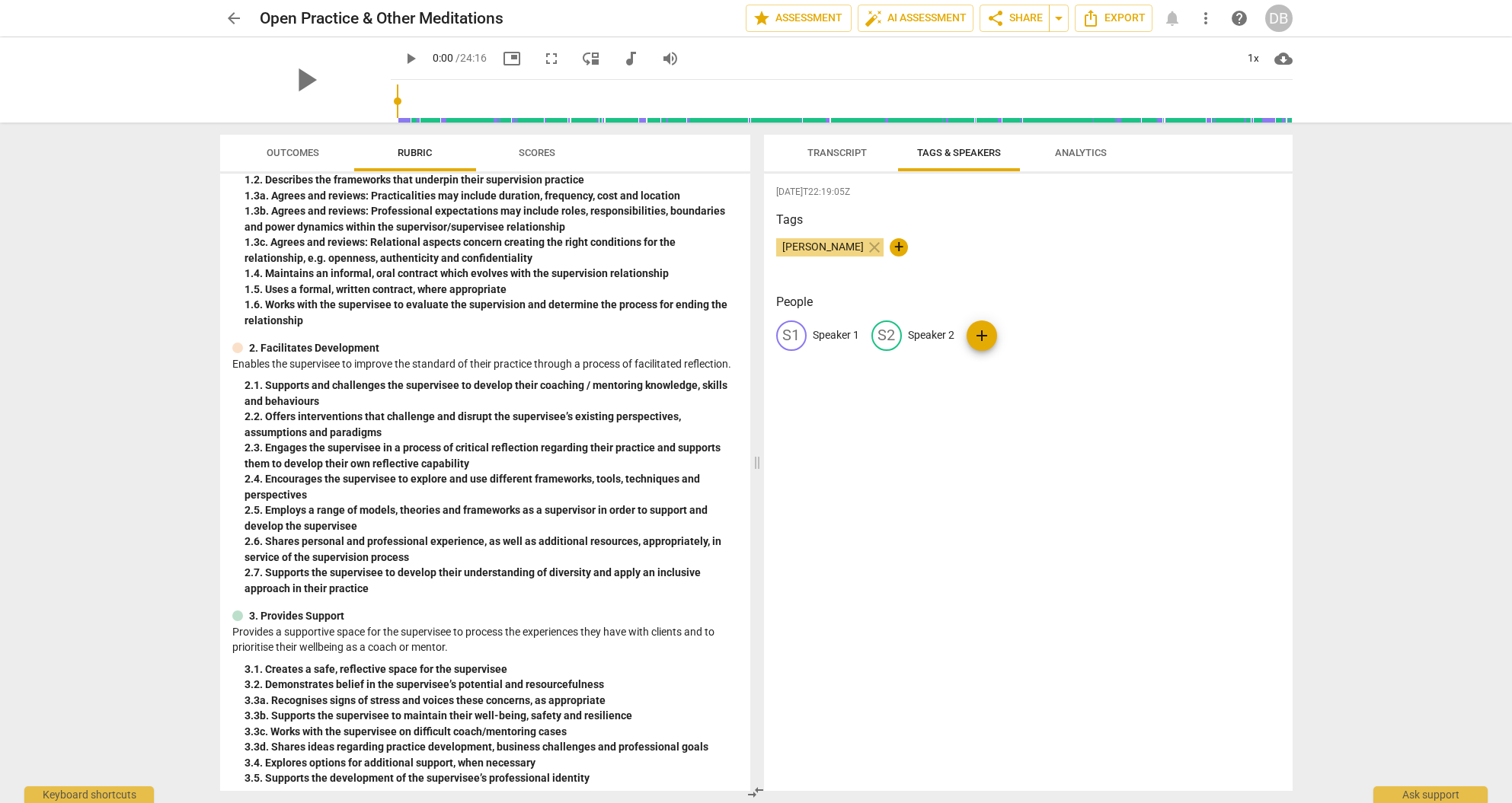
drag, startPoint x: 842, startPoint y: 330, endPoint x: 842, endPoint y: 314, distance: 16.0
click at [842, 330] on p "Speaker 1" at bounding box center [836, 335] width 46 height 16
type input "Coach"
click at [1019, 332] on p "Speaker 2" at bounding box center [1030, 335] width 46 height 16
type input "Client"
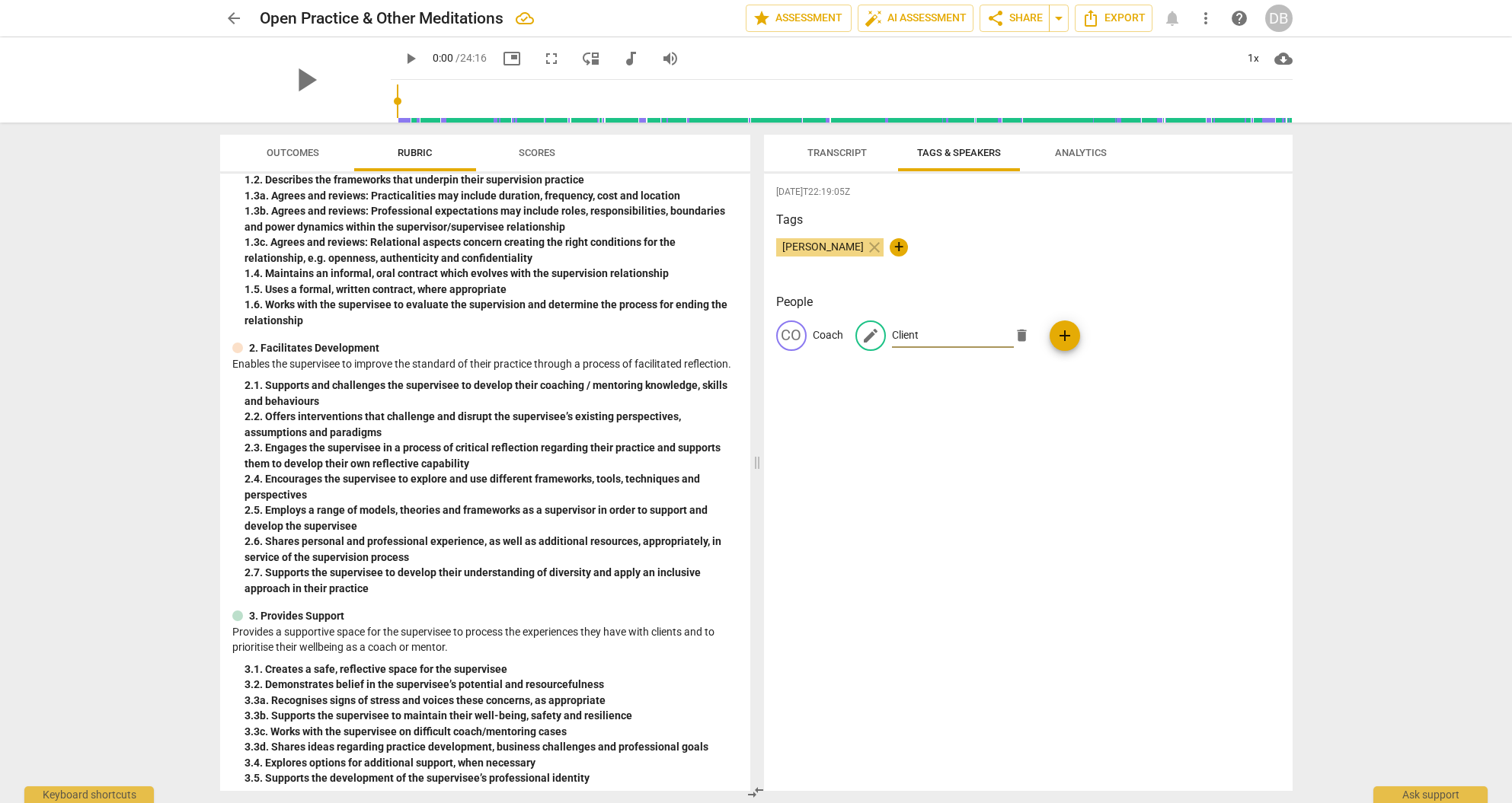
click at [1023, 224] on h3 "Tags" at bounding box center [1028, 220] width 504 height 18
click at [850, 152] on span "Transcript" at bounding box center [837, 153] width 60 height 11
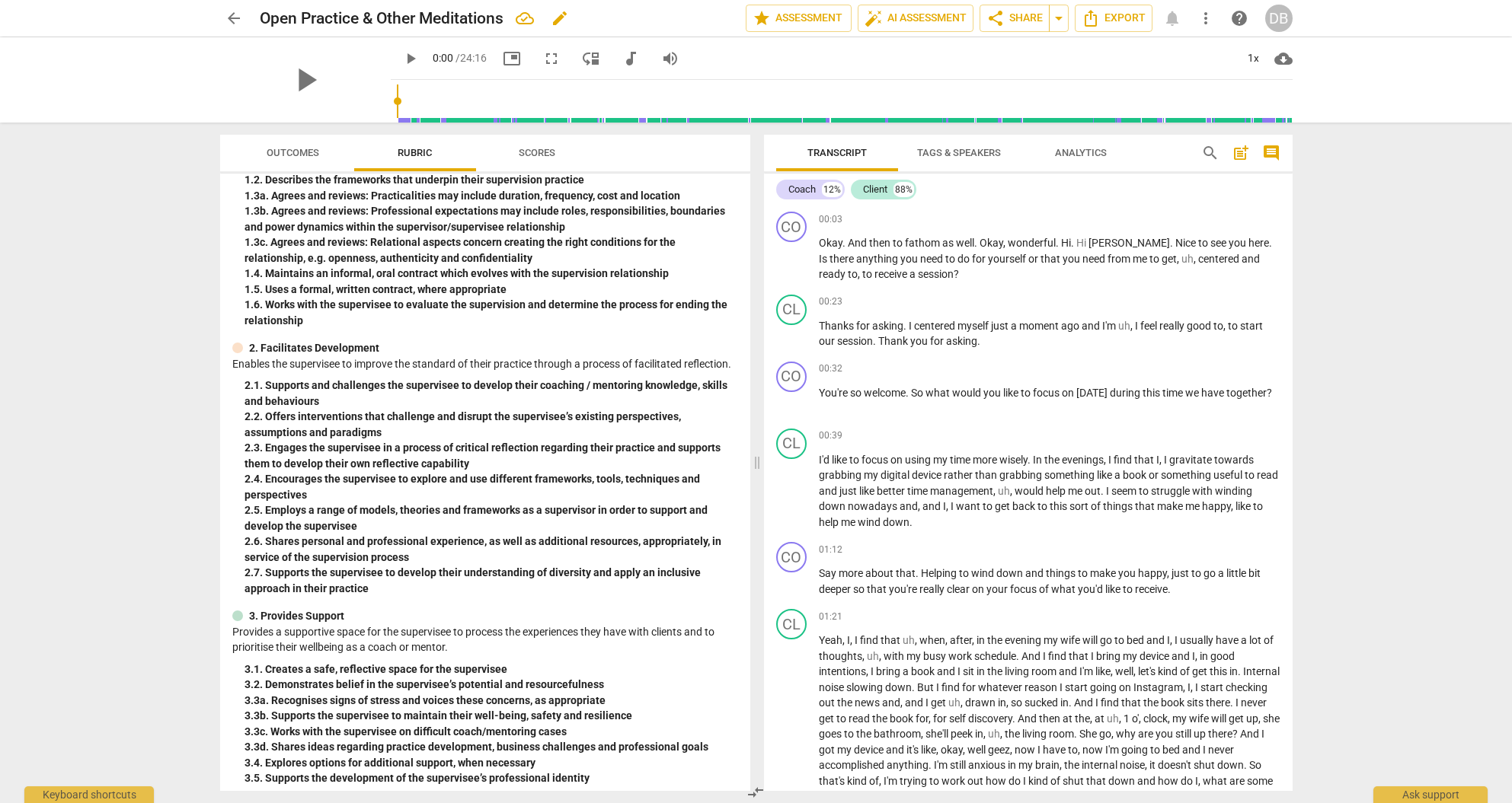
drag, startPoint x: 501, startPoint y: 20, endPoint x: 509, endPoint y: 20, distance: 8.0
click at [501, 20] on h2 "Open Practice & Other Meditations" at bounding box center [381, 18] width 244 height 19
drag, startPoint x: 507, startPoint y: 20, endPoint x: 498, endPoint y: 20, distance: 9.0
click at [505, 20] on div "Open Practice & Other Meditations edit" at bounding box center [496, 18] width 474 height 27
drag, startPoint x: 491, startPoint y: 18, endPoint x: 260, endPoint y: 21, distance: 231.0
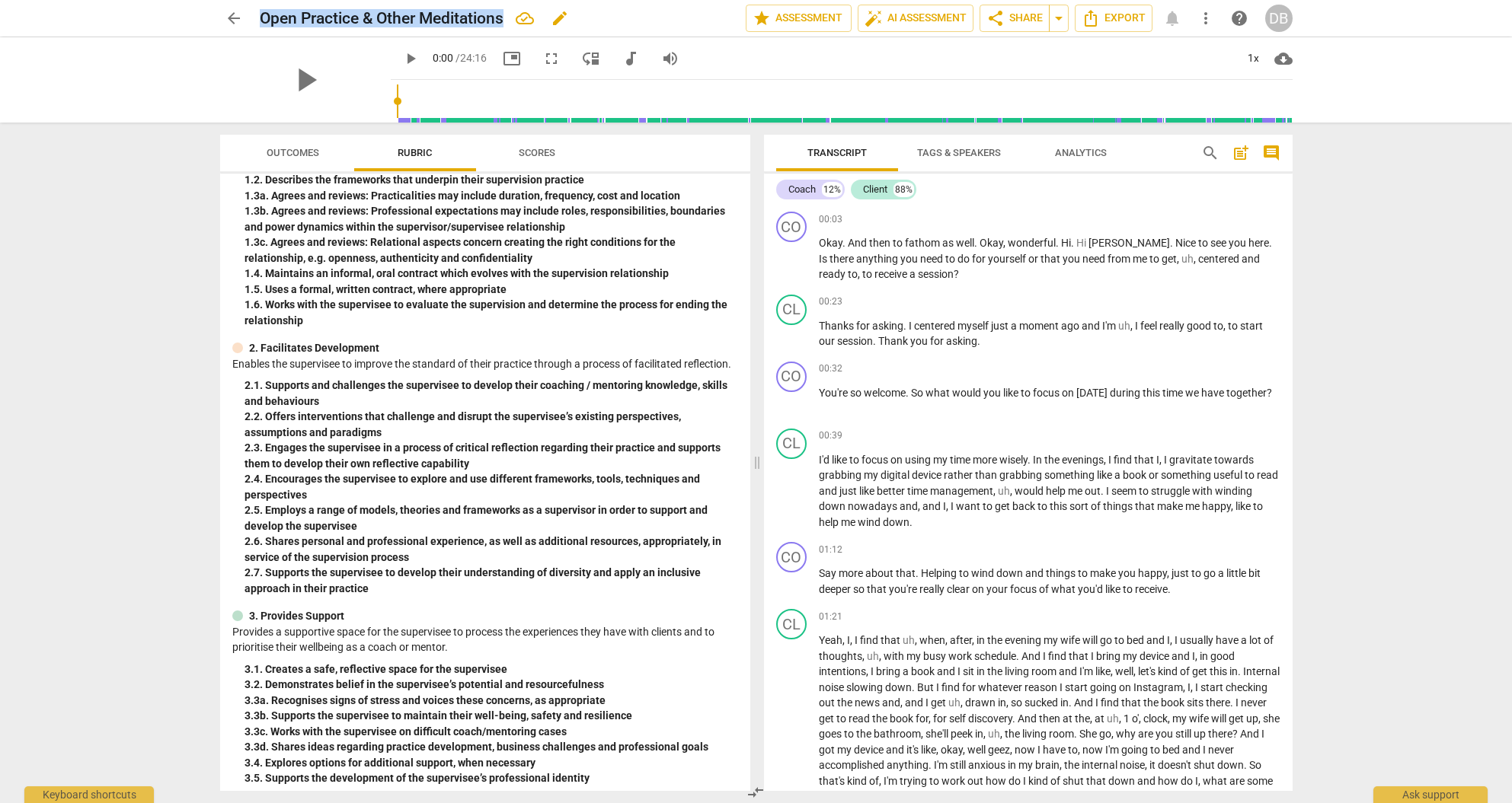
click at [263, 21] on h2 "Open Practice & Other Meditations" at bounding box center [381, 18] width 244 height 19
click at [561, 18] on span "edit" at bounding box center [560, 18] width 18 height 18
drag, startPoint x: 495, startPoint y: 18, endPoint x: 264, endPoint y: 26, distance: 231.1
click at [264, 26] on input "Open Practice & Other Meditations" at bounding box center [469, 18] width 419 height 29
type input "Danielle Belec M1 Penny Mancuso"
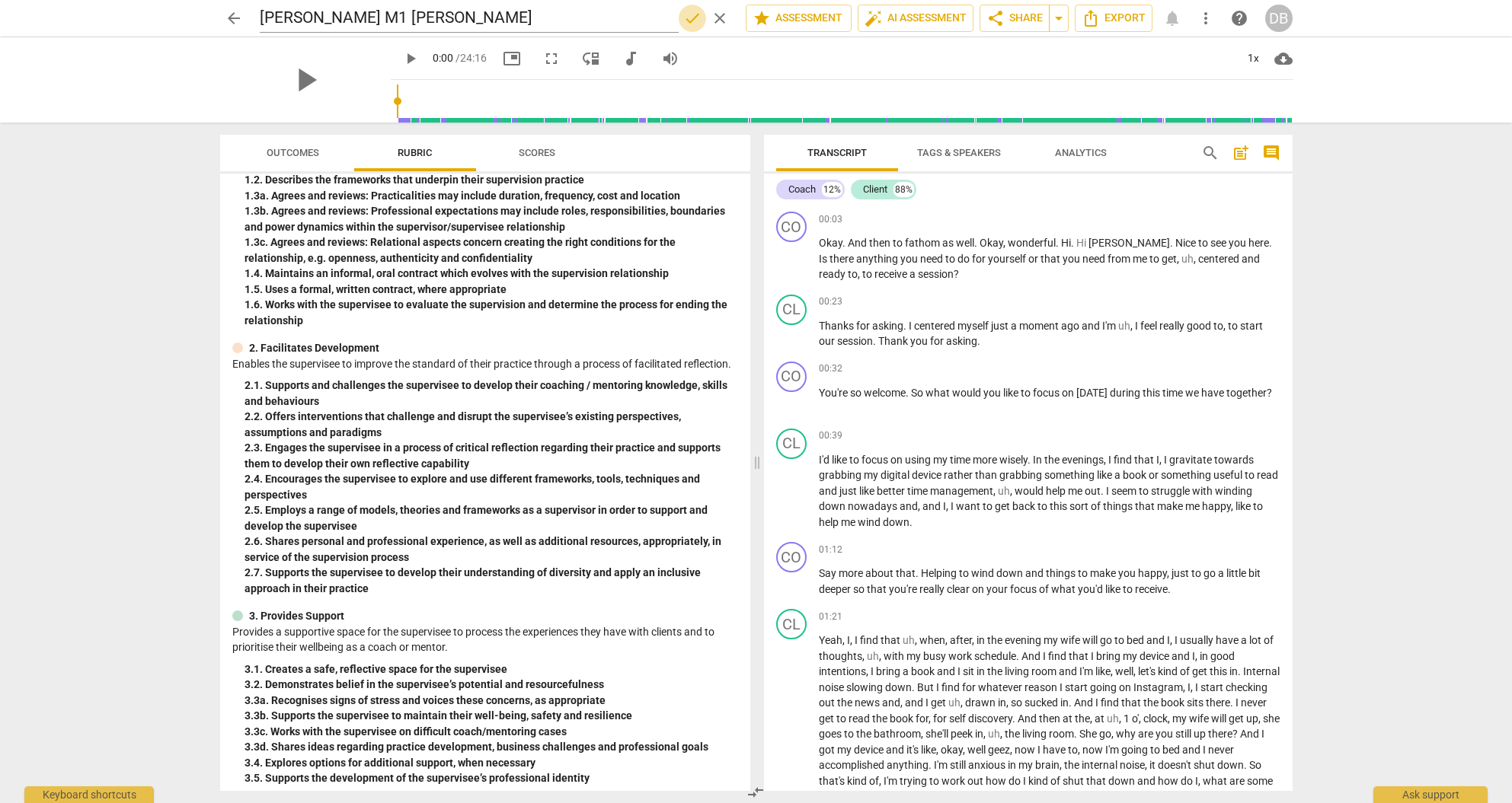
click at [686, 21] on span "done" at bounding box center [692, 18] width 18 height 18
click at [1018, 19] on span "share Share" at bounding box center [1014, 18] width 57 height 18
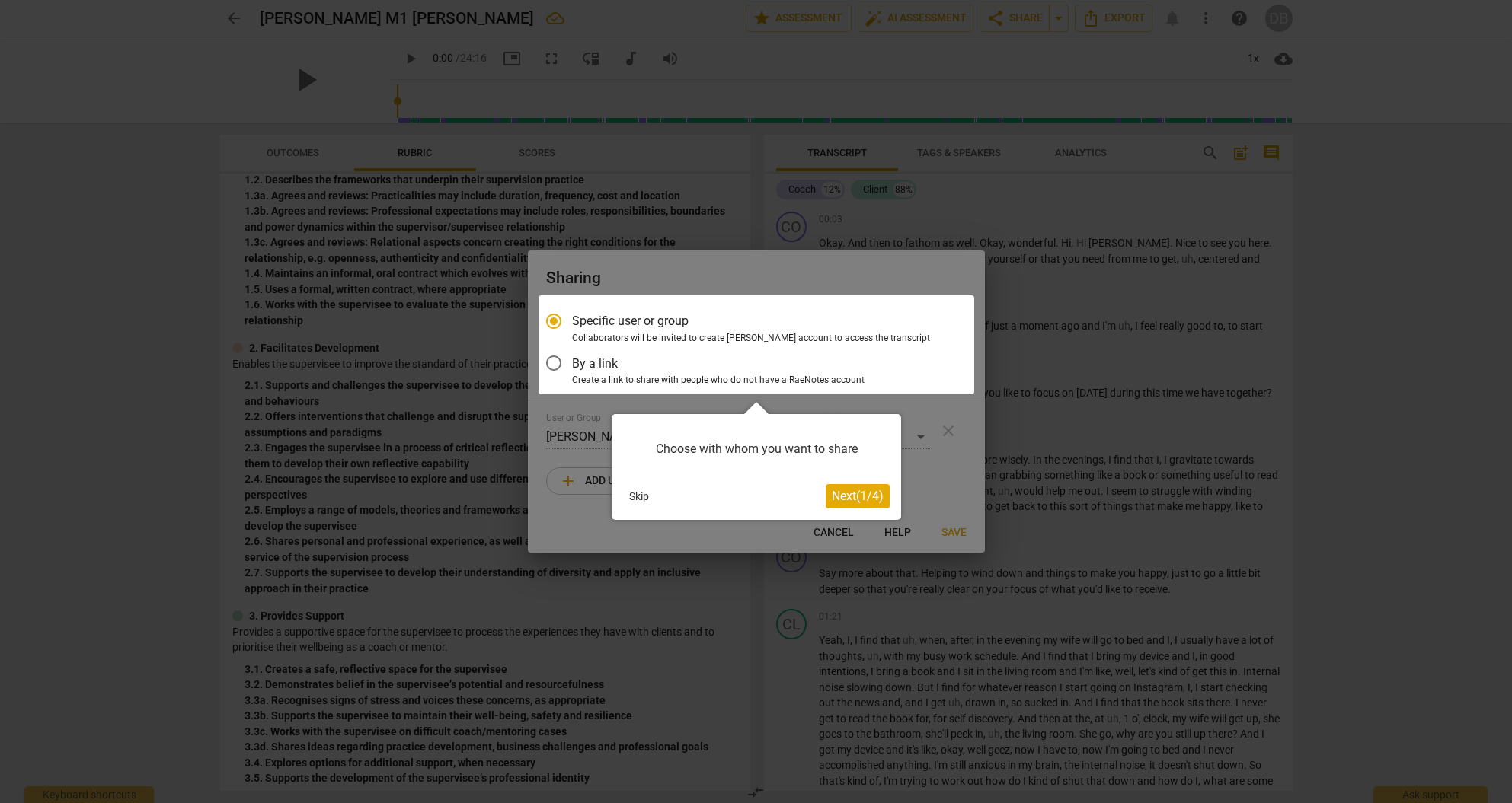
click at [726, 496] on div "Skip" at bounding box center [725, 497] width 203 height 23
click at [557, 361] on div at bounding box center [756, 345] width 436 height 99
click at [555, 362] on div at bounding box center [756, 345] width 436 height 99
click at [840, 496] on span "Next ( 1 / 4 )" at bounding box center [858, 496] width 52 height 14
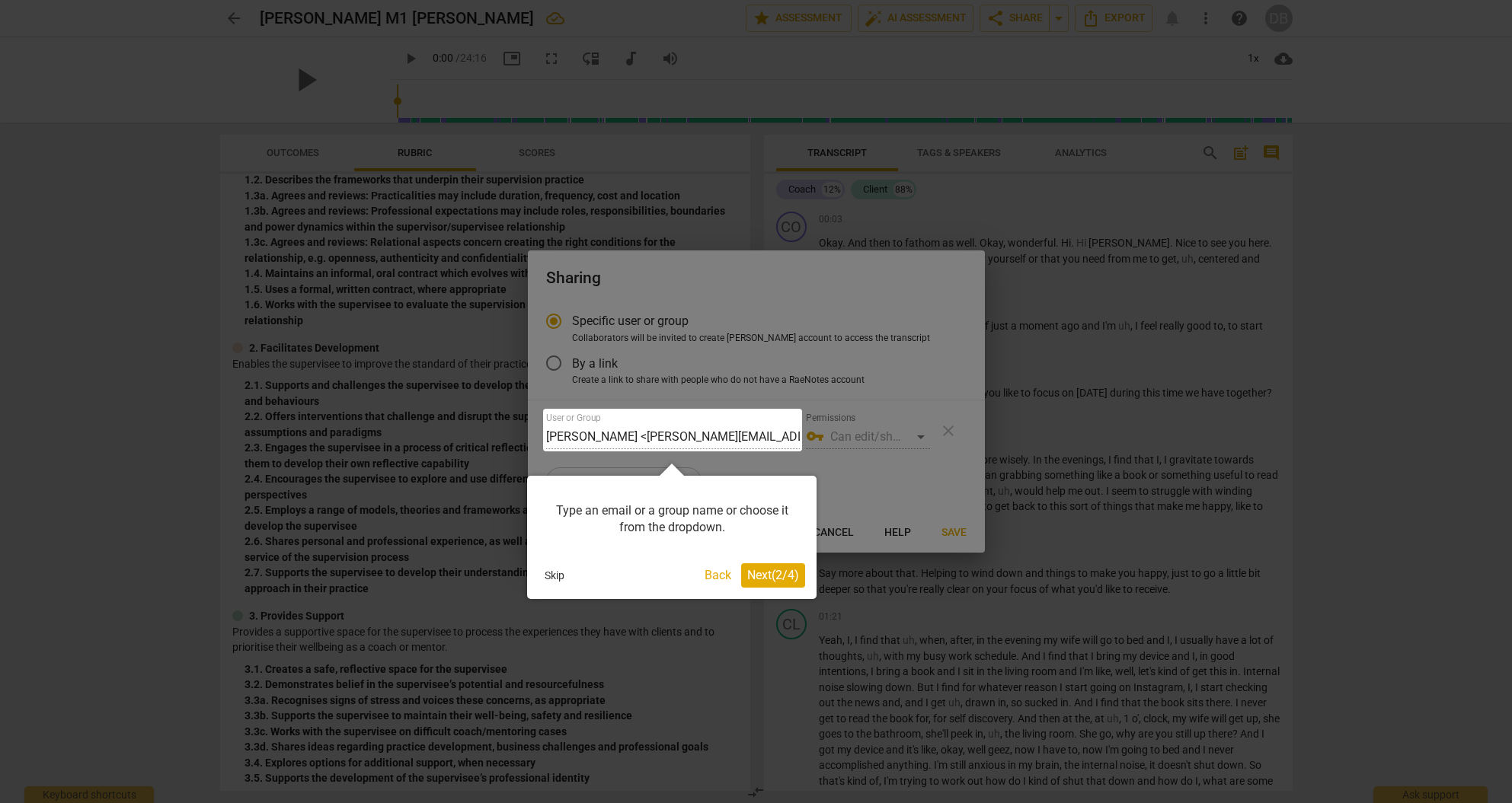
drag, startPoint x: 588, startPoint y: 431, endPoint x: 596, endPoint y: 433, distance: 8.2
click at [589, 431] on div at bounding box center [672, 431] width 259 height 43
click at [596, 432] on div at bounding box center [672, 431] width 259 height 43
click at [765, 574] on span "Next ( 2 / 4 )" at bounding box center [773, 575] width 52 height 14
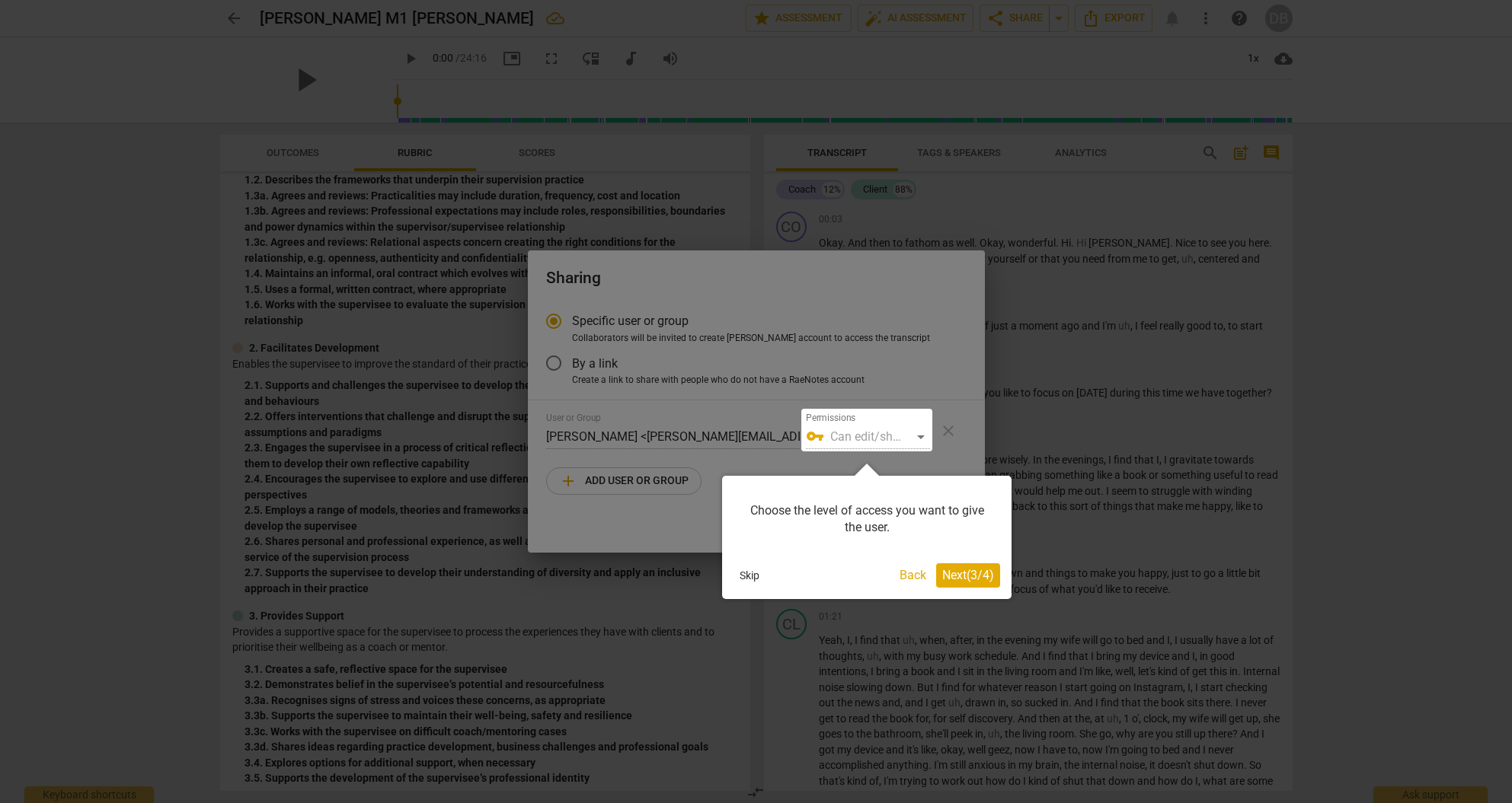
click at [967, 572] on span "Next ( 3 / 4 )" at bounding box center [968, 575] width 52 height 14
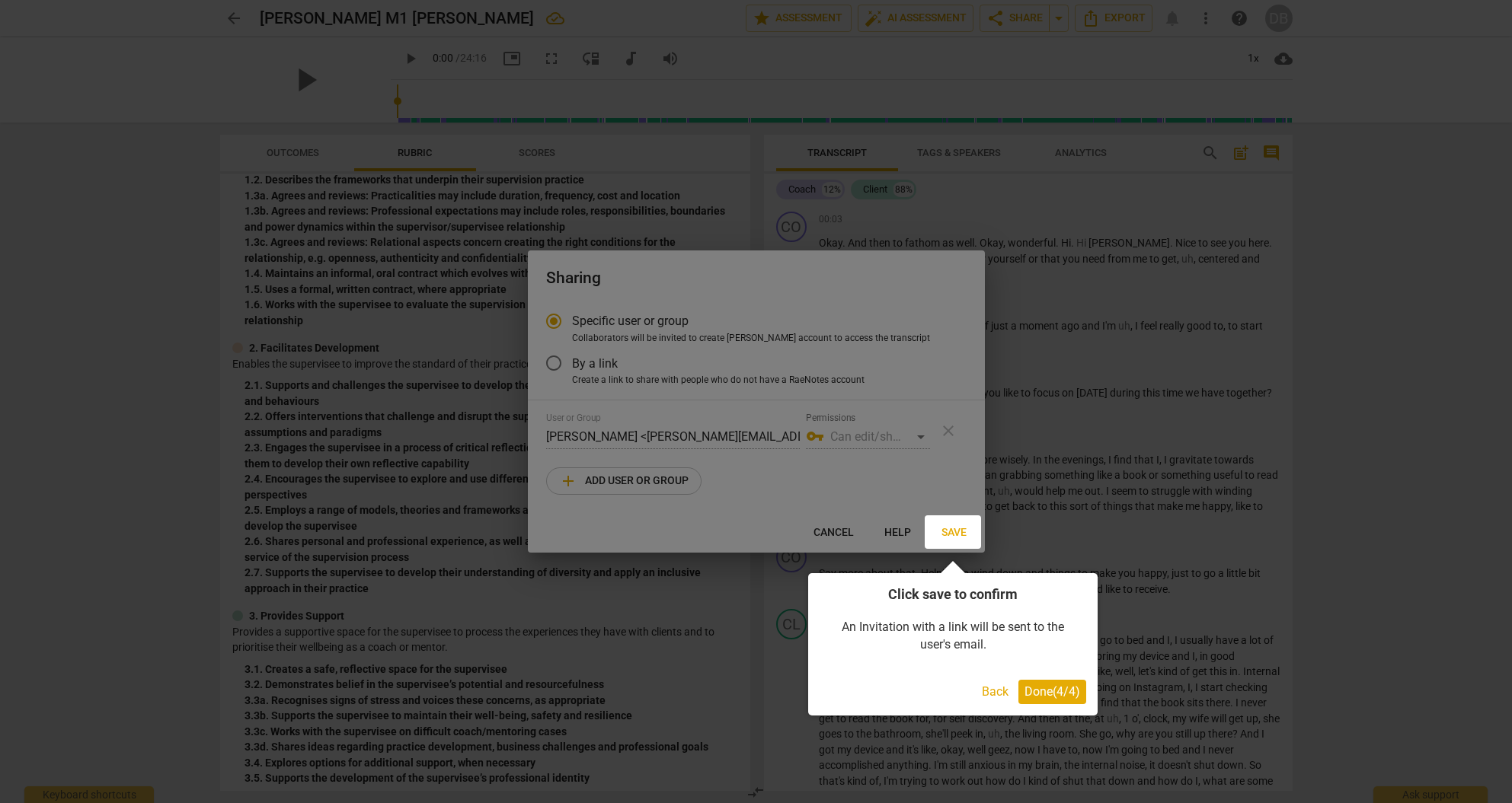
click at [1036, 692] on span "Done ( 4 / 4 )" at bounding box center [1053, 692] width 56 height 14
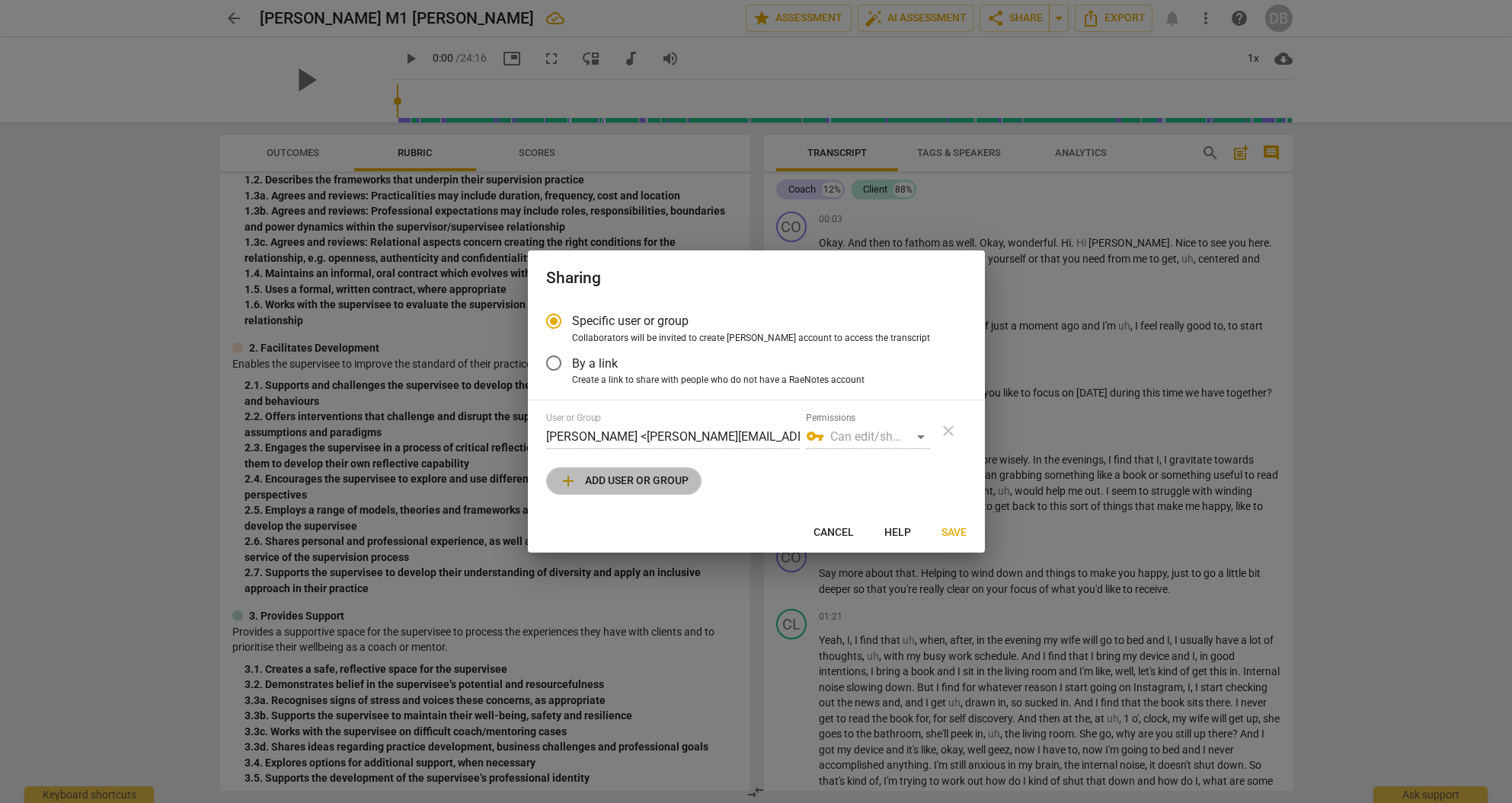
click at [564, 477] on span "add" at bounding box center [568, 481] width 18 height 18
radio input "false"
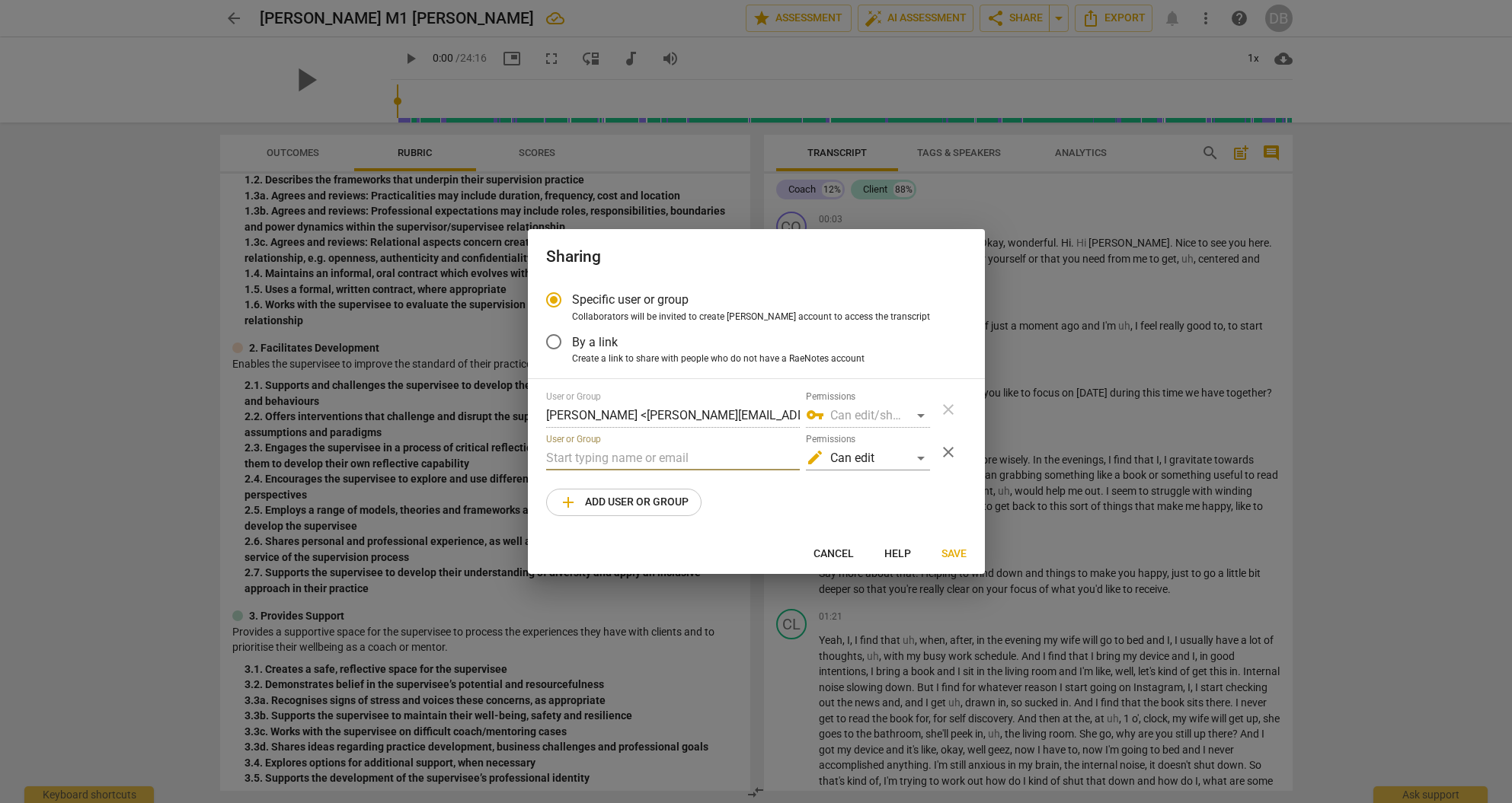
click at [574, 453] on input "text" at bounding box center [673, 458] width 254 height 25
type input "sherry@canadacoachacademy.com"
click at [921, 458] on div "edit Can edit" at bounding box center [868, 458] width 124 height 25
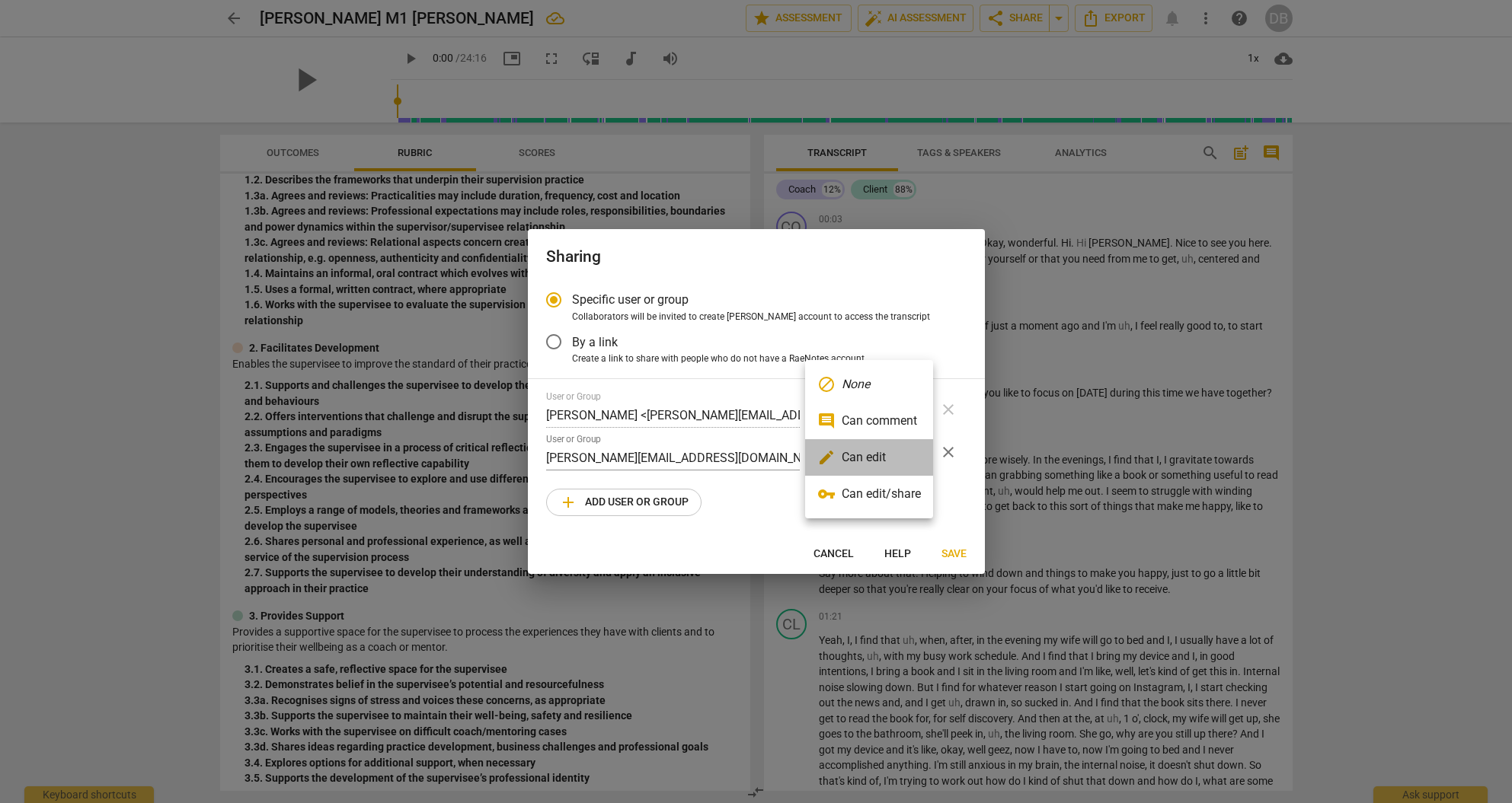
click at [912, 458] on li "edit Can edit" at bounding box center [869, 458] width 128 height 37
click at [922, 412] on div "vpn_key Can edit/share" at bounding box center [868, 415] width 124 height 25
click at [920, 415] on div "vpn_key Can edit/share" at bounding box center [868, 415] width 124 height 25
click at [922, 458] on div "edit Can edit" at bounding box center [868, 458] width 124 height 25
click at [922, 458] on li "edit Can edit" at bounding box center [869, 458] width 128 height 37
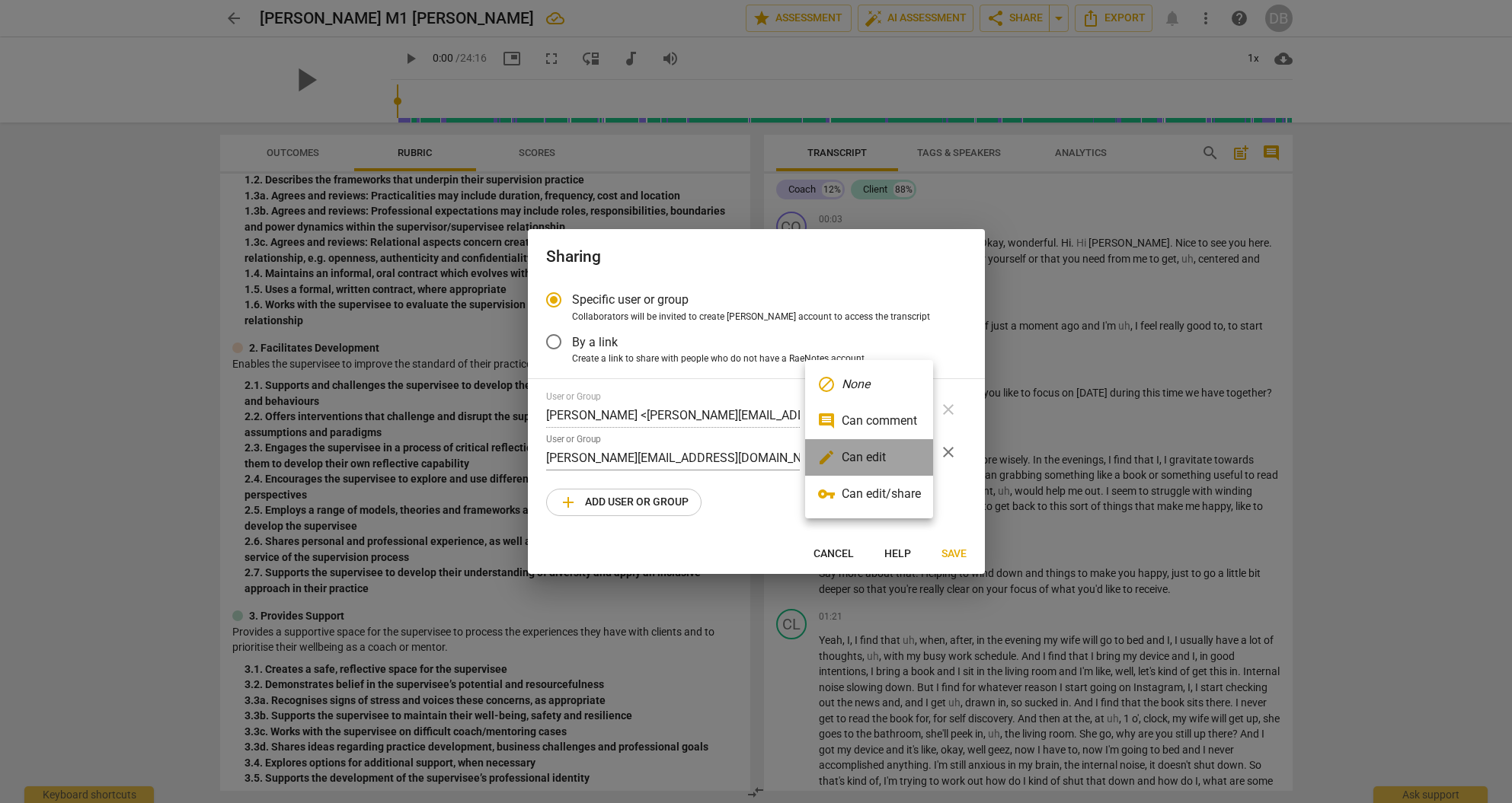
radio input "false"
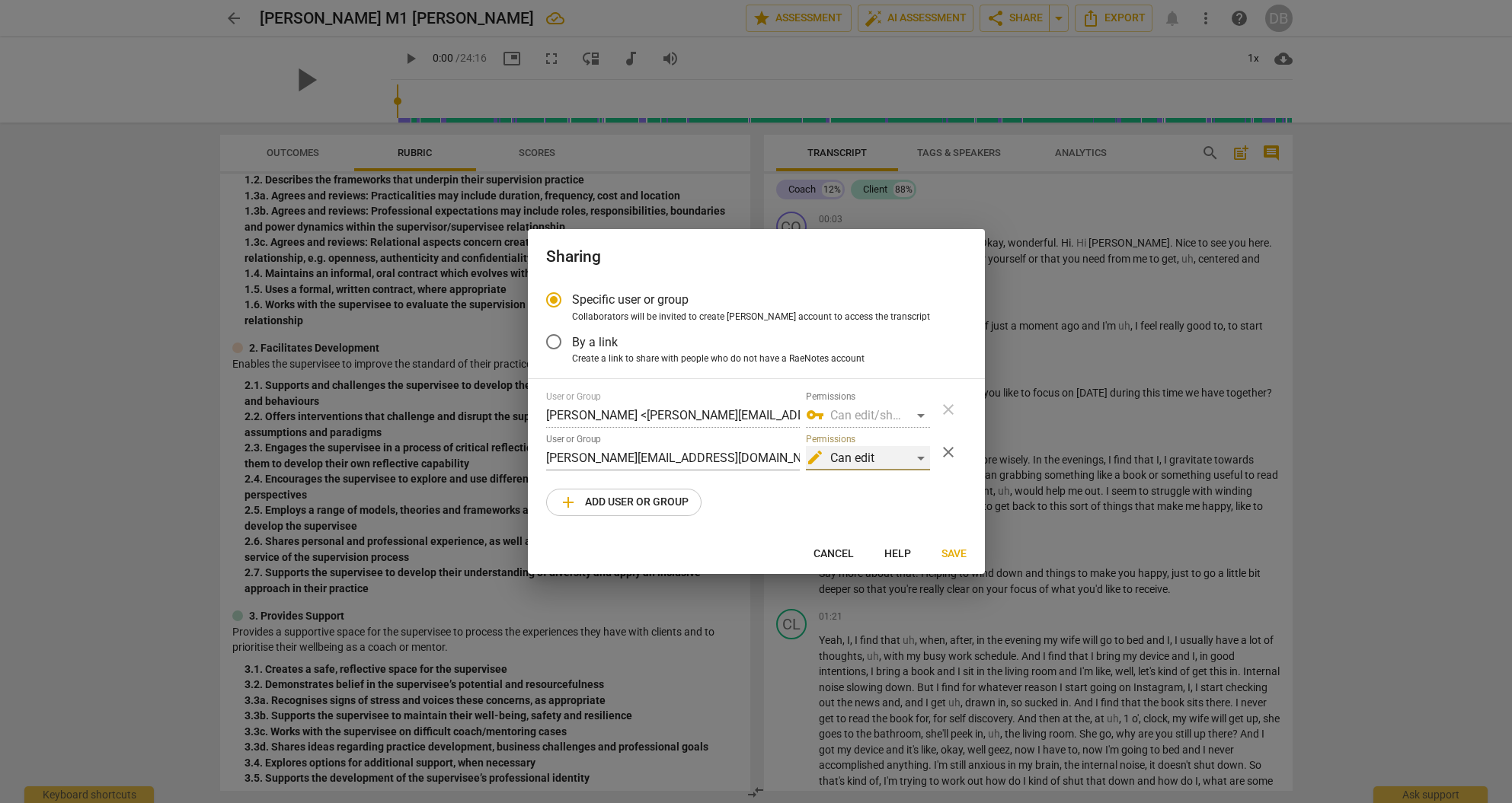
click at [922, 458] on div "edit Can edit" at bounding box center [868, 458] width 124 height 25
click at [744, 522] on div at bounding box center [756, 401] width 1512 height 803
click at [956, 552] on span "Save" at bounding box center [955, 554] width 25 height 15
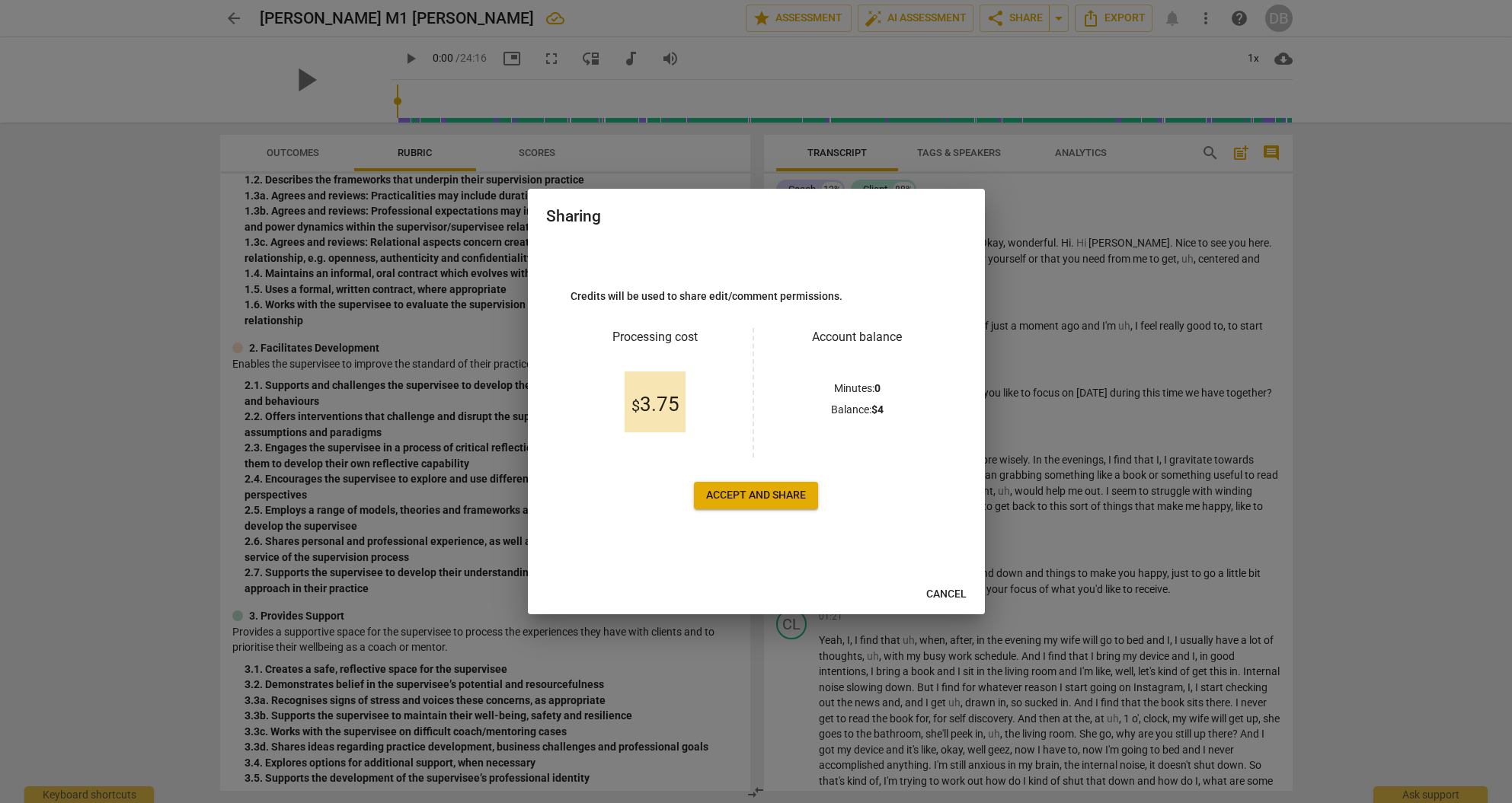
click at [760, 491] on span "Accept and share" at bounding box center [756, 495] width 100 height 15
